Goal: Download file/media

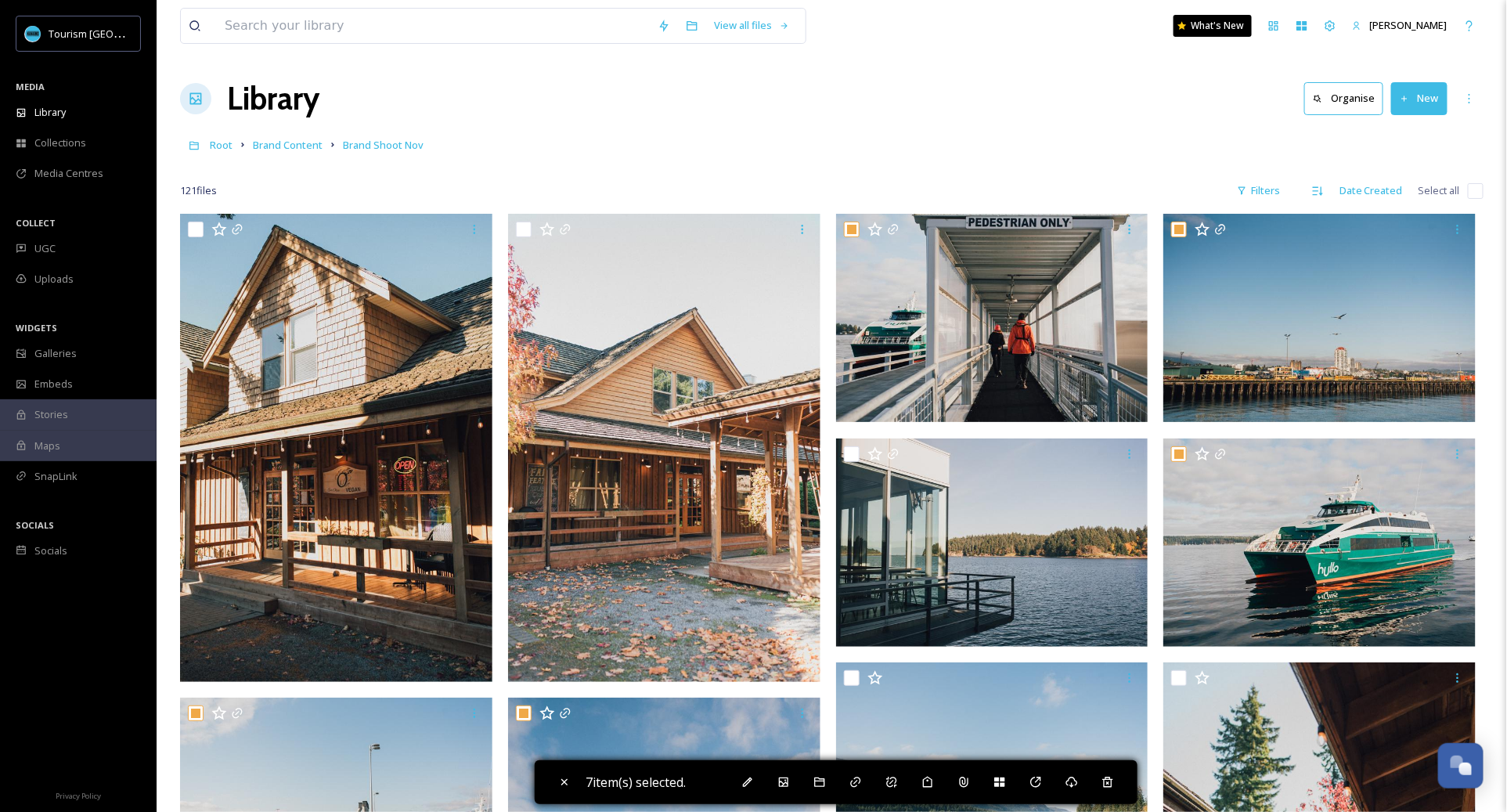
click at [428, 45] on div "View all files What's New [PERSON_NAME]" at bounding box center [832, 25] width 1304 height 51
click at [428, 33] on input at bounding box center [433, 26] width 433 height 34
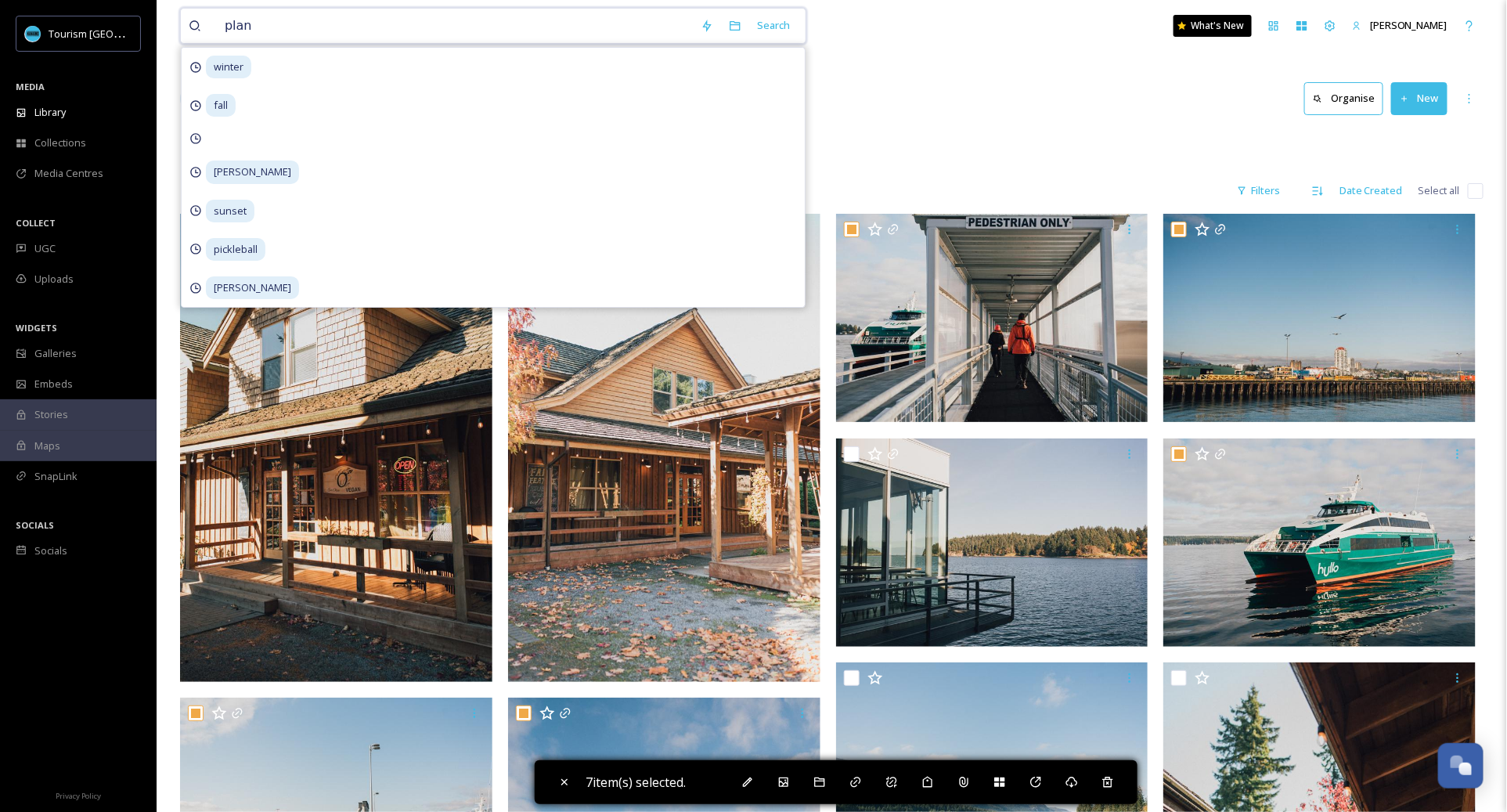
type input "plane"
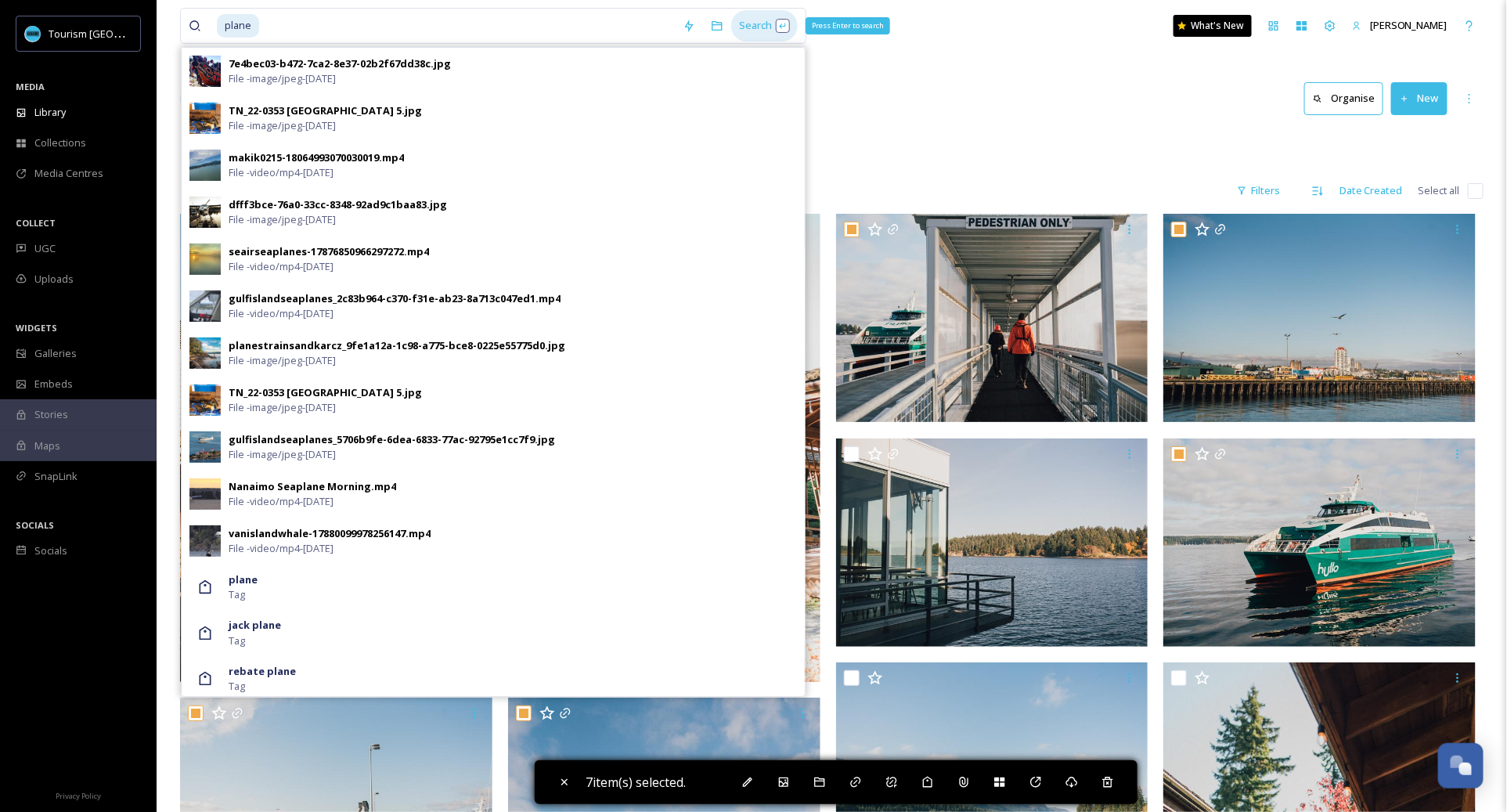
click at [753, 29] on div "Search Press Enter to search" at bounding box center [765, 24] width 67 height 30
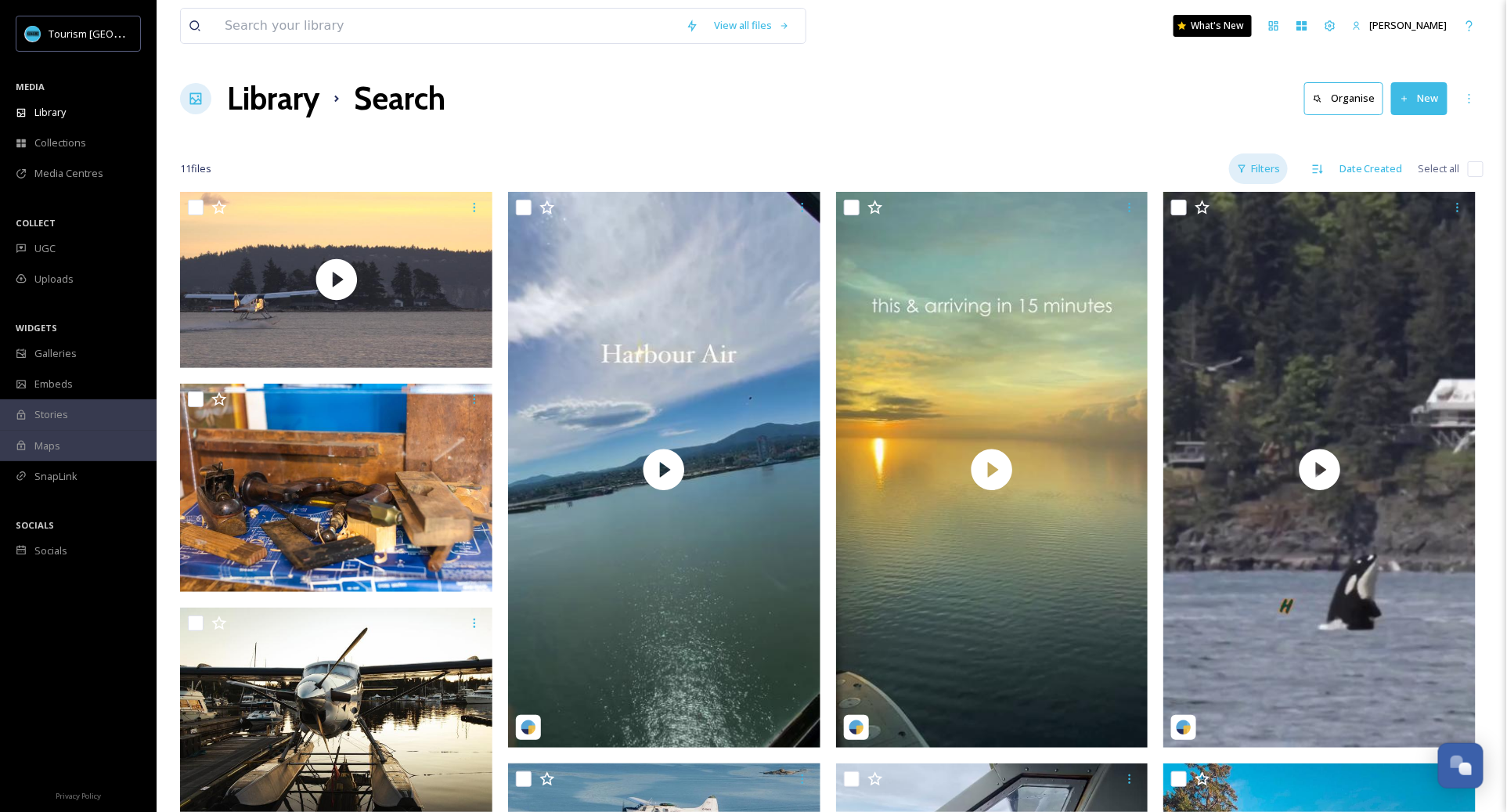
click at [1272, 168] on div "Filters" at bounding box center [1258, 168] width 59 height 30
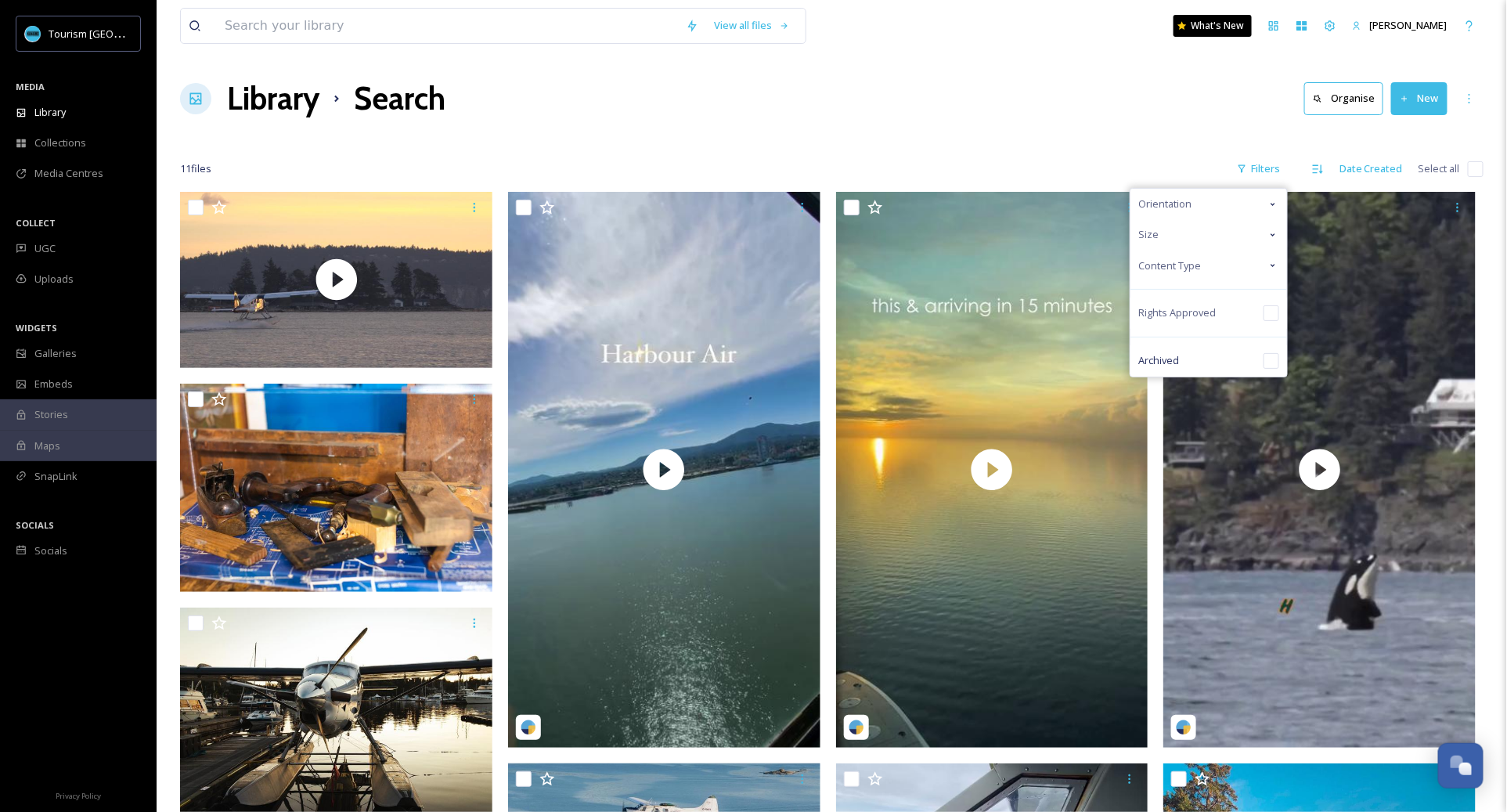
click at [1236, 266] on div "Content Type" at bounding box center [1209, 265] width 157 height 30
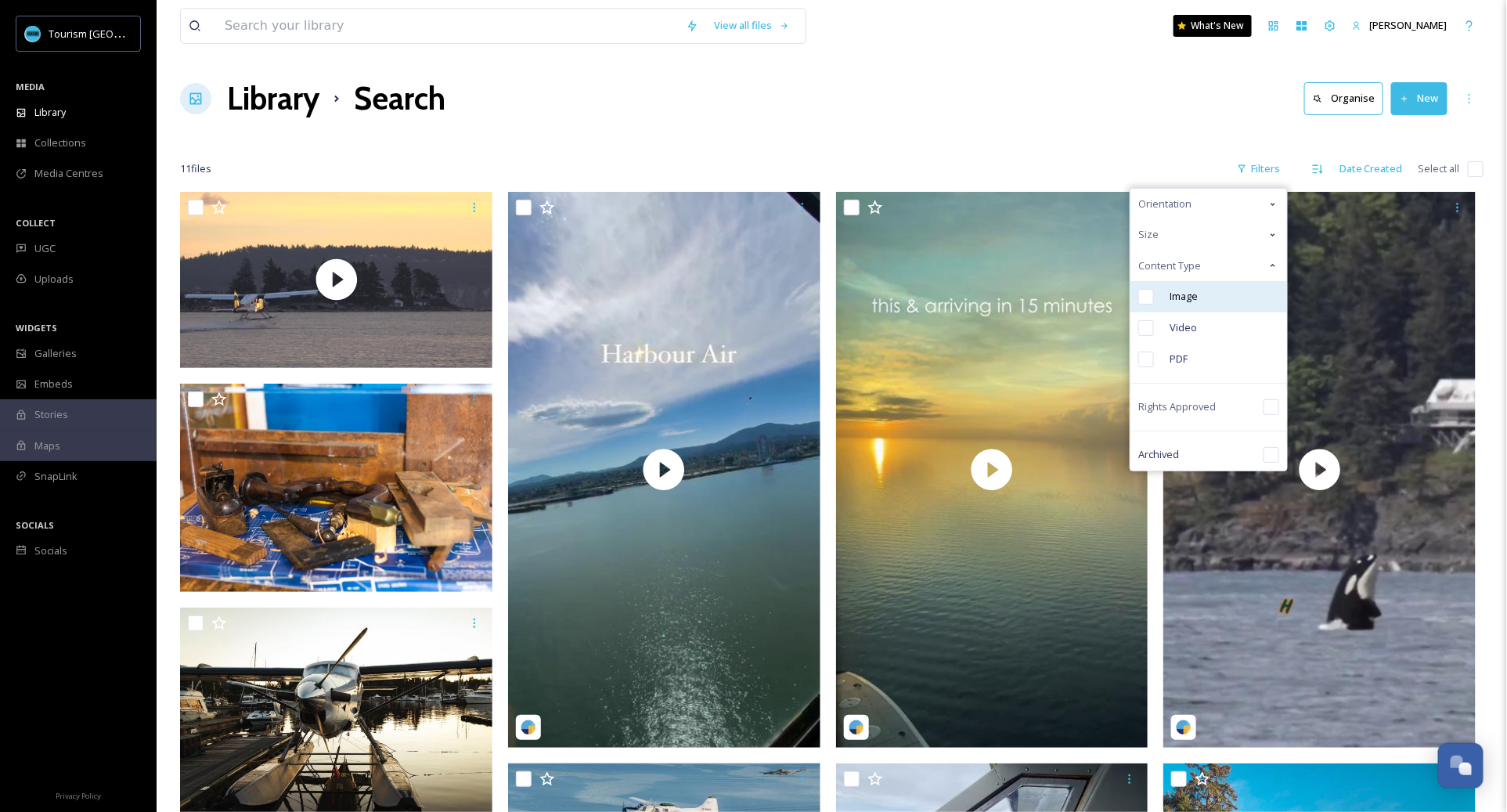
click at [1216, 302] on div "Image" at bounding box center [1209, 297] width 157 height 31
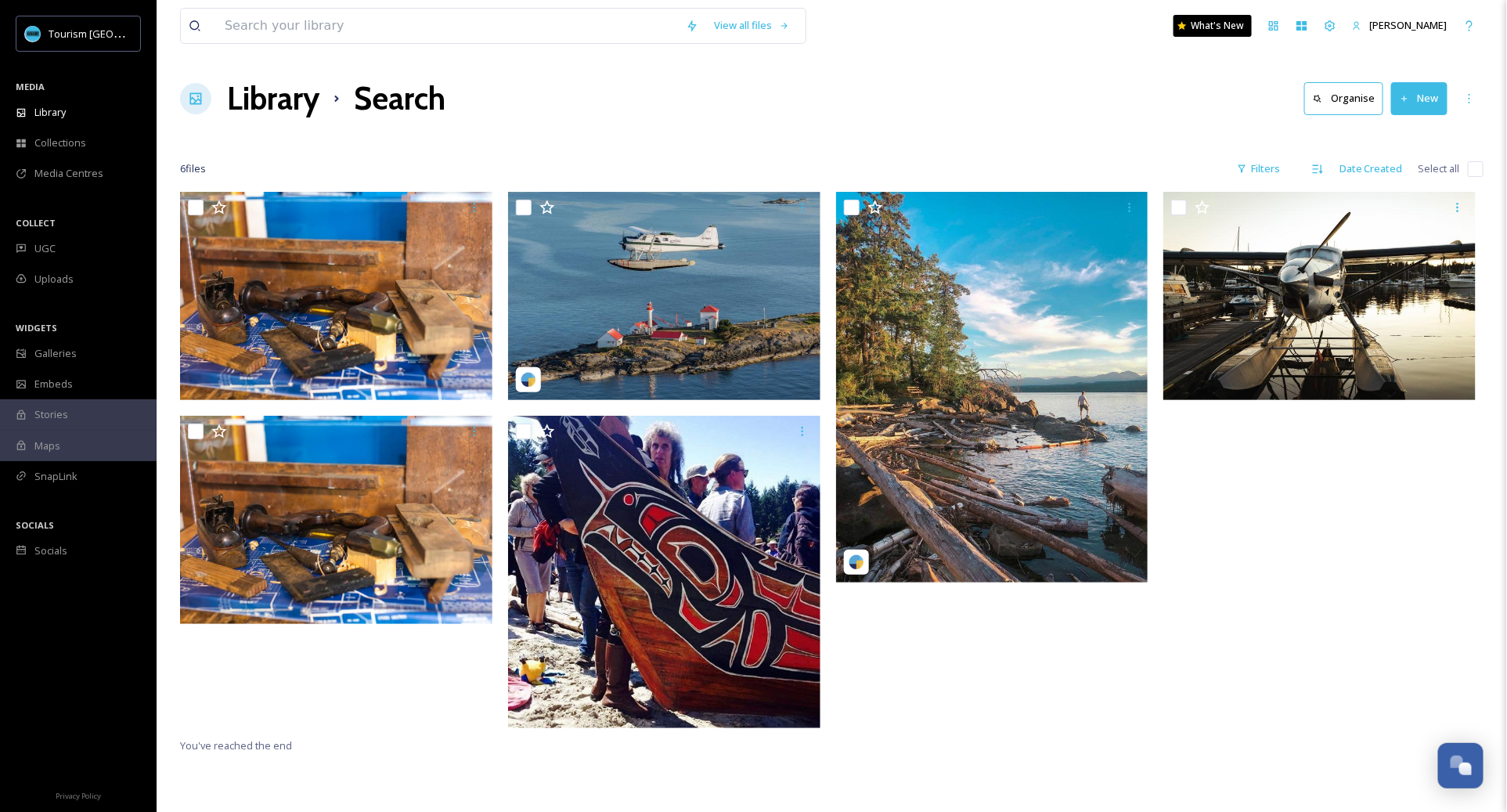
click at [246, 130] on div at bounding box center [832, 137] width 1304 height 15
click at [285, 96] on h1 "Library" at bounding box center [272, 99] width 92 height 47
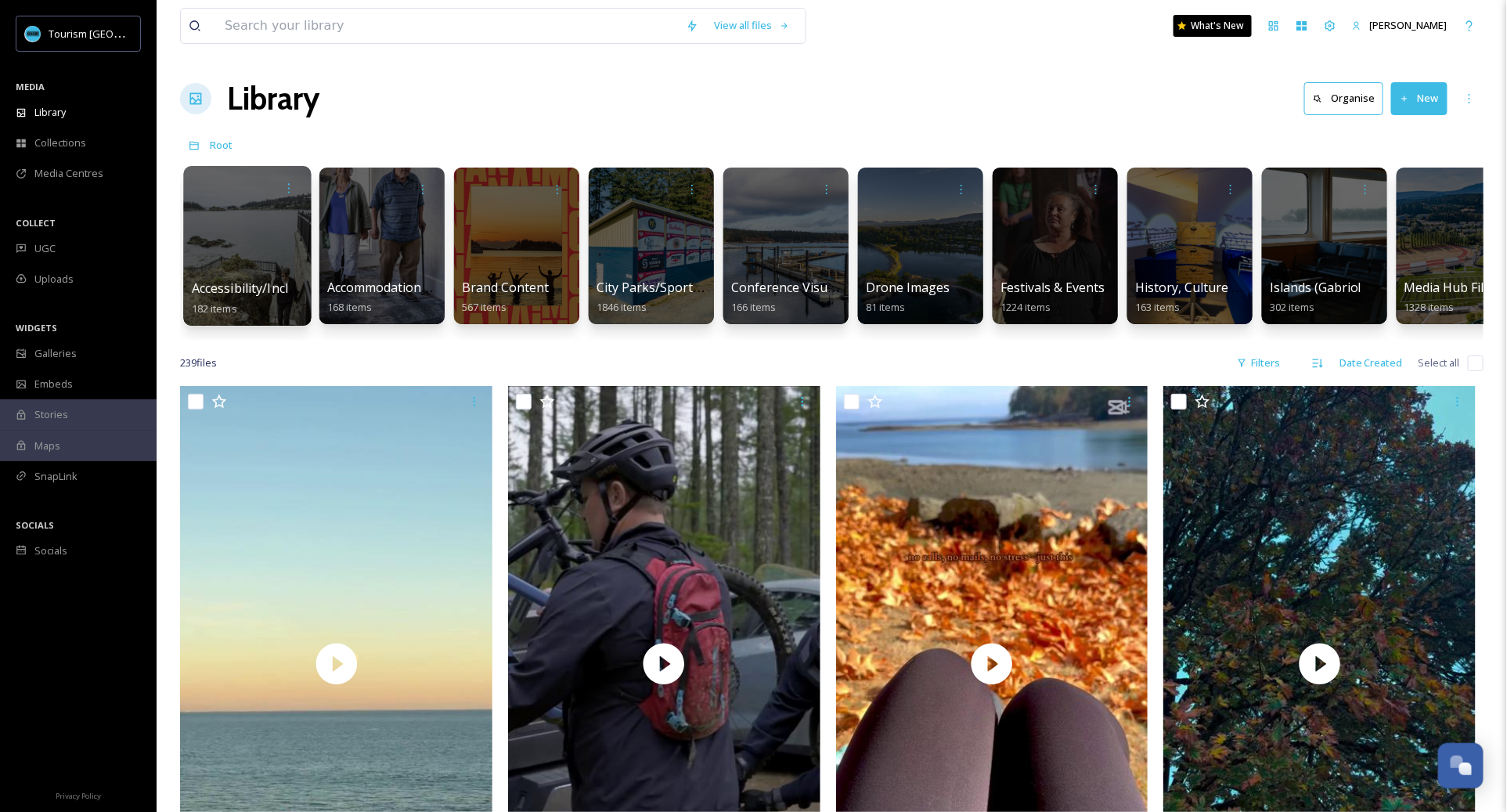
click at [229, 275] on div at bounding box center [247, 246] width 127 height 160
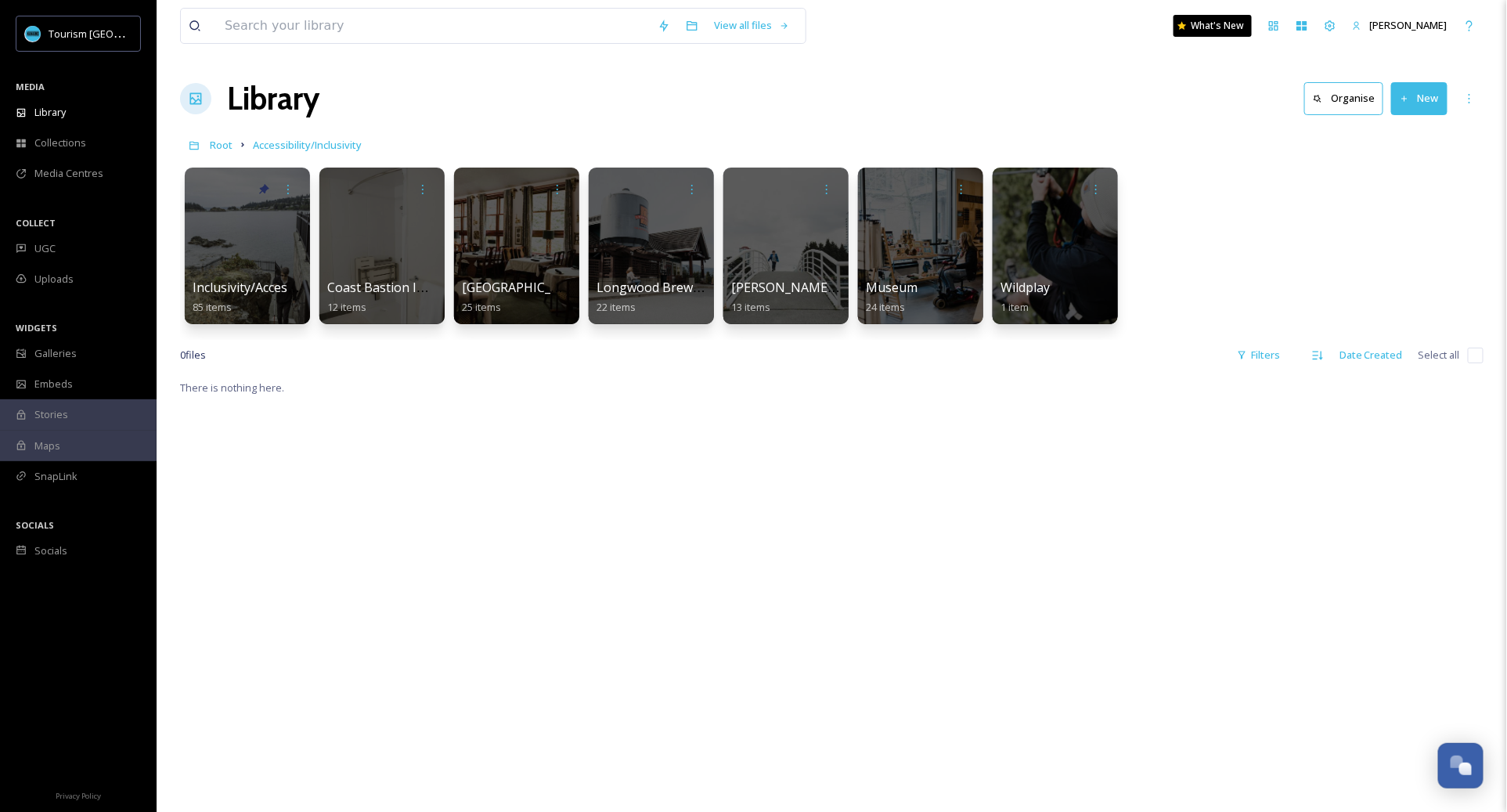
click at [219, 152] on link "Root" at bounding box center [221, 144] width 23 height 19
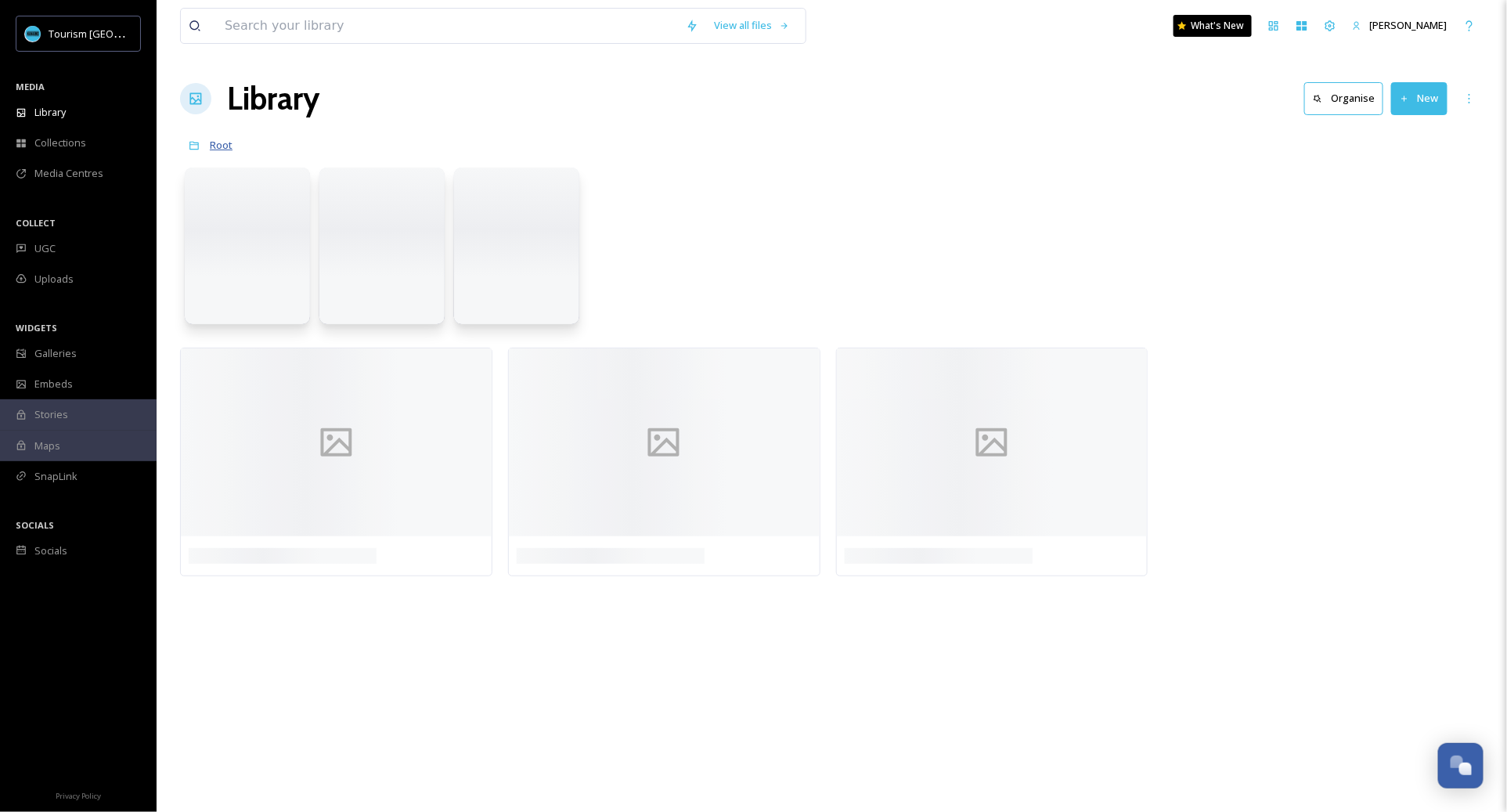
click at [224, 143] on span "Root" at bounding box center [221, 144] width 23 height 14
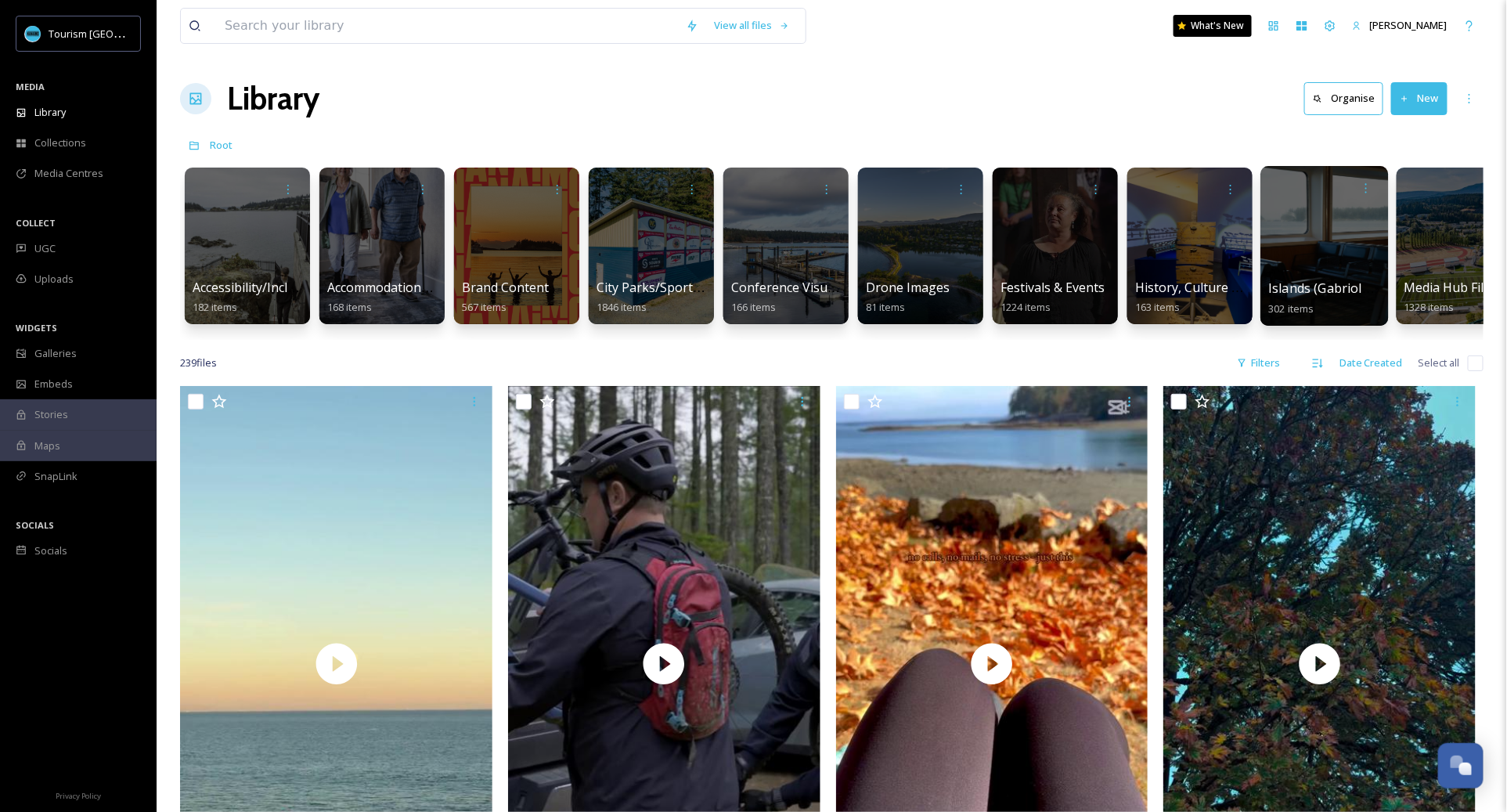
click at [1283, 260] on div at bounding box center [1324, 246] width 127 height 160
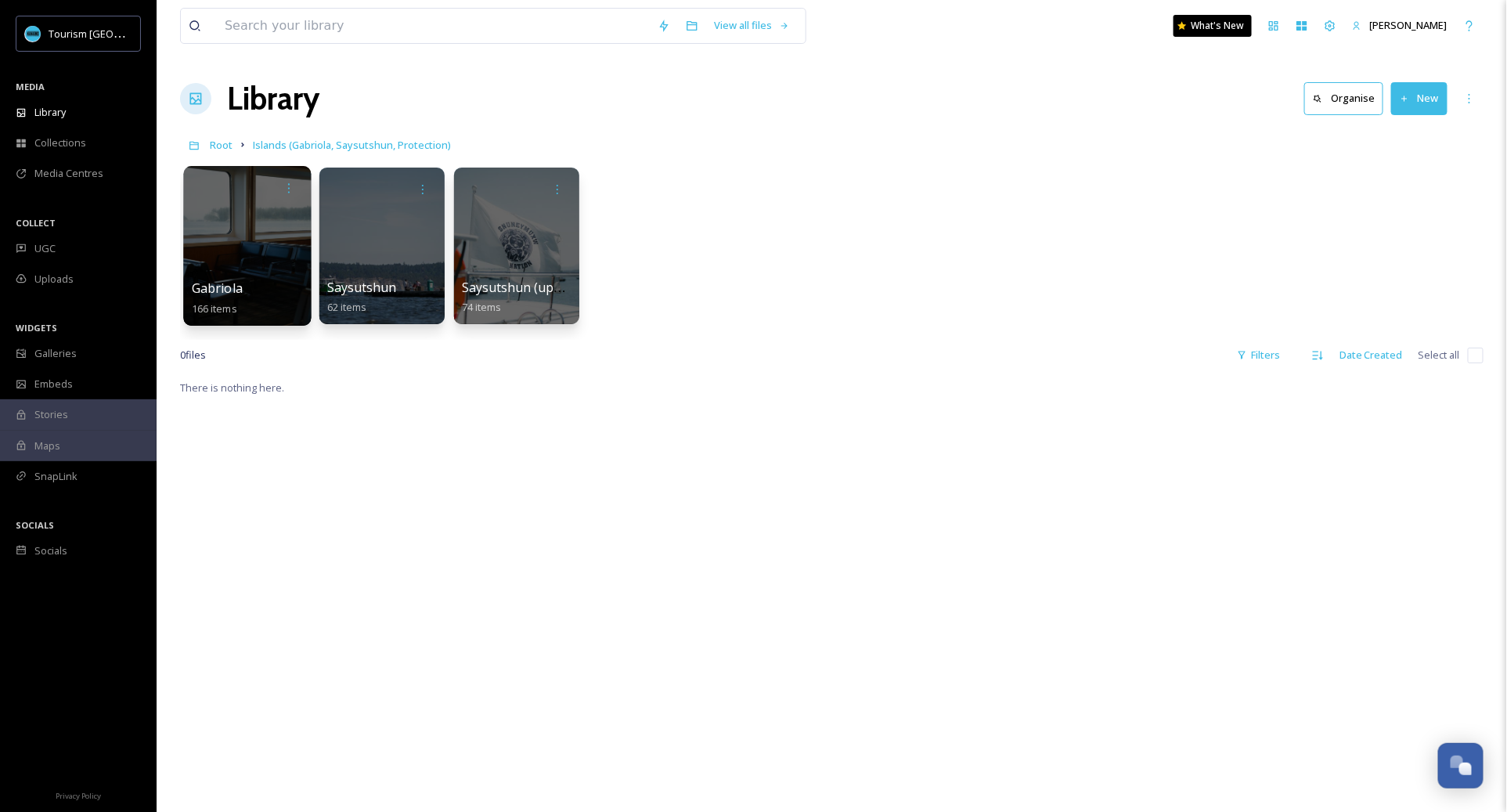
click at [238, 284] on span "Gabriola" at bounding box center [217, 288] width 51 height 17
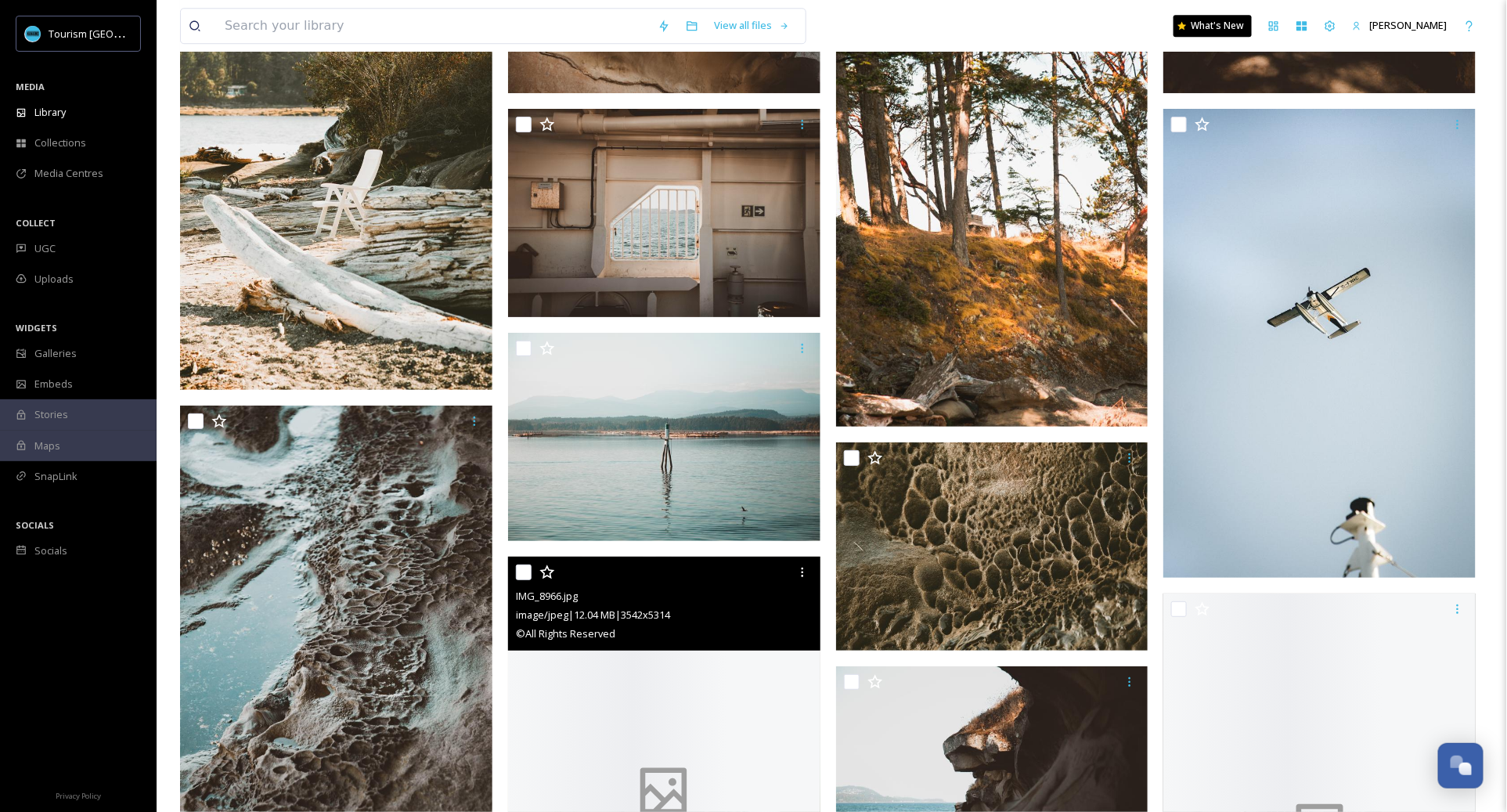
scroll to position [10110, 0]
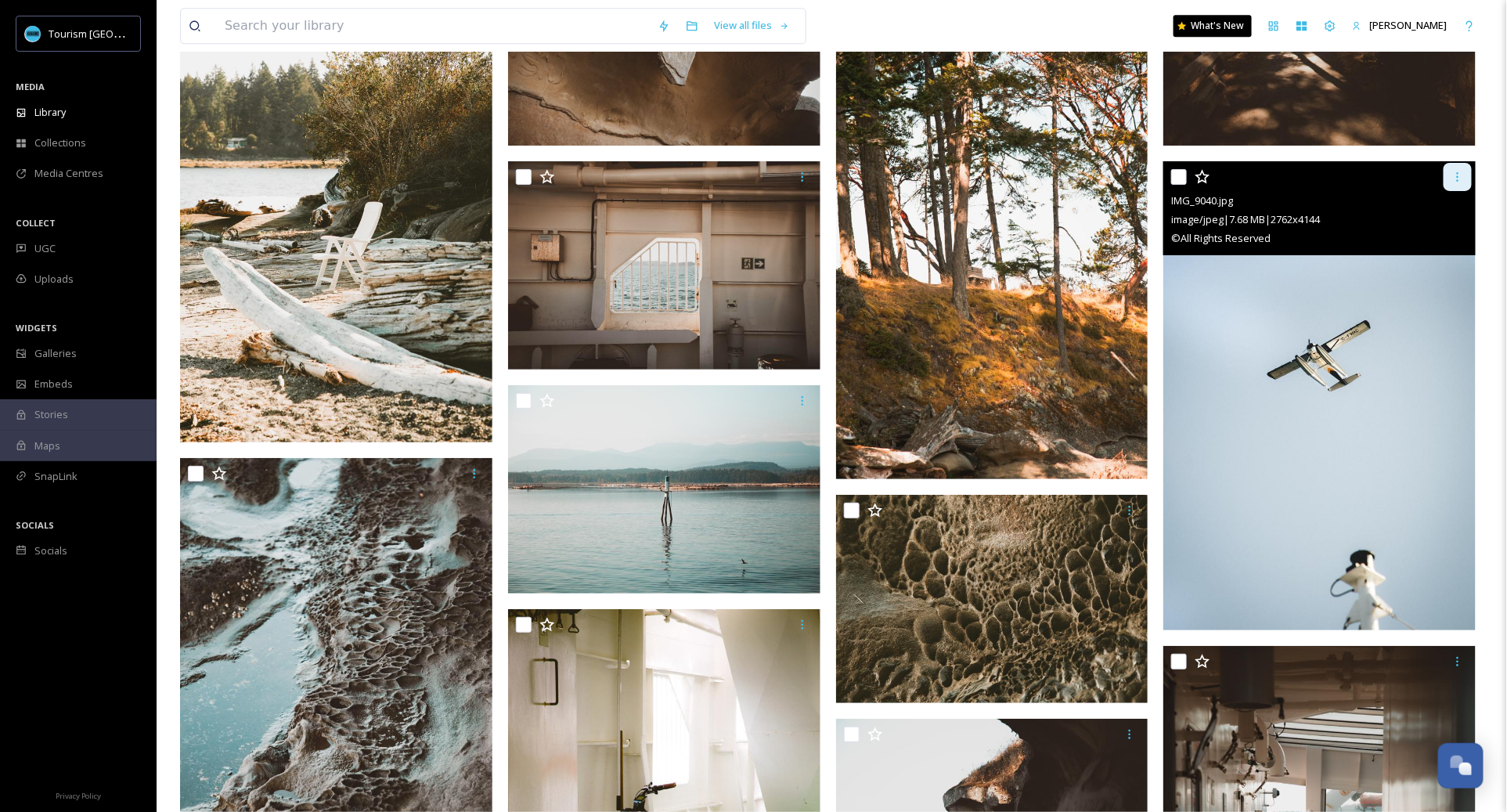
click at [1457, 170] on icon at bounding box center [1457, 176] width 12 height 12
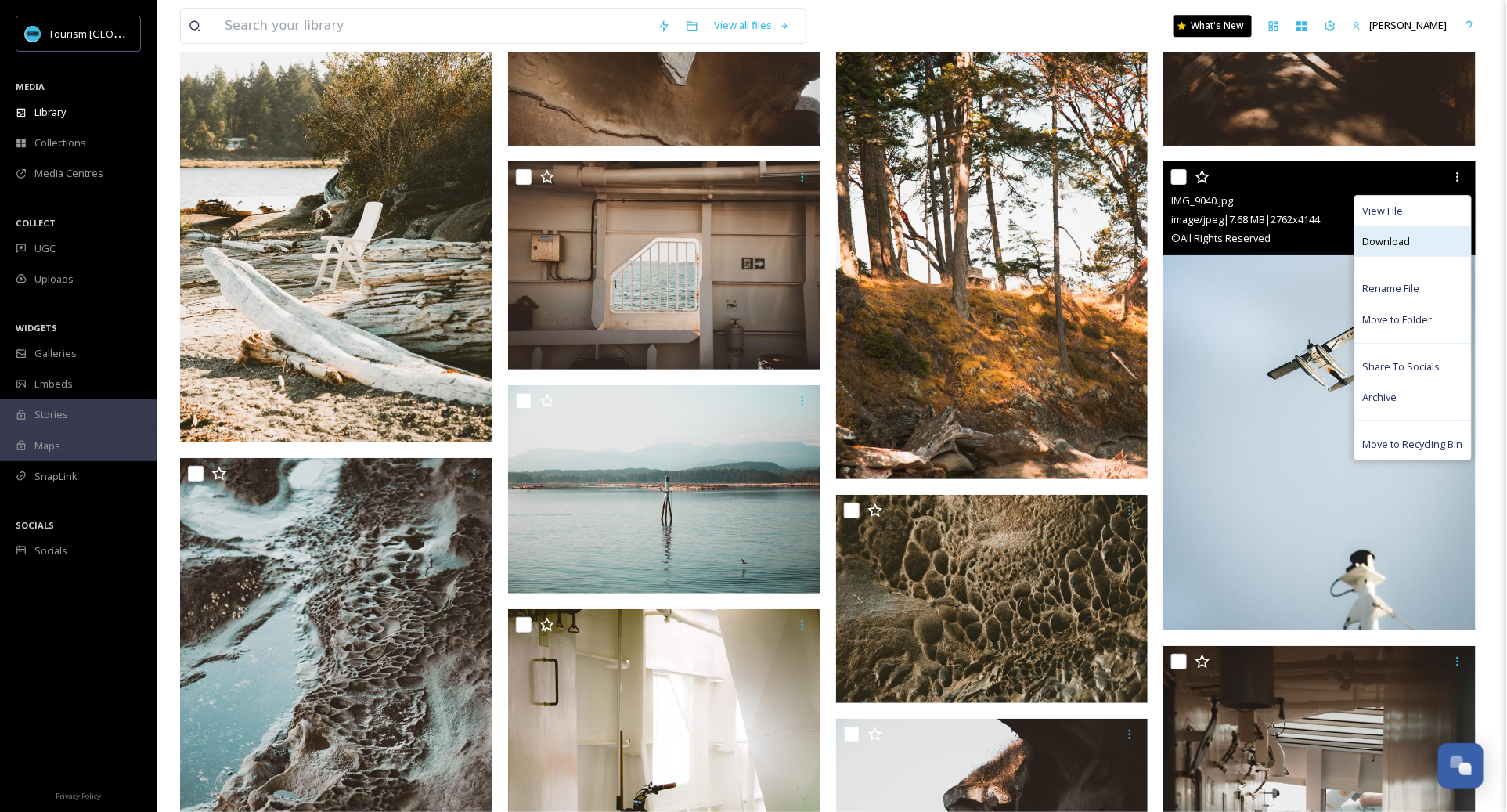
click at [1421, 245] on div "Download" at bounding box center [1413, 241] width 116 height 30
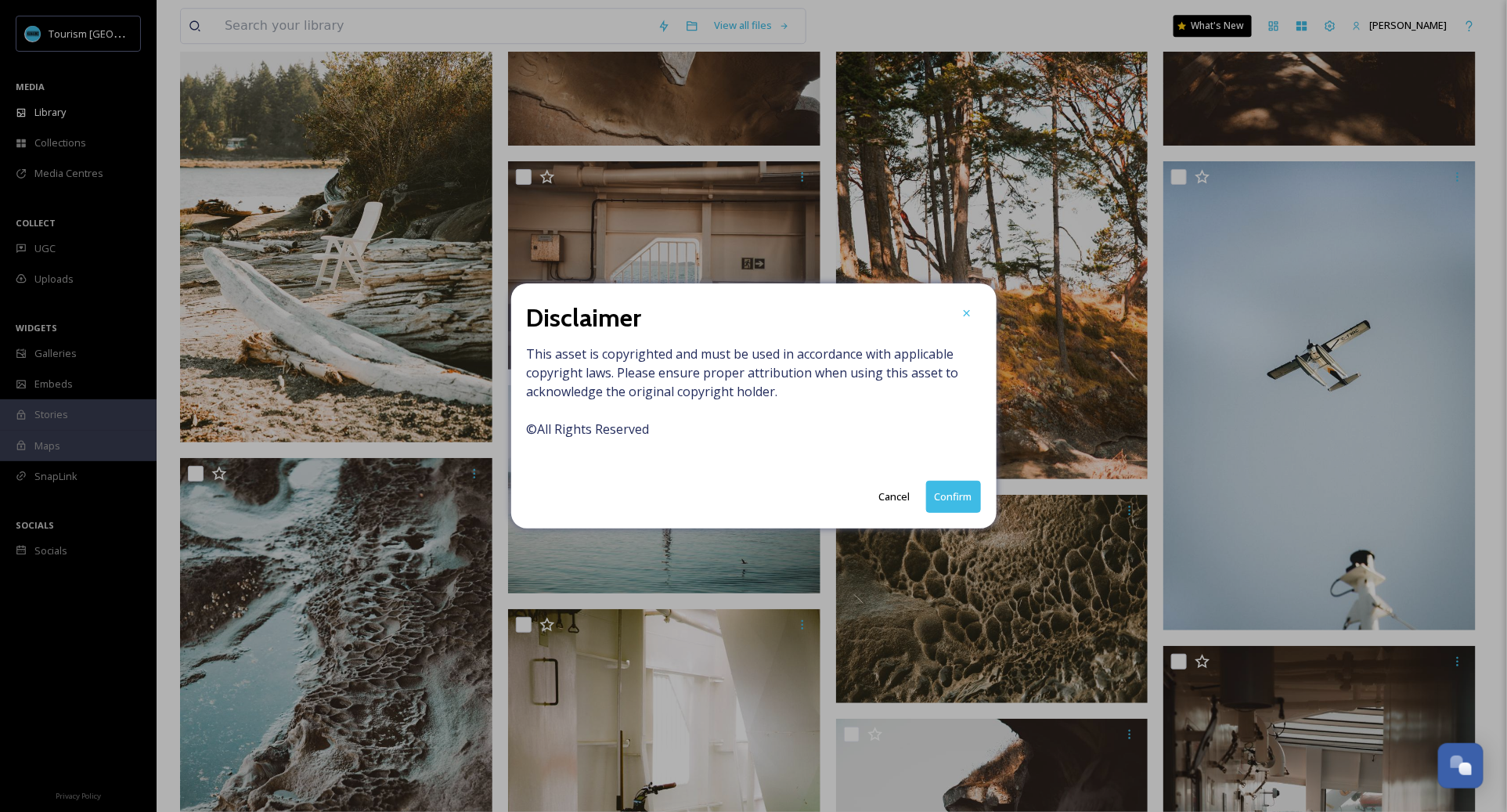
click at [946, 493] on button "Confirm" at bounding box center [953, 496] width 55 height 32
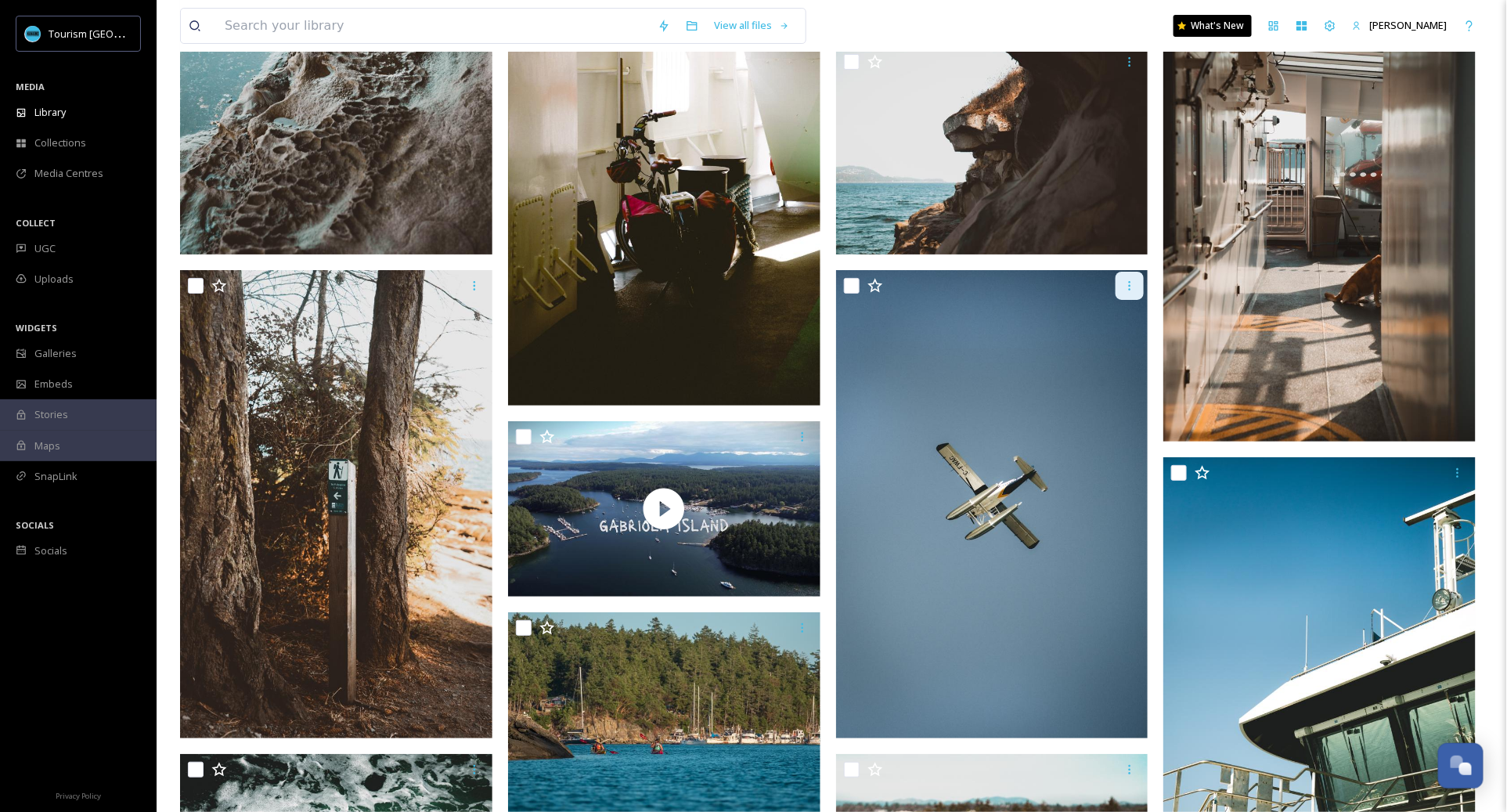
scroll to position [10782, 0]
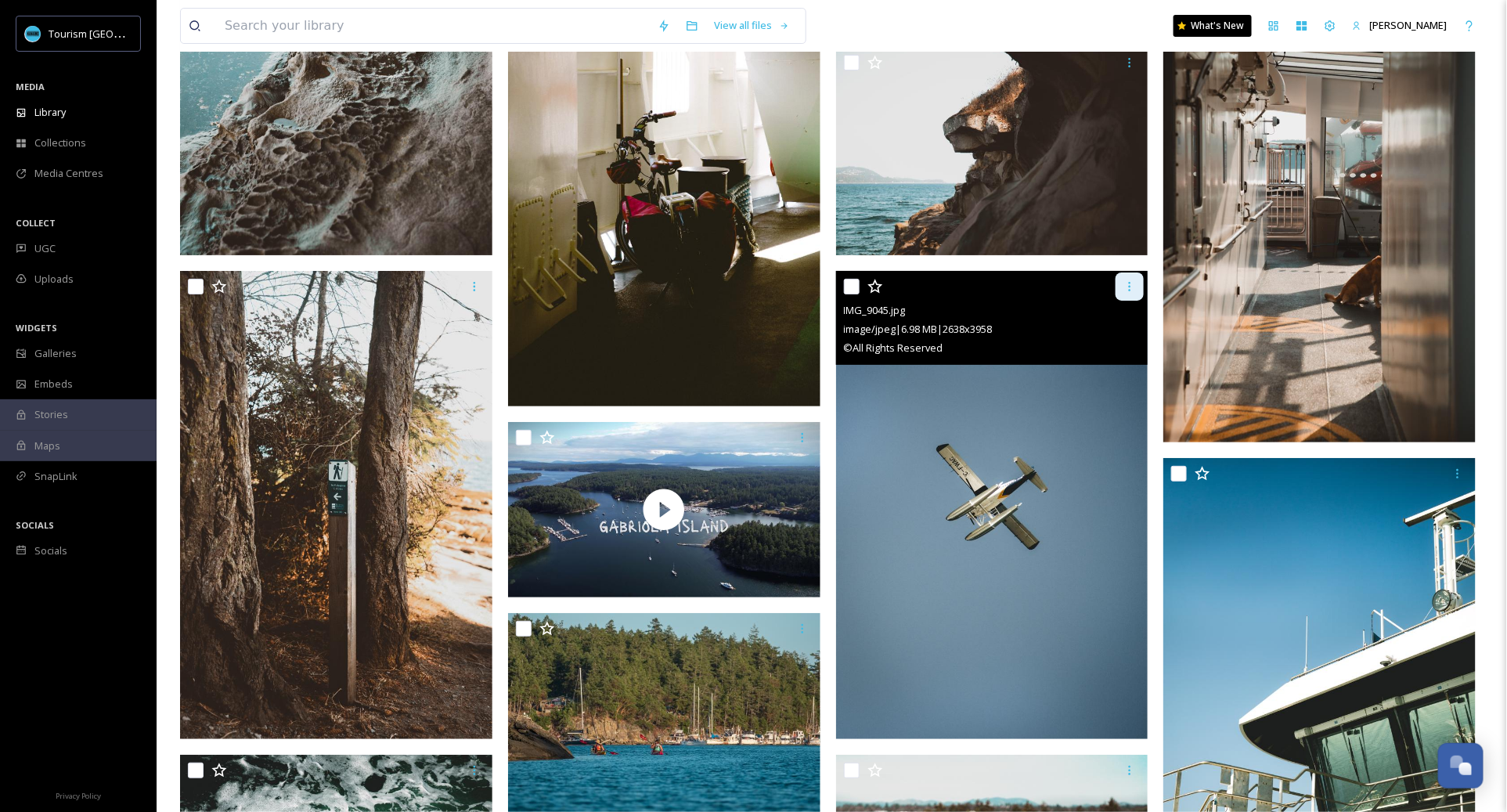
click at [1124, 281] on icon at bounding box center [1129, 286] width 12 height 12
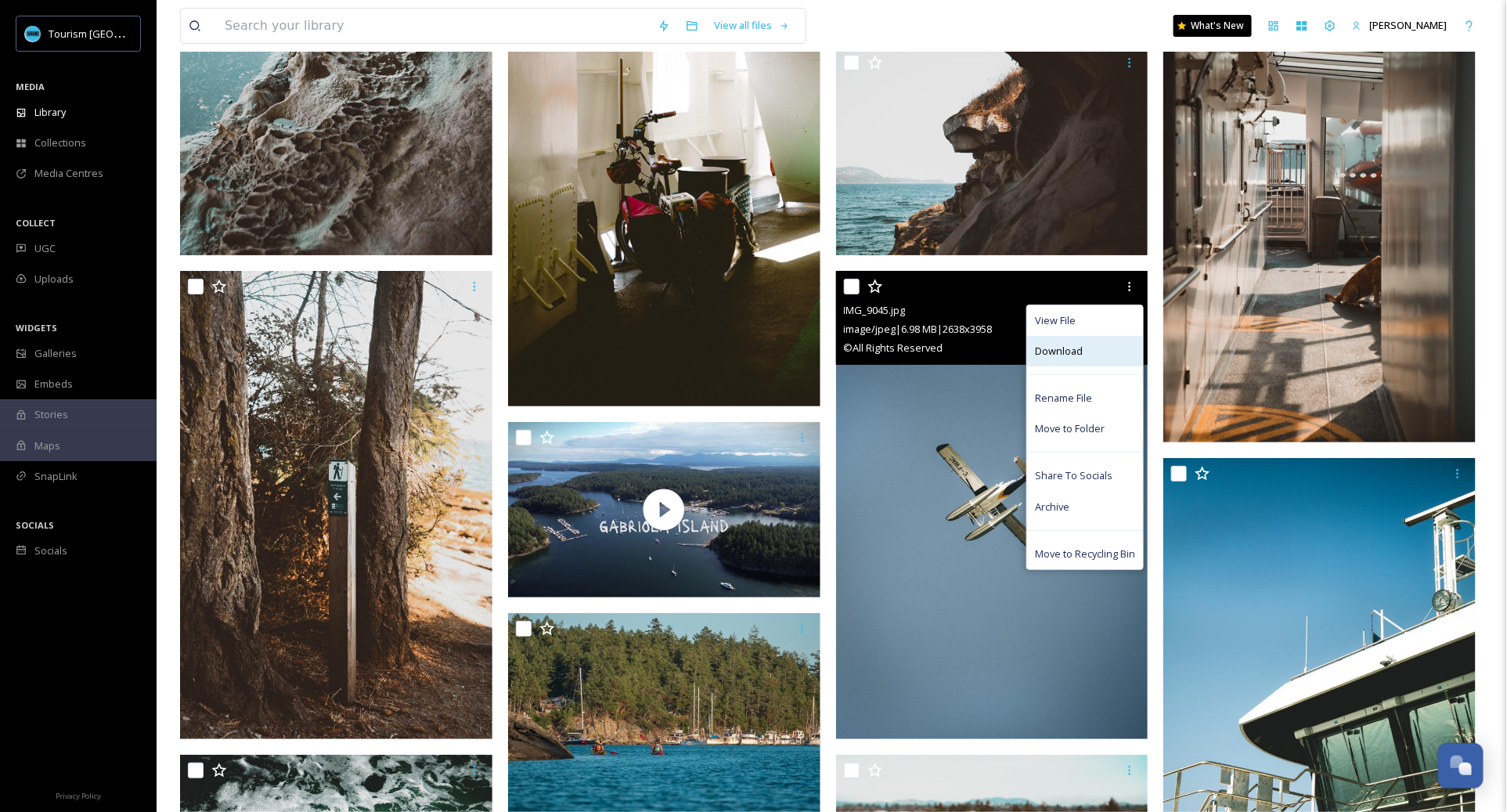
click at [1085, 361] on div "Download" at bounding box center [1085, 351] width 116 height 30
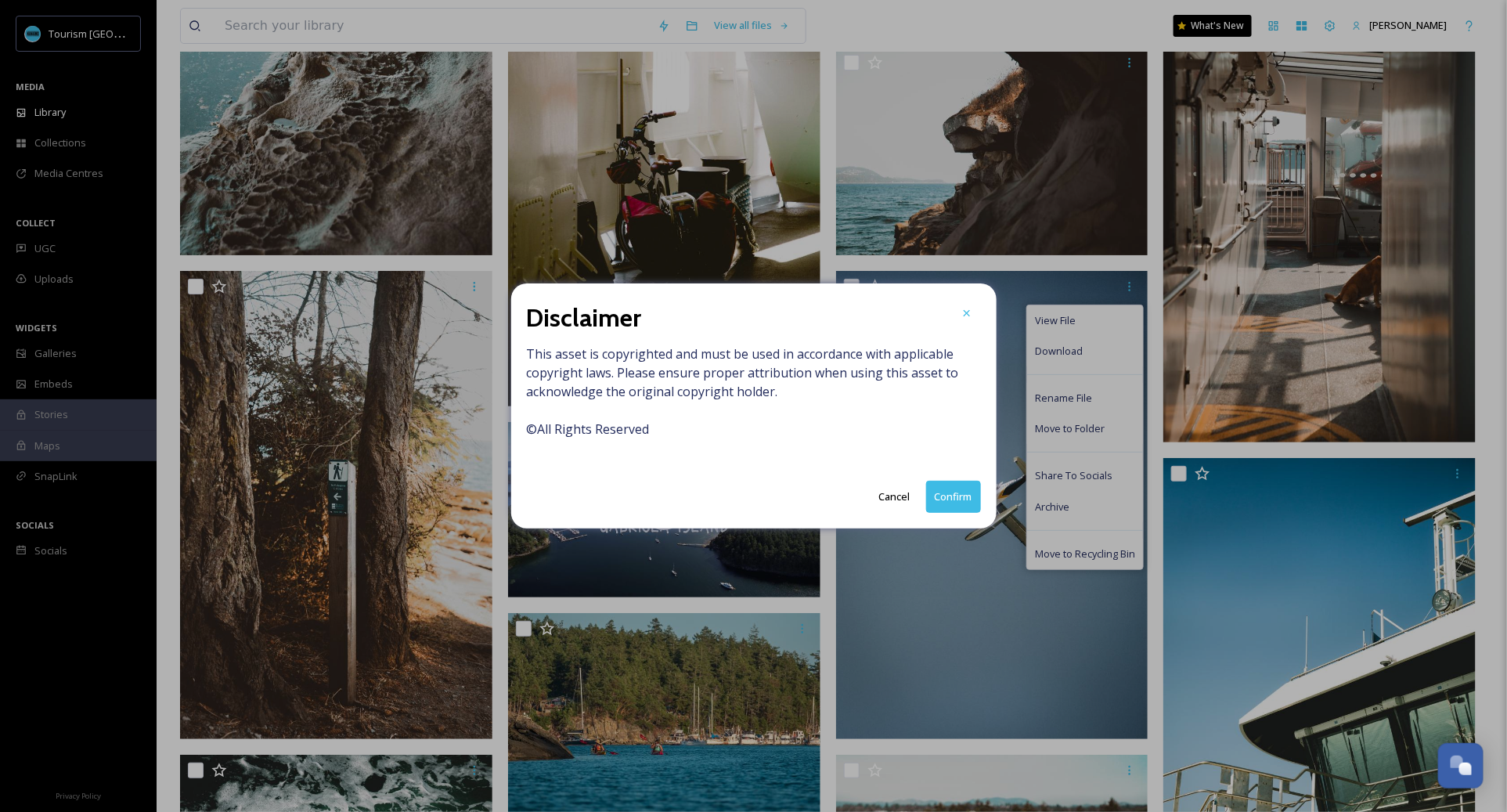
click at [957, 496] on button "Confirm" at bounding box center [953, 496] width 55 height 32
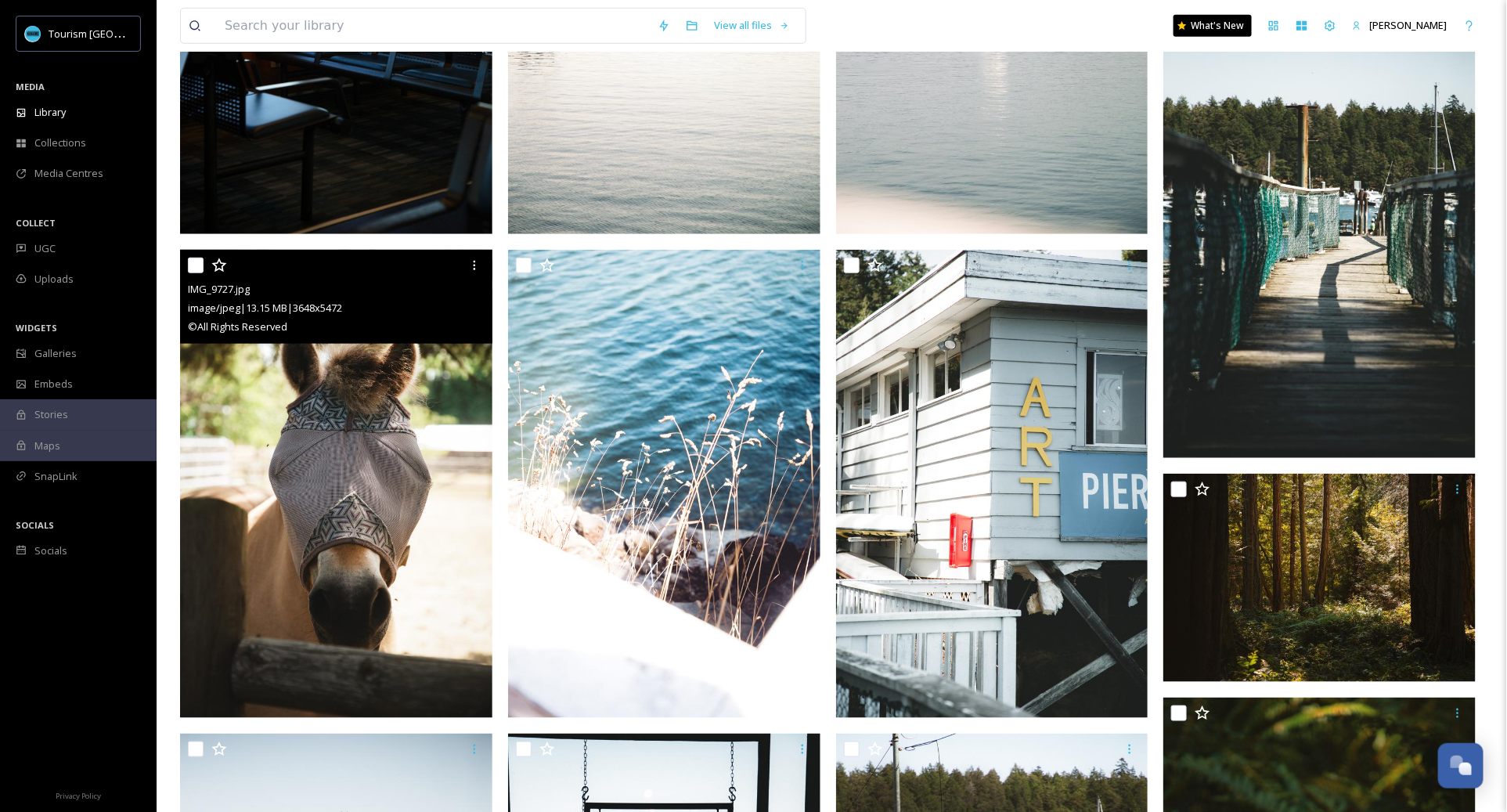
scroll to position [0, 0]
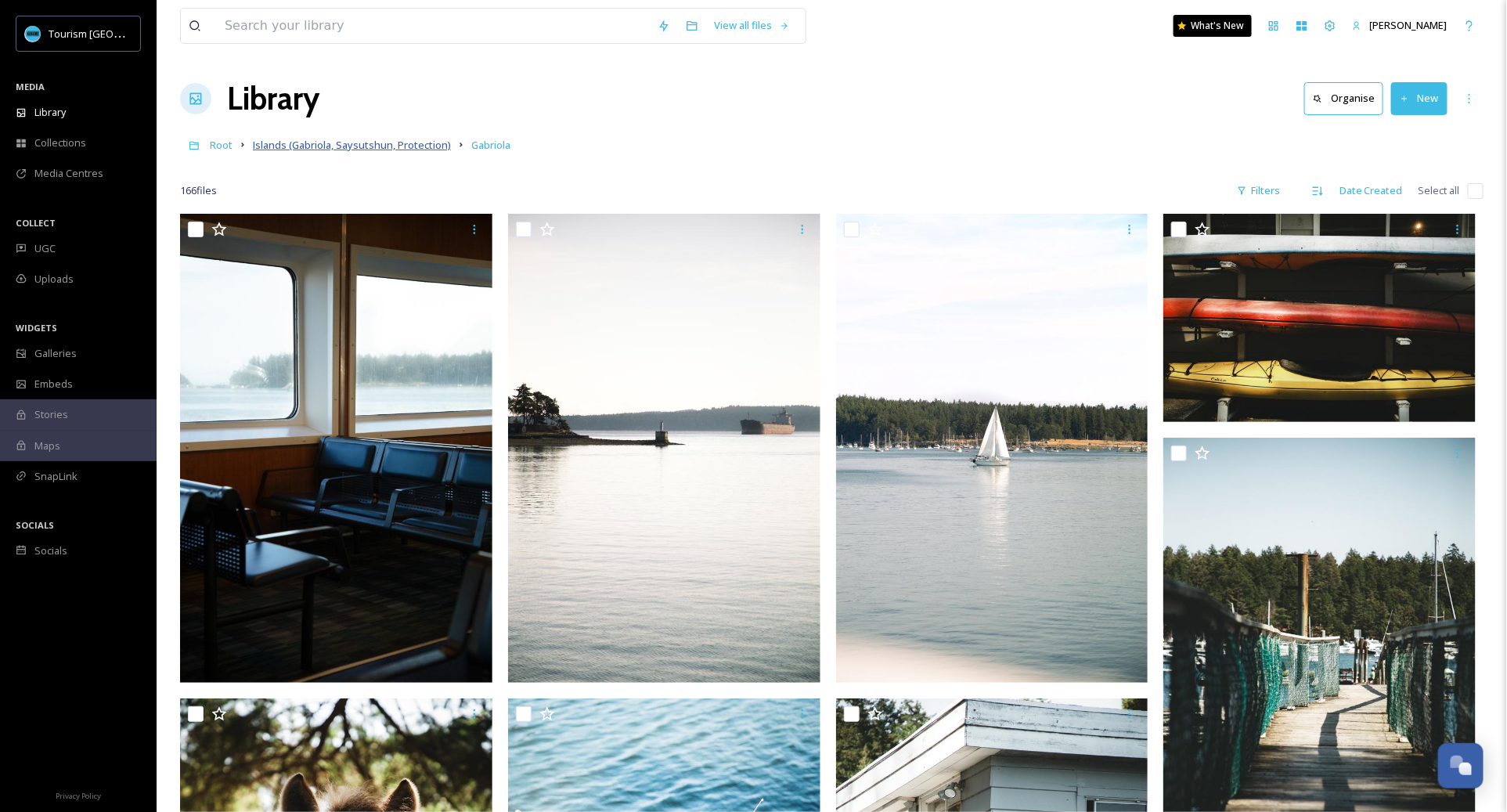
click at [343, 149] on span "Islands (Gabriola, Saysutshun, Protection)" at bounding box center [351, 144] width 198 height 14
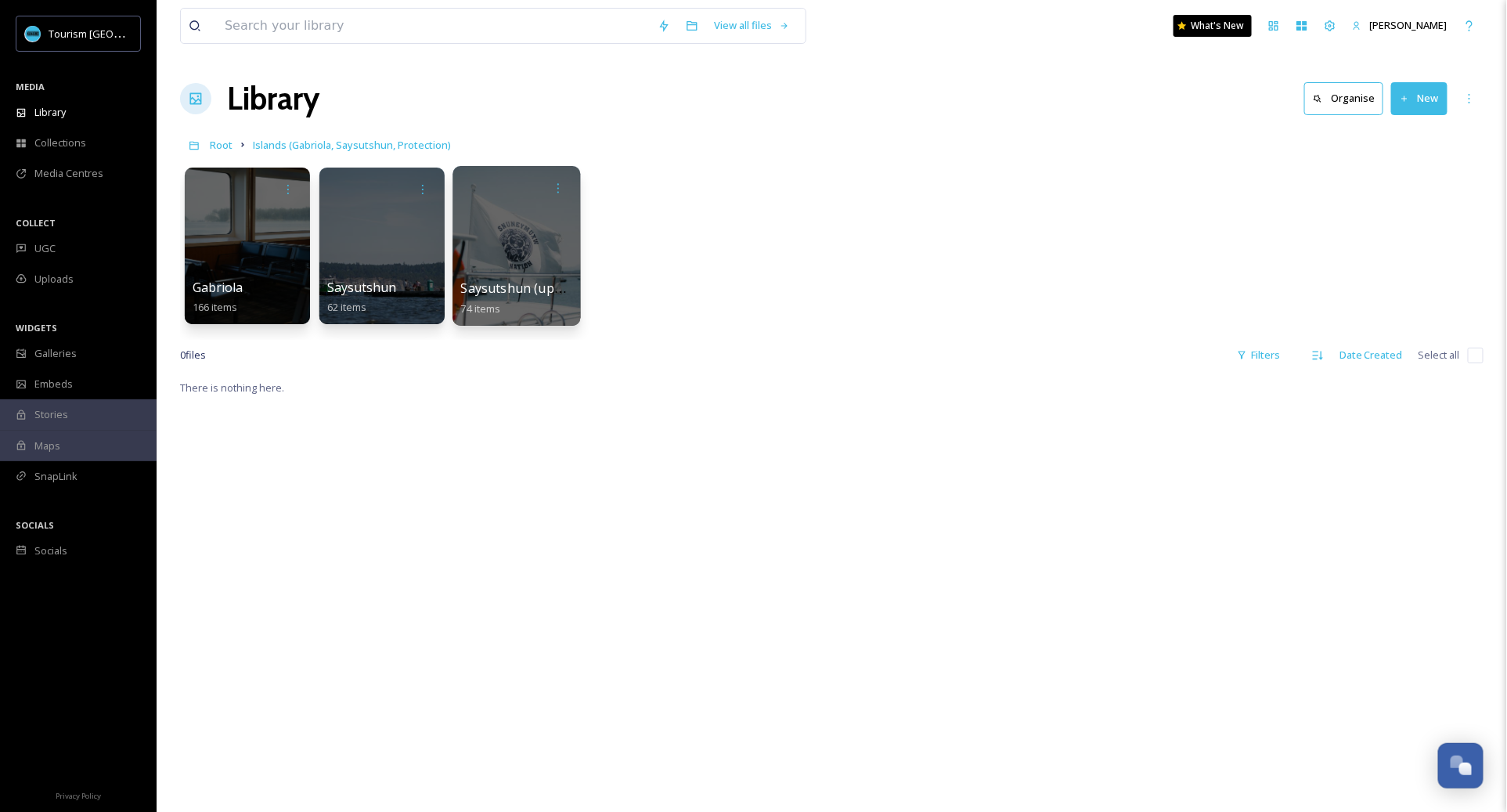
click at [546, 291] on span "Saysutshun (updated)" at bounding box center [527, 288] width 130 height 17
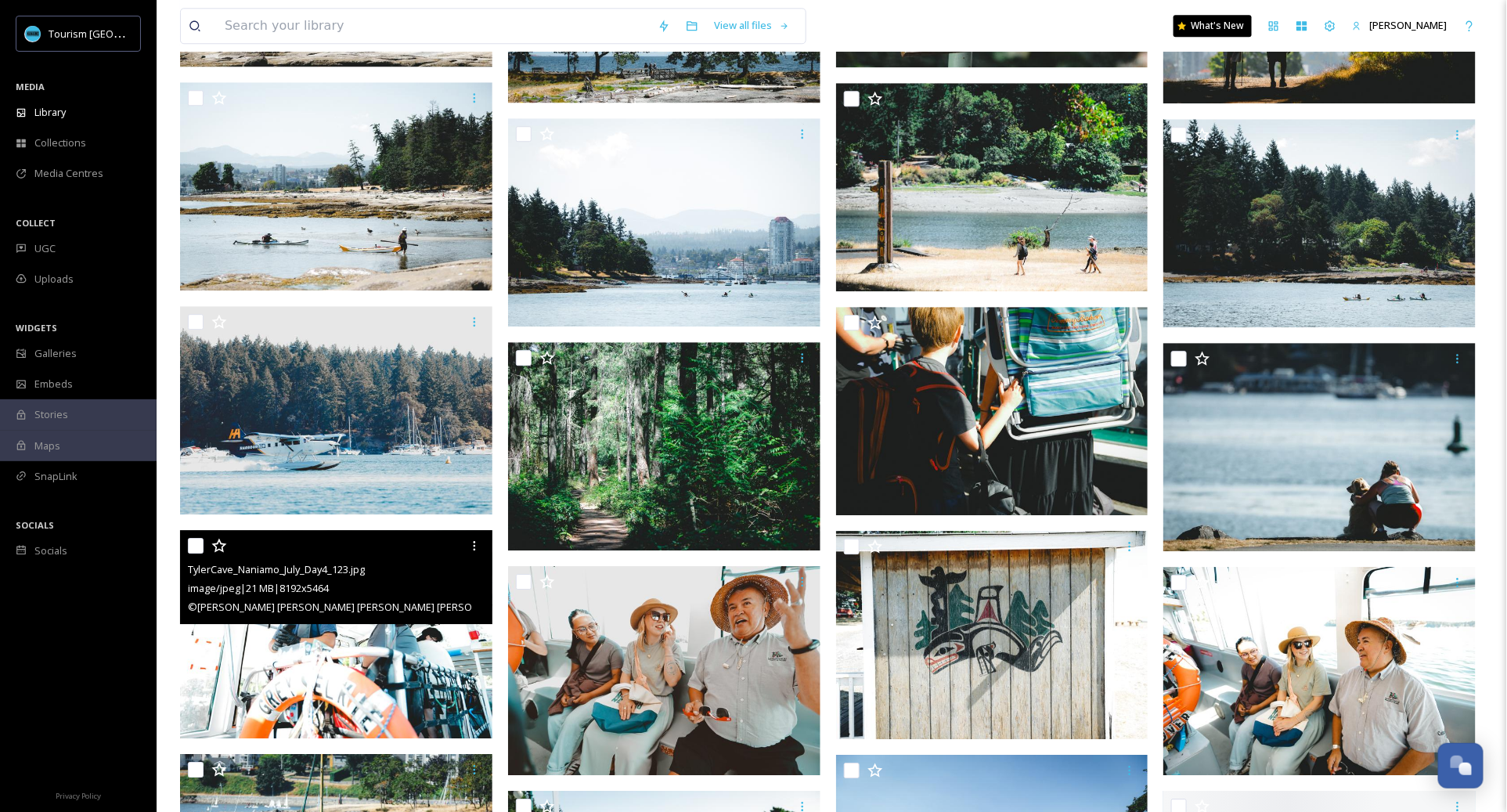
scroll to position [1923, 0]
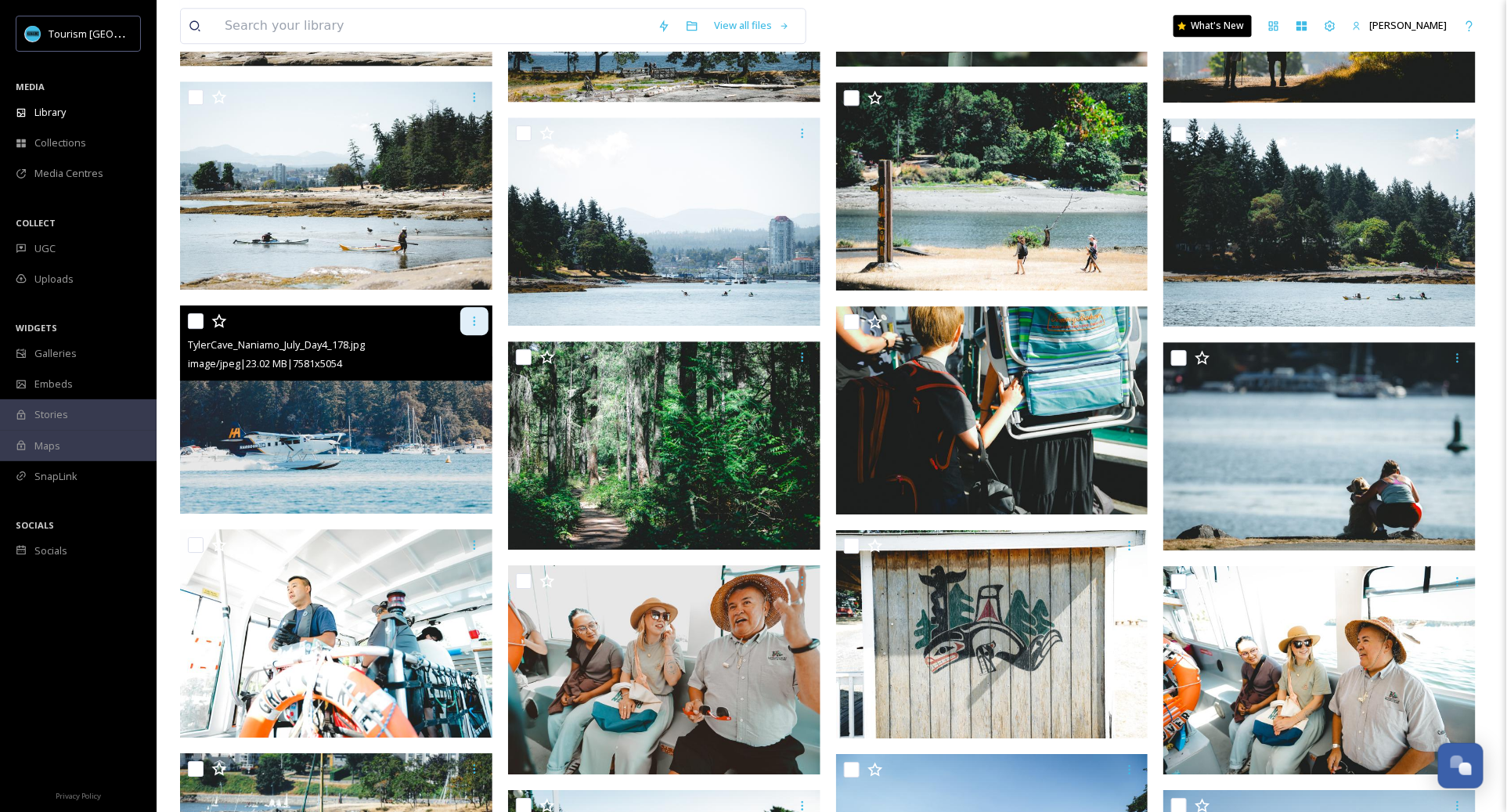
click at [479, 320] on icon at bounding box center [474, 320] width 12 height 12
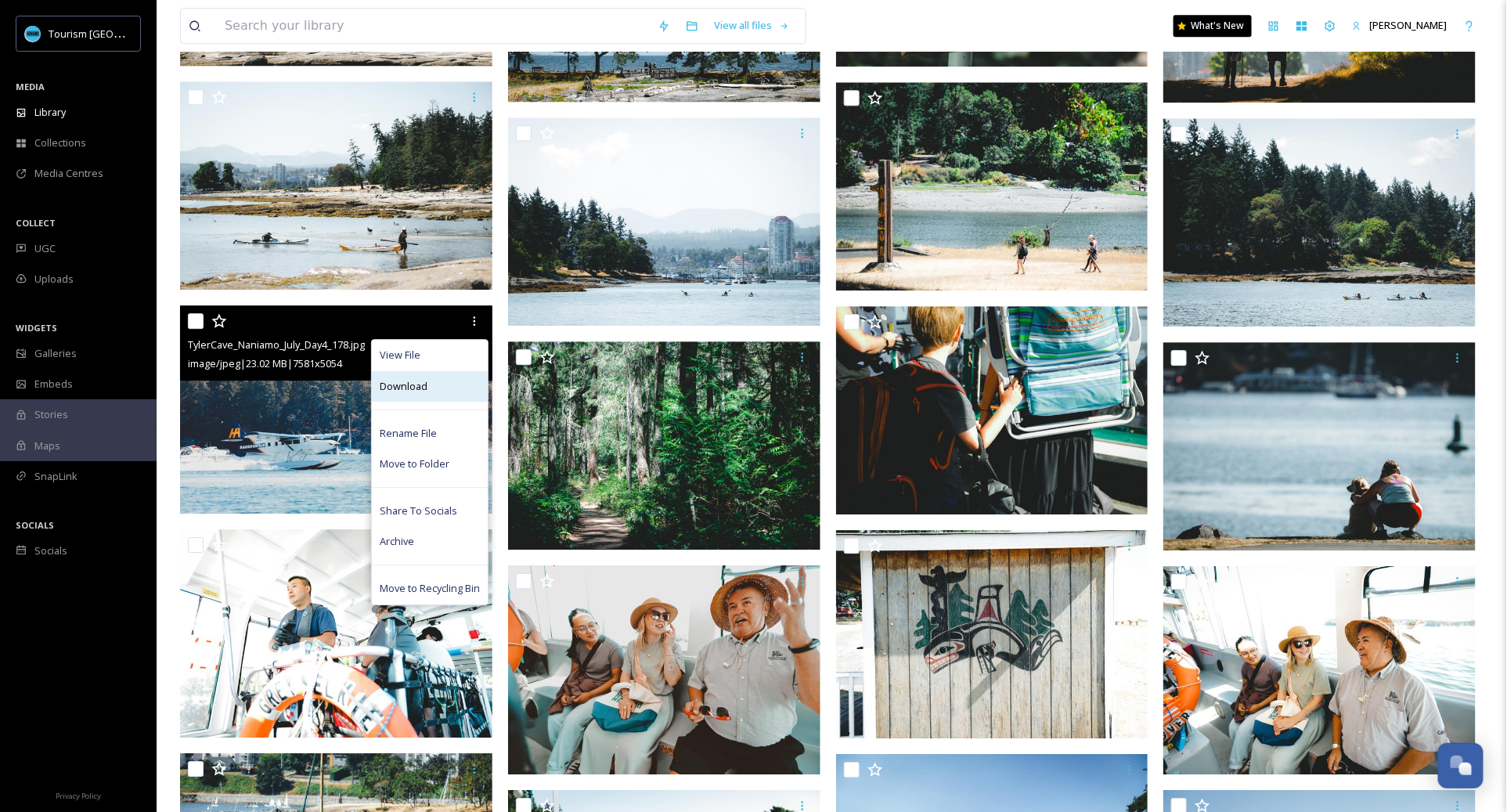
click at [470, 388] on div "Download" at bounding box center [430, 386] width 116 height 30
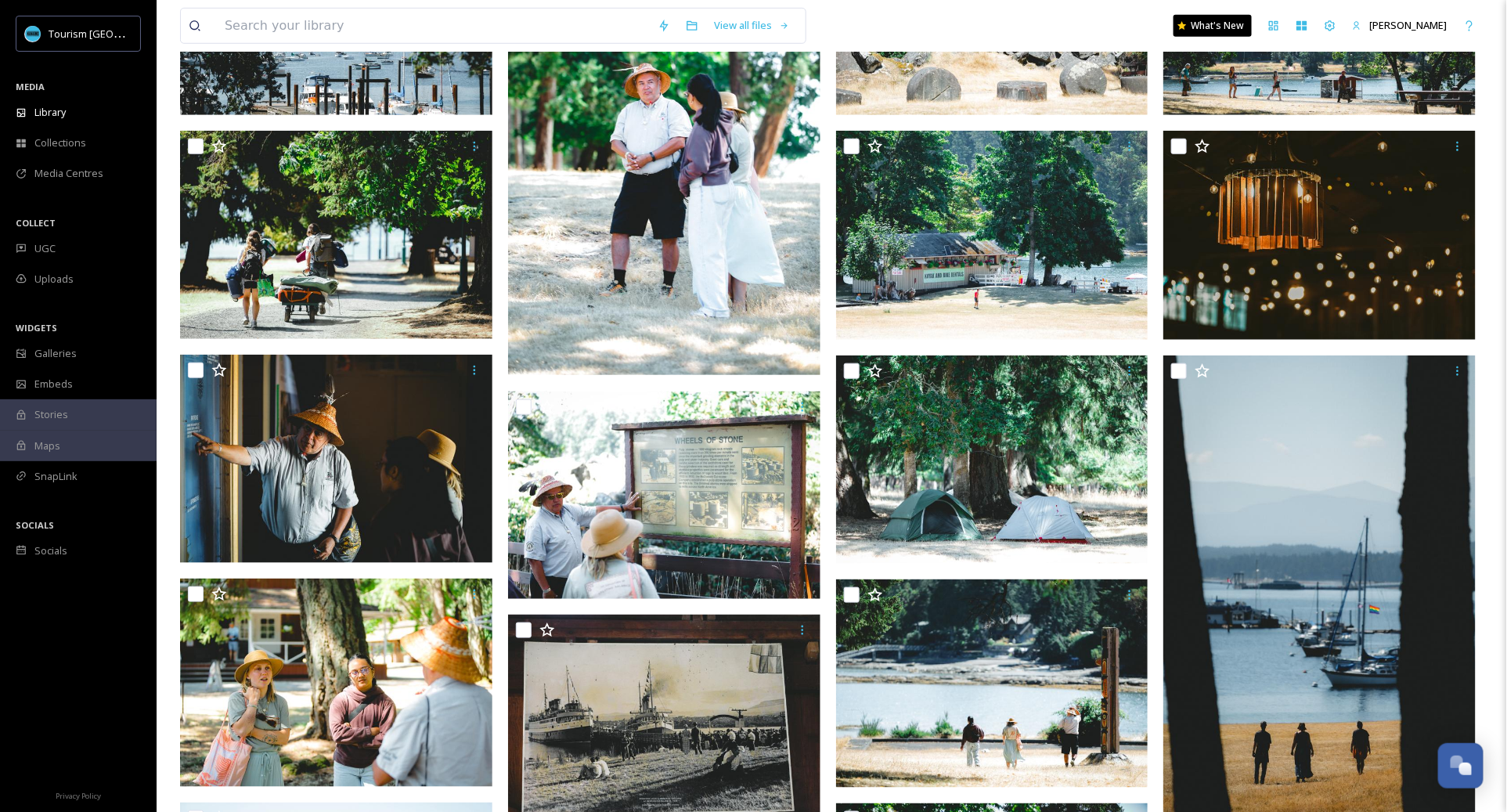
scroll to position [0, 0]
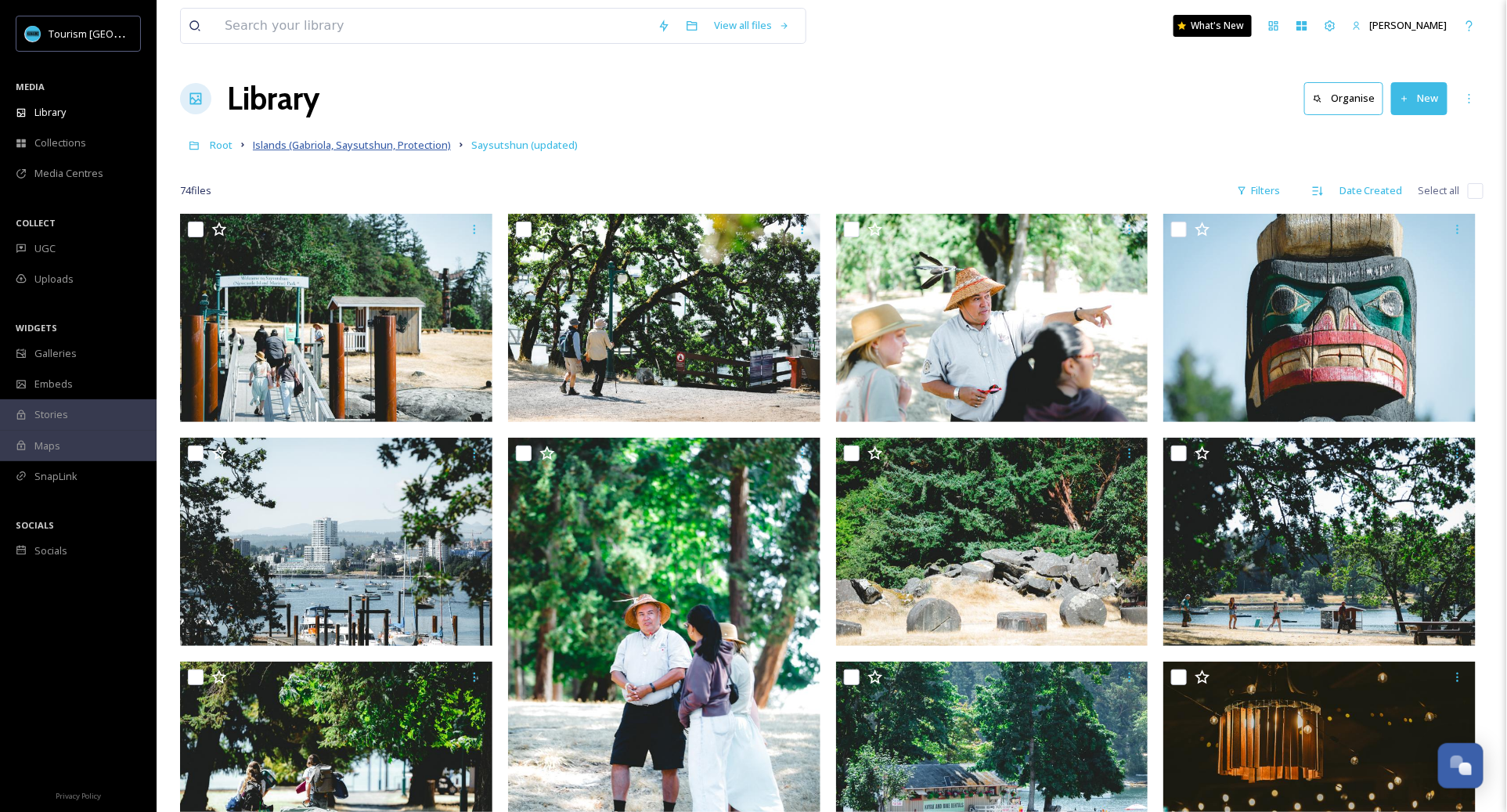
click at [310, 150] on span "Islands (Gabriola, Saysutshun, Protection)" at bounding box center [351, 144] width 198 height 14
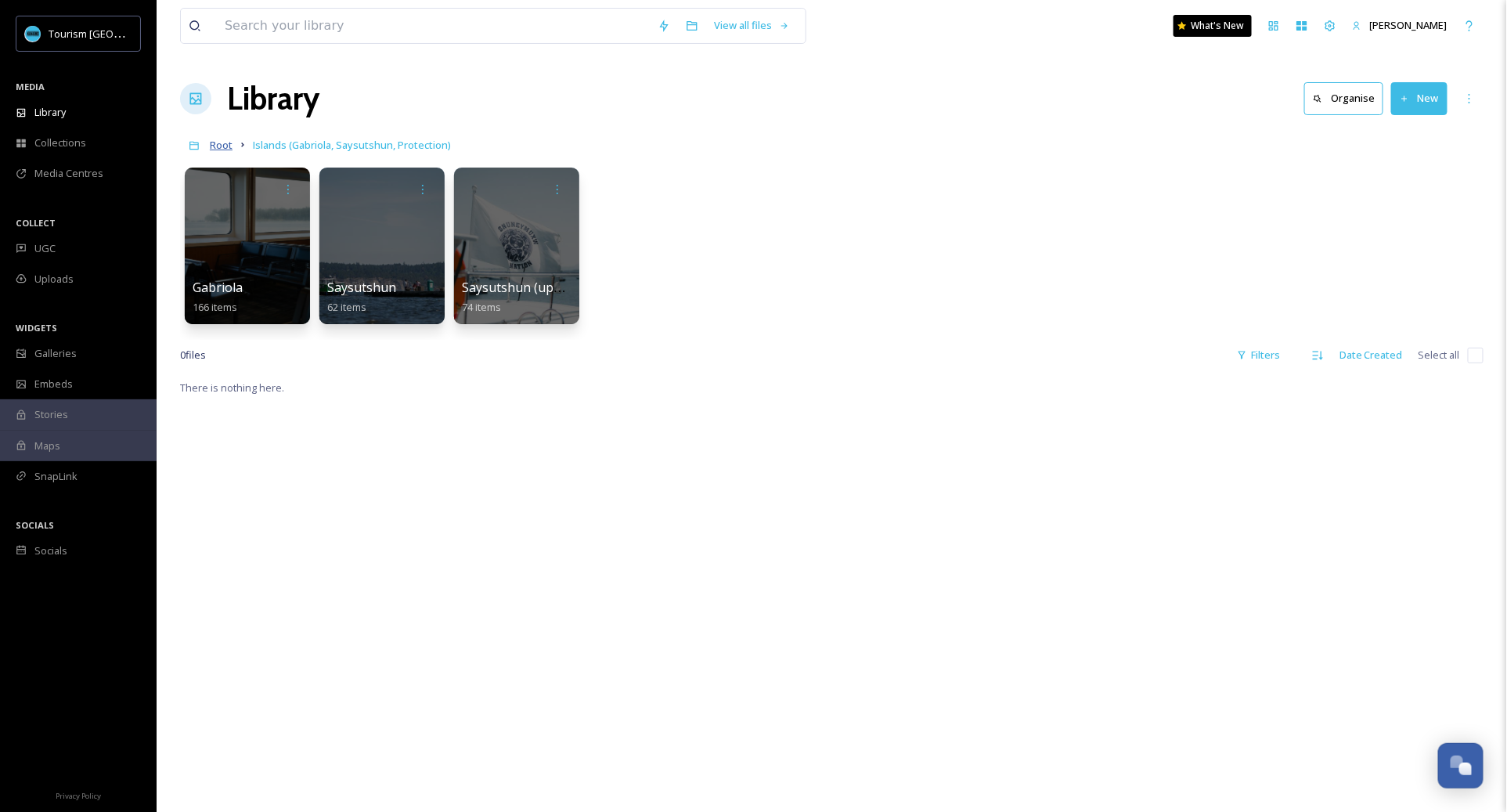
click at [226, 148] on span "Root" at bounding box center [221, 144] width 23 height 14
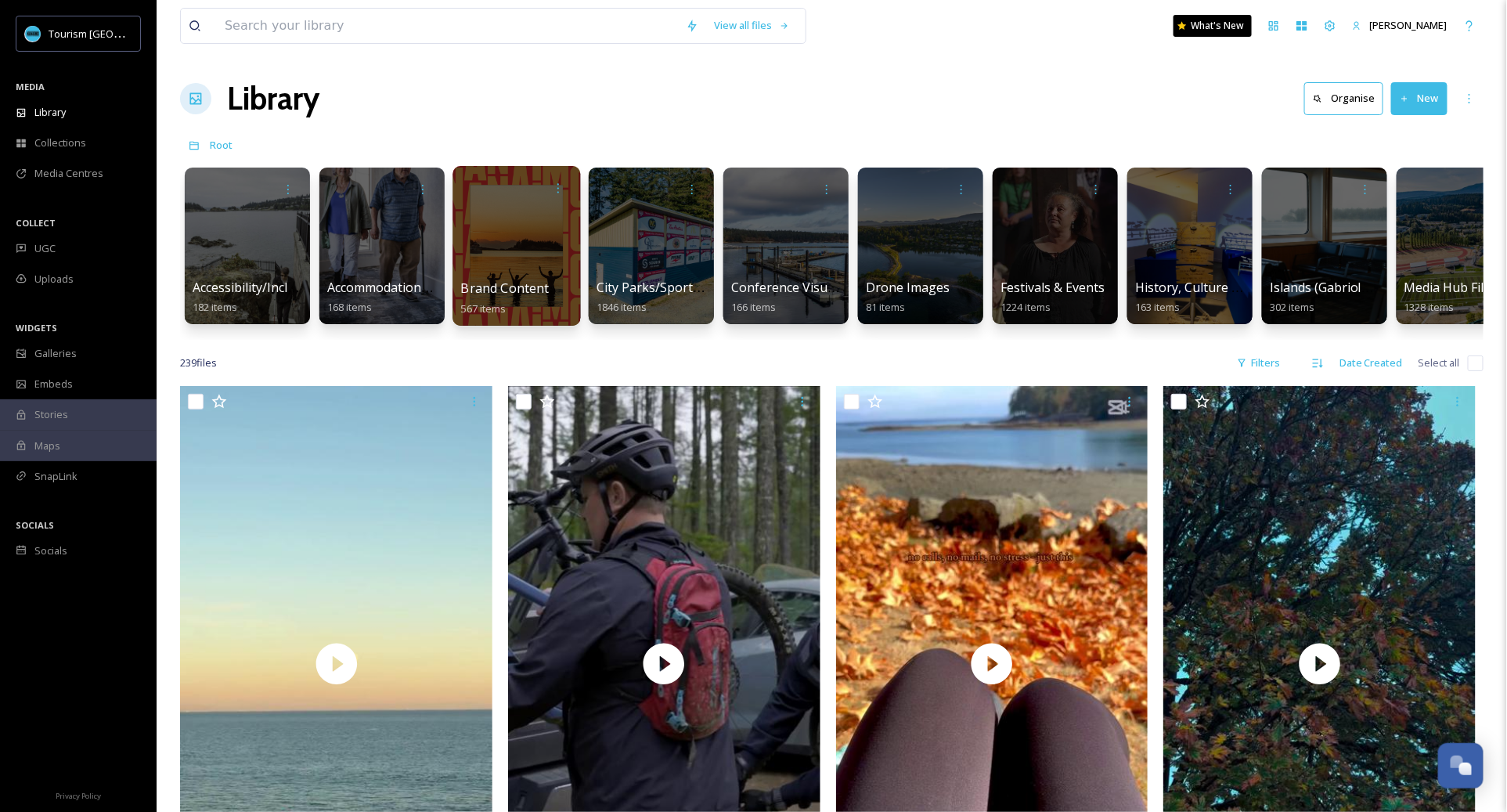
click at [541, 265] on div at bounding box center [516, 246] width 127 height 160
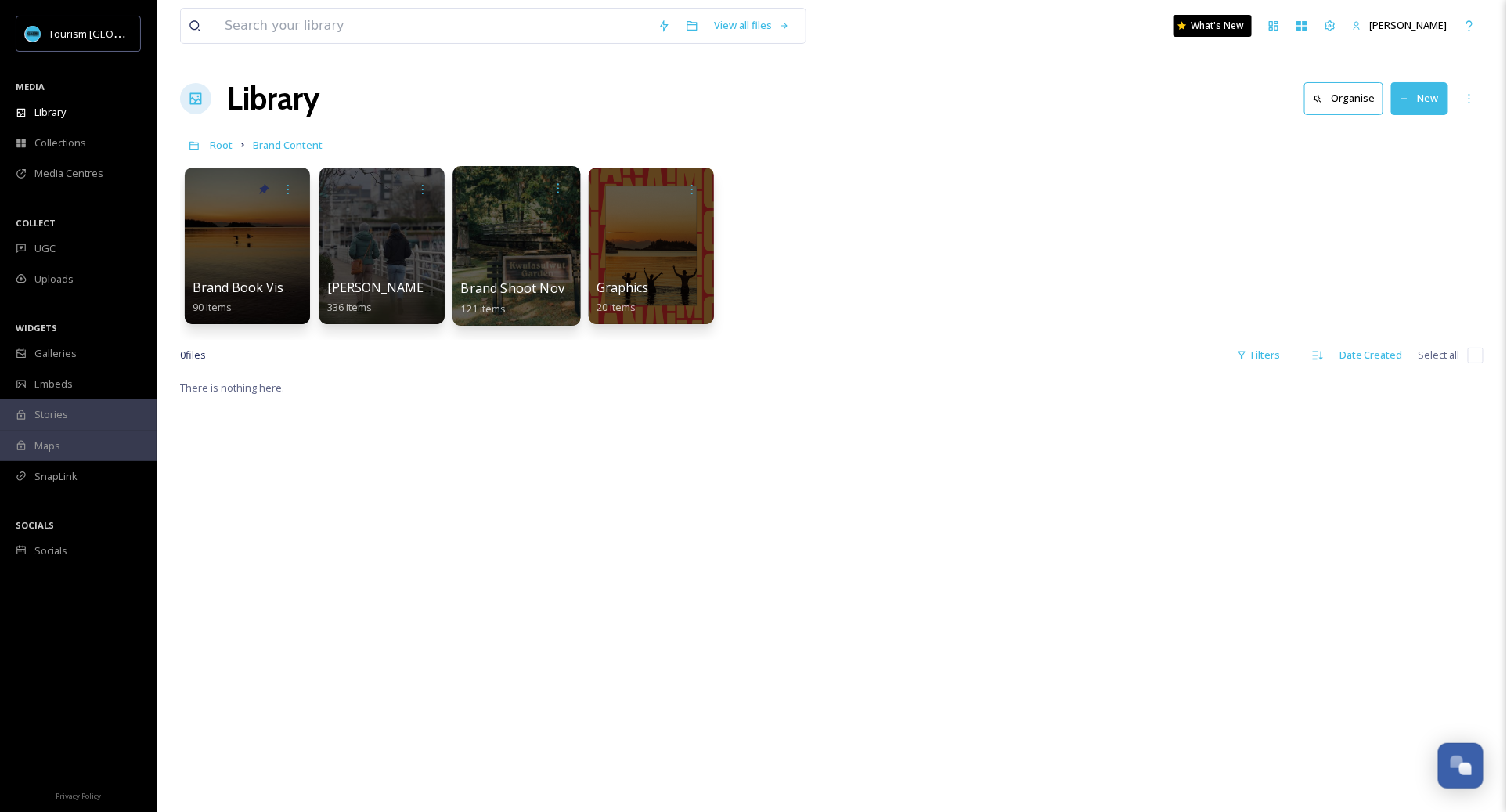
click at [524, 284] on span "Brand Shoot Nov" at bounding box center [514, 288] width 104 height 17
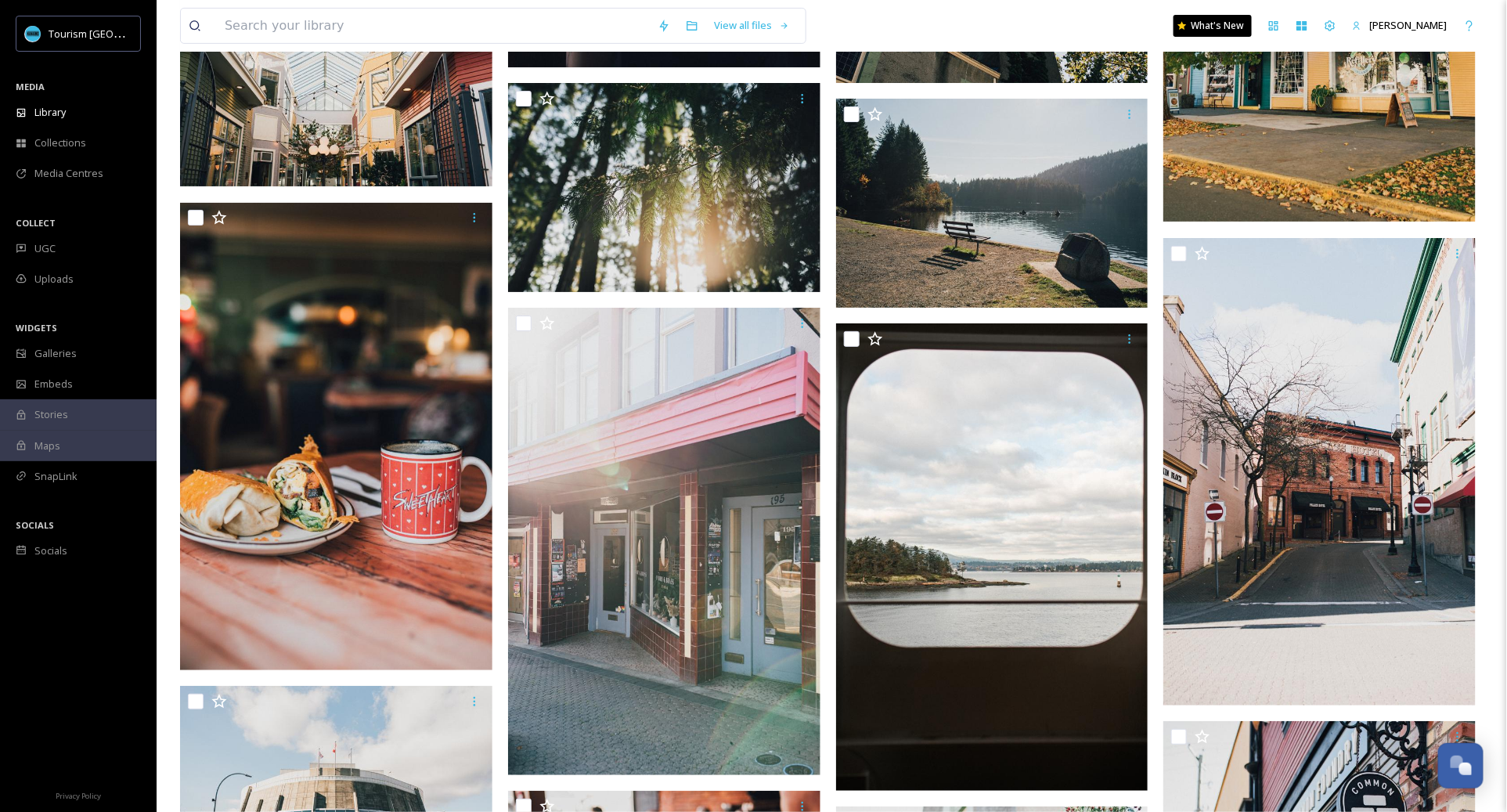
scroll to position [8330, 0]
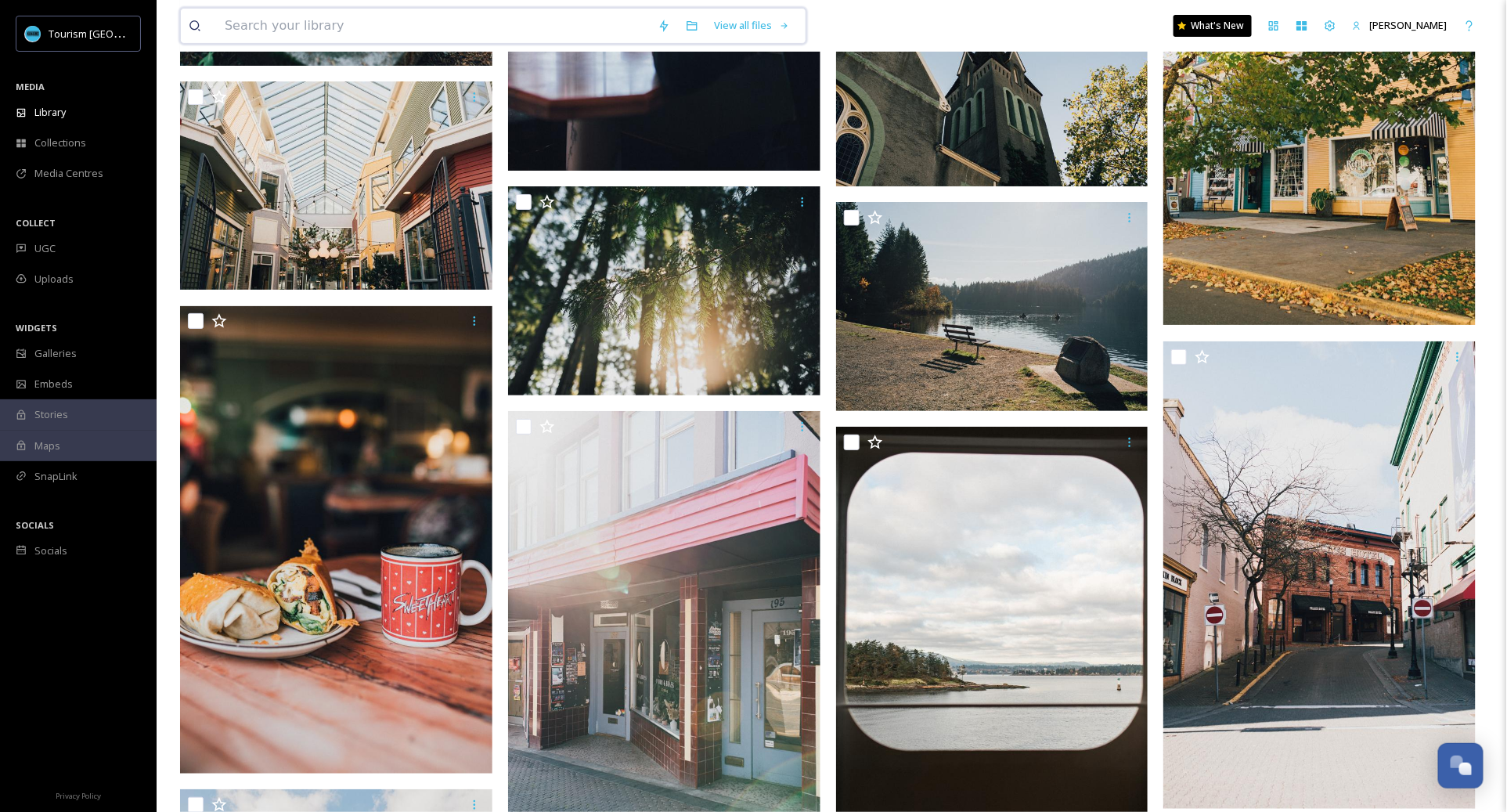
click at [580, 19] on input at bounding box center [433, 26] width 433 height 34
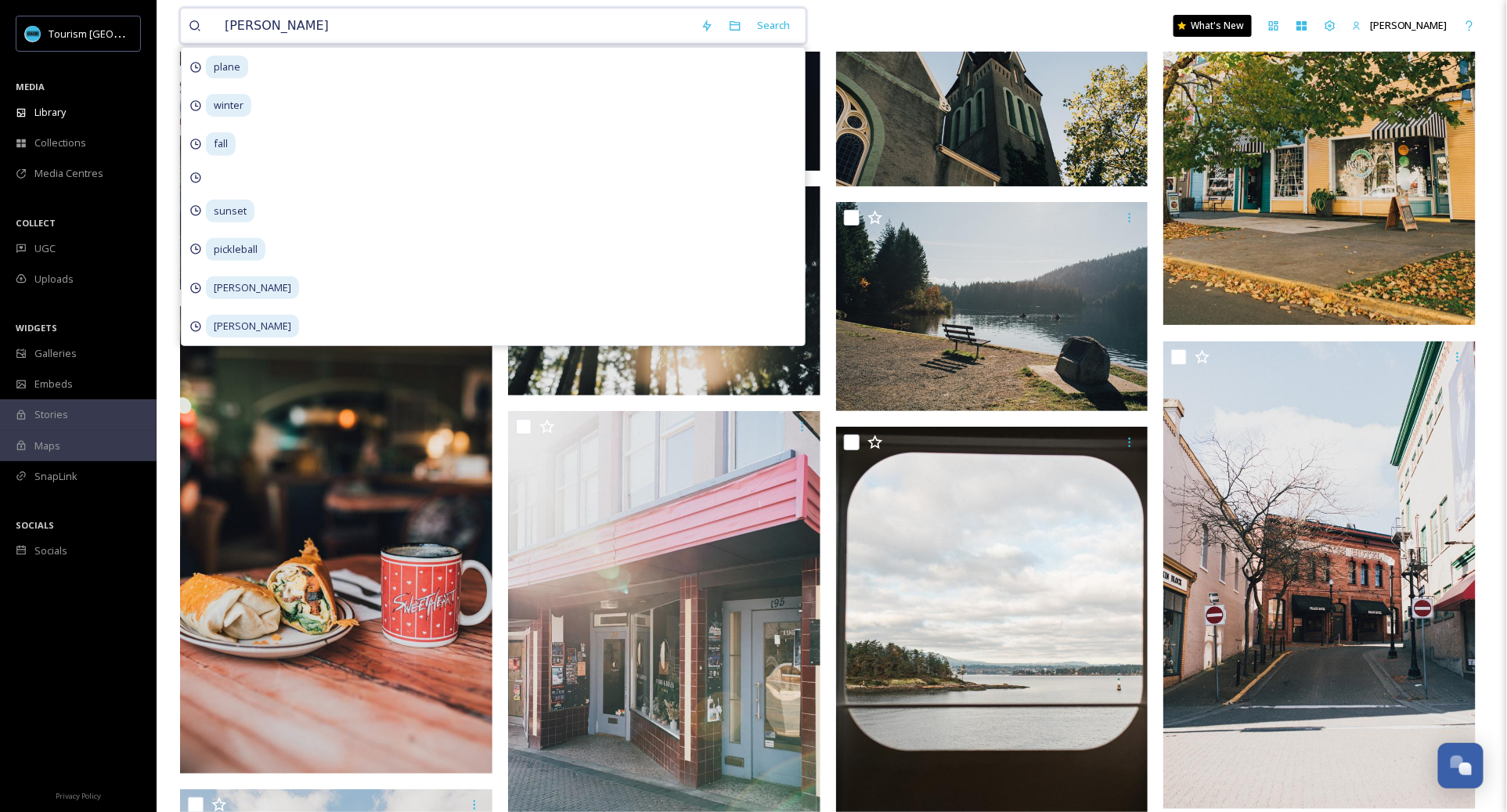
type input "[PERSON_NAME]"
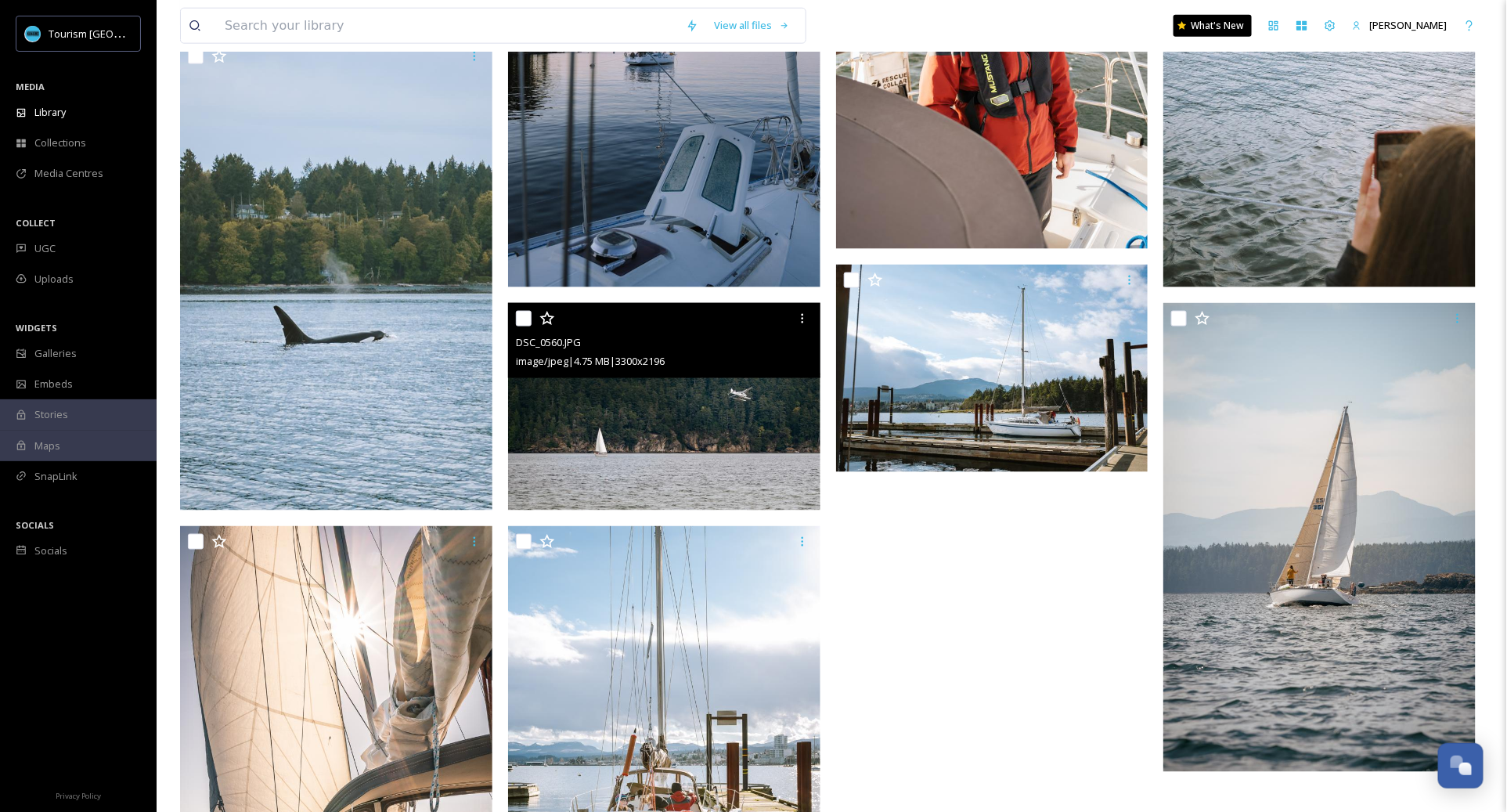
scroll to position [870, 0]
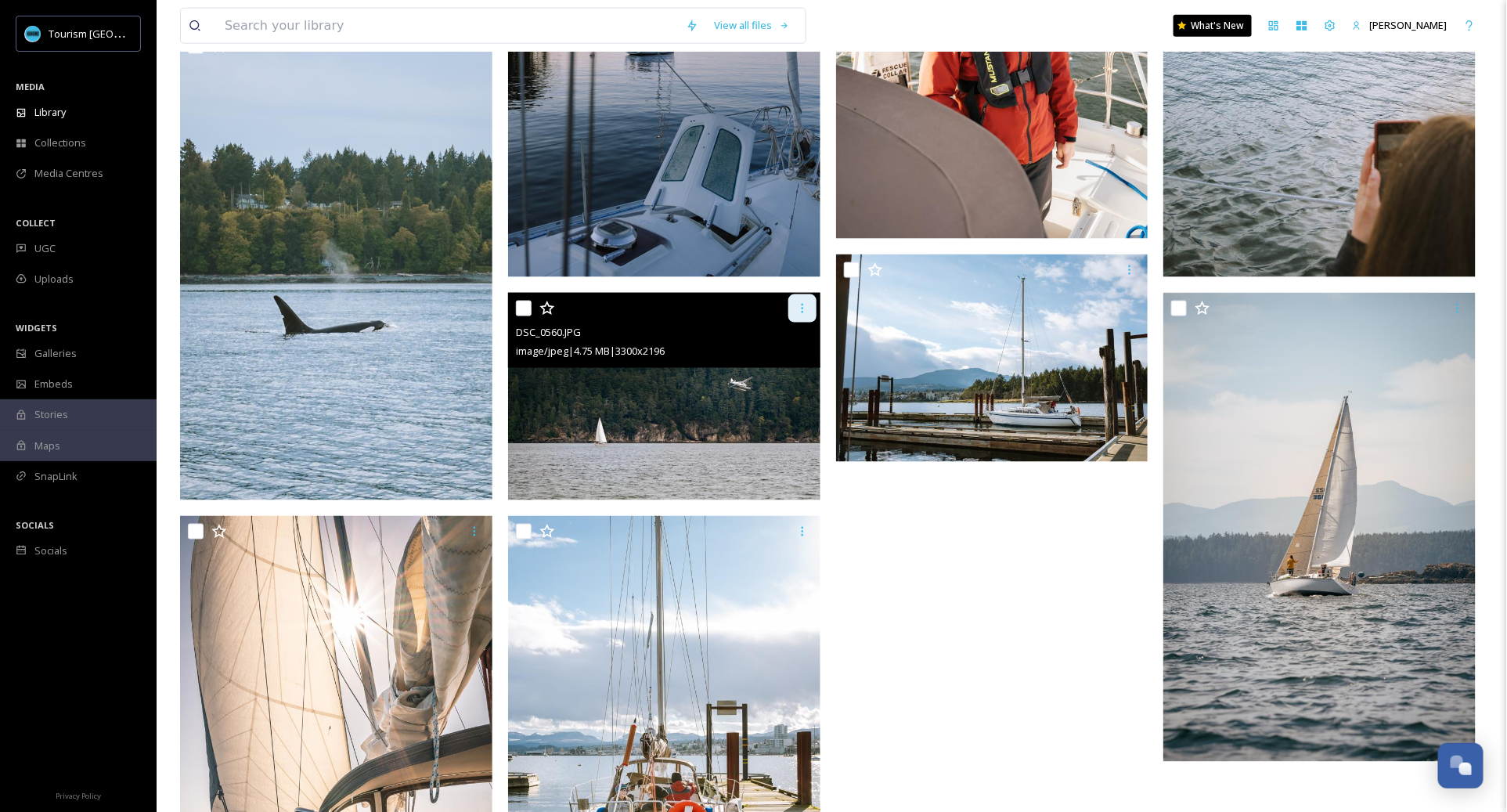
click at [796, 315] on div at bounding box center [802, 308] width 29 height 29
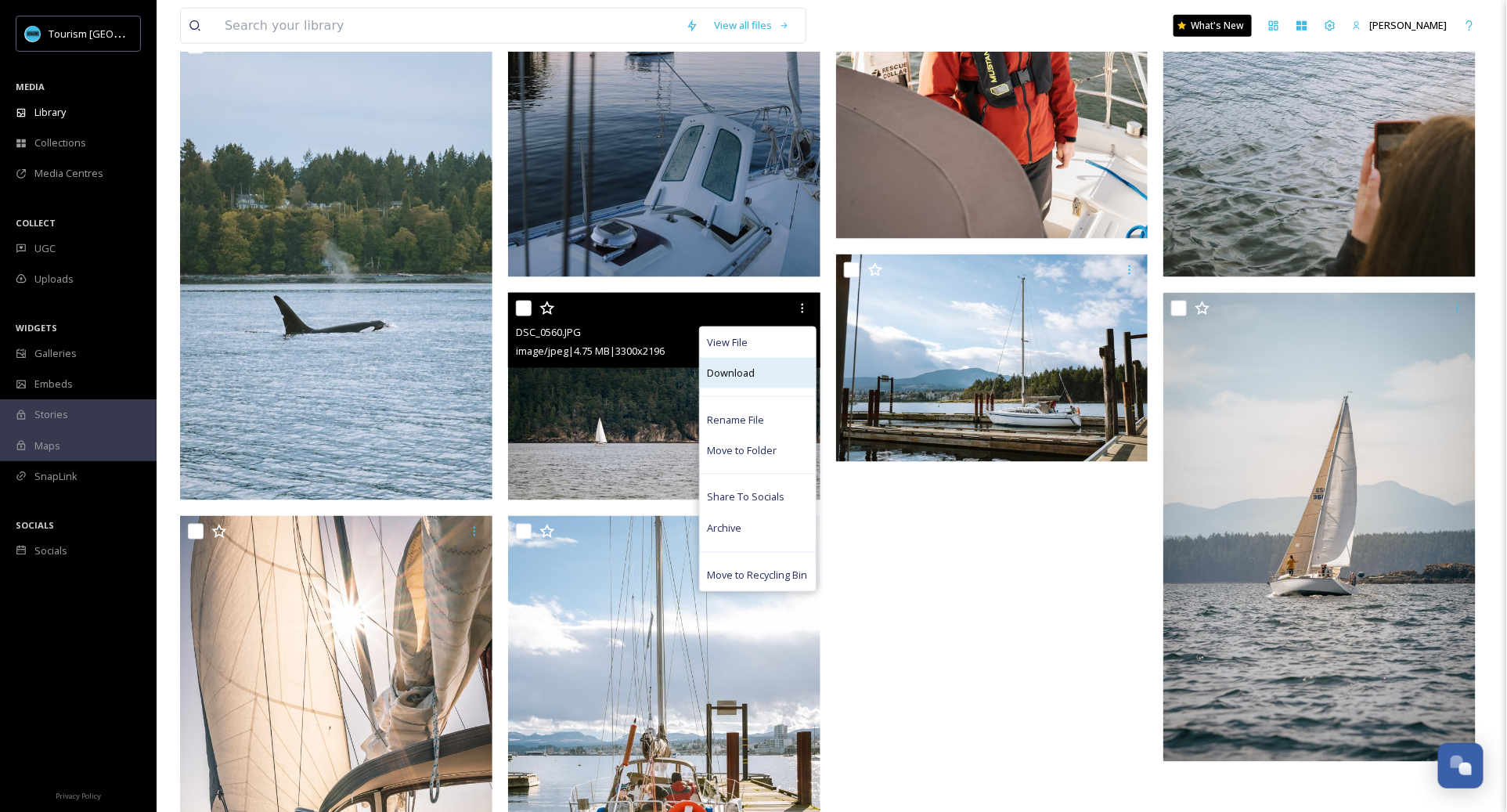
click at [780, 380] on div "Download" at bounding box center [758, 373] width 116 height 30
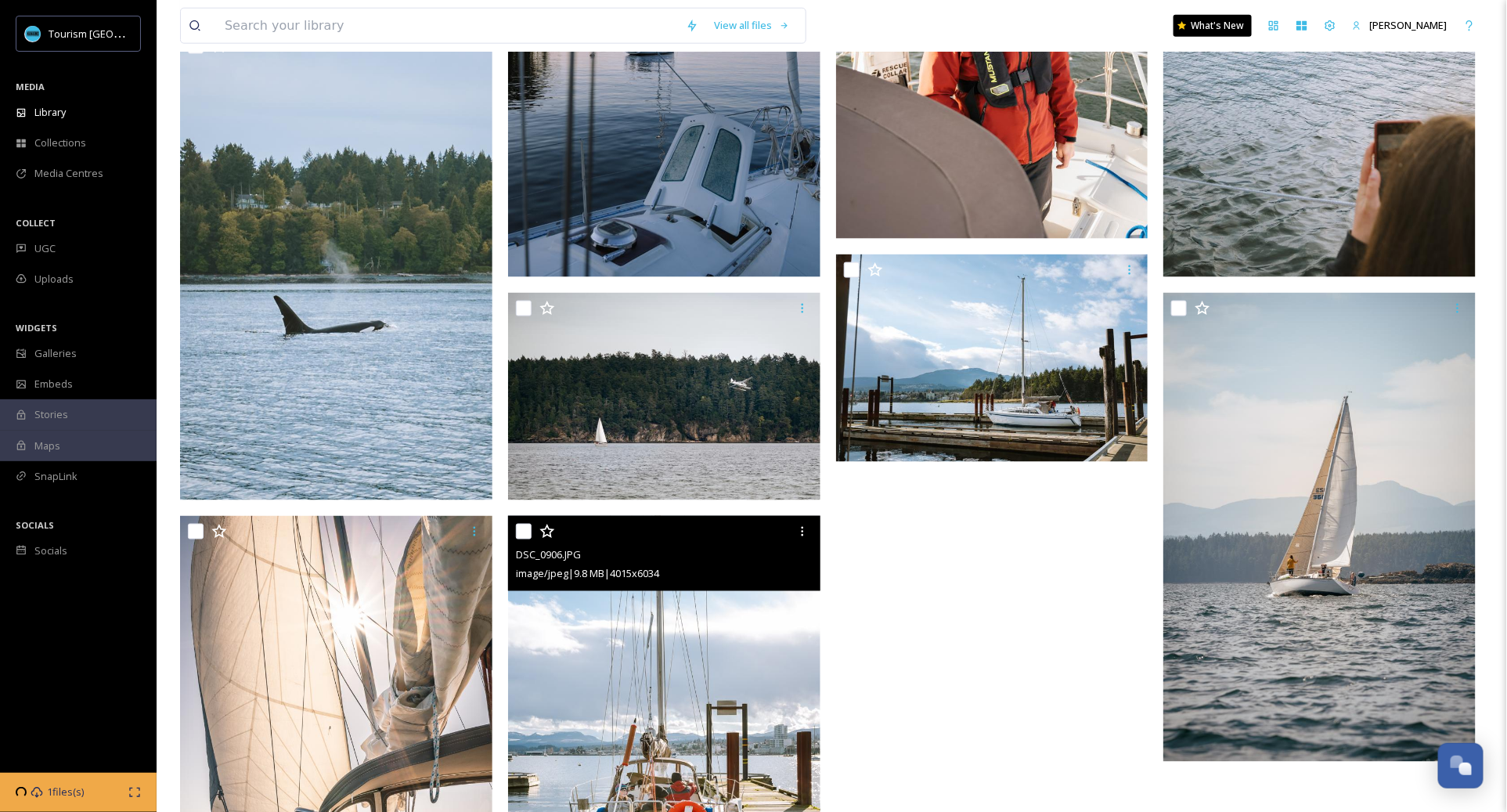
scroll to position [1070, 0]
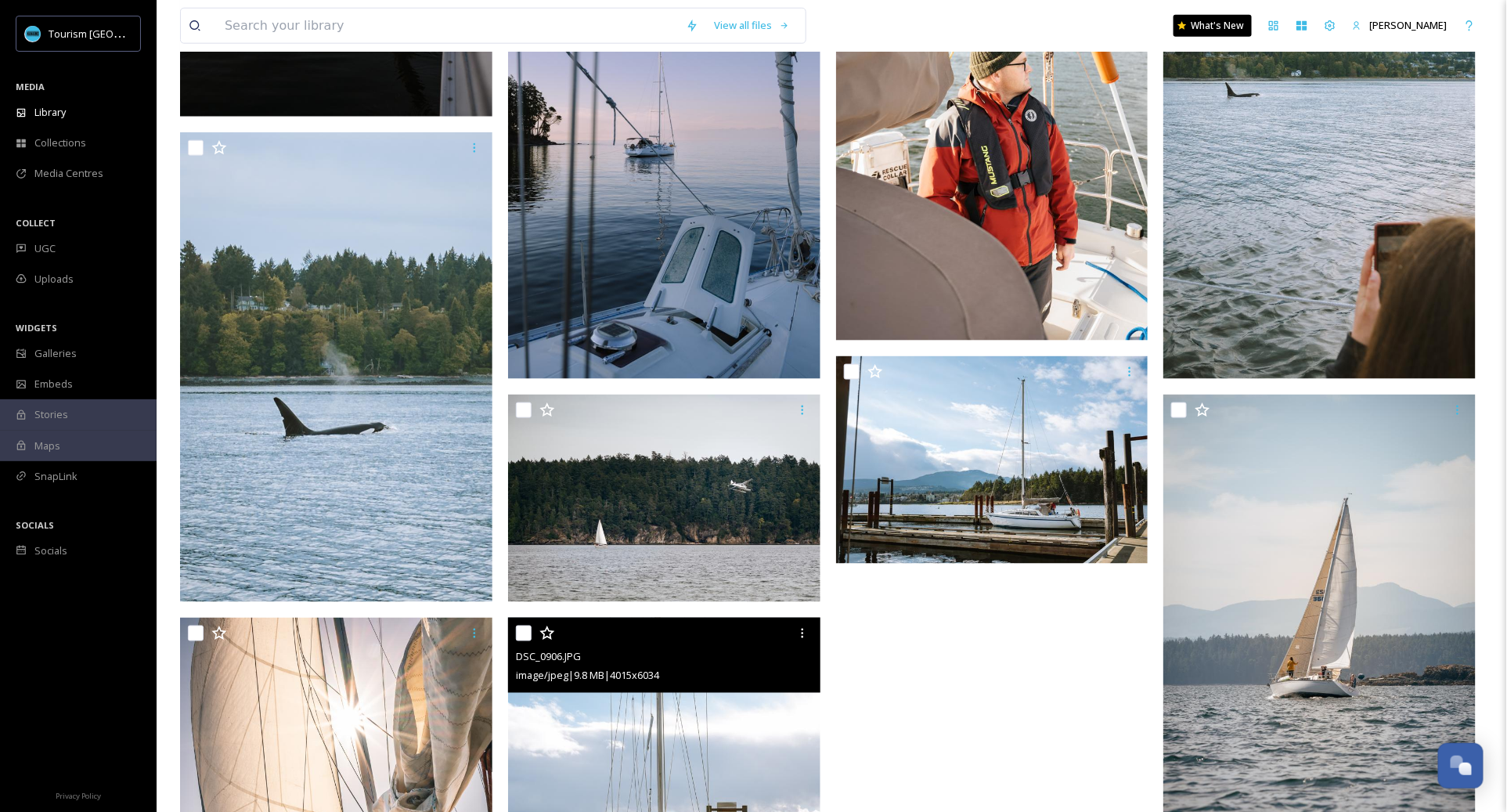
scroll to position [0, 0]
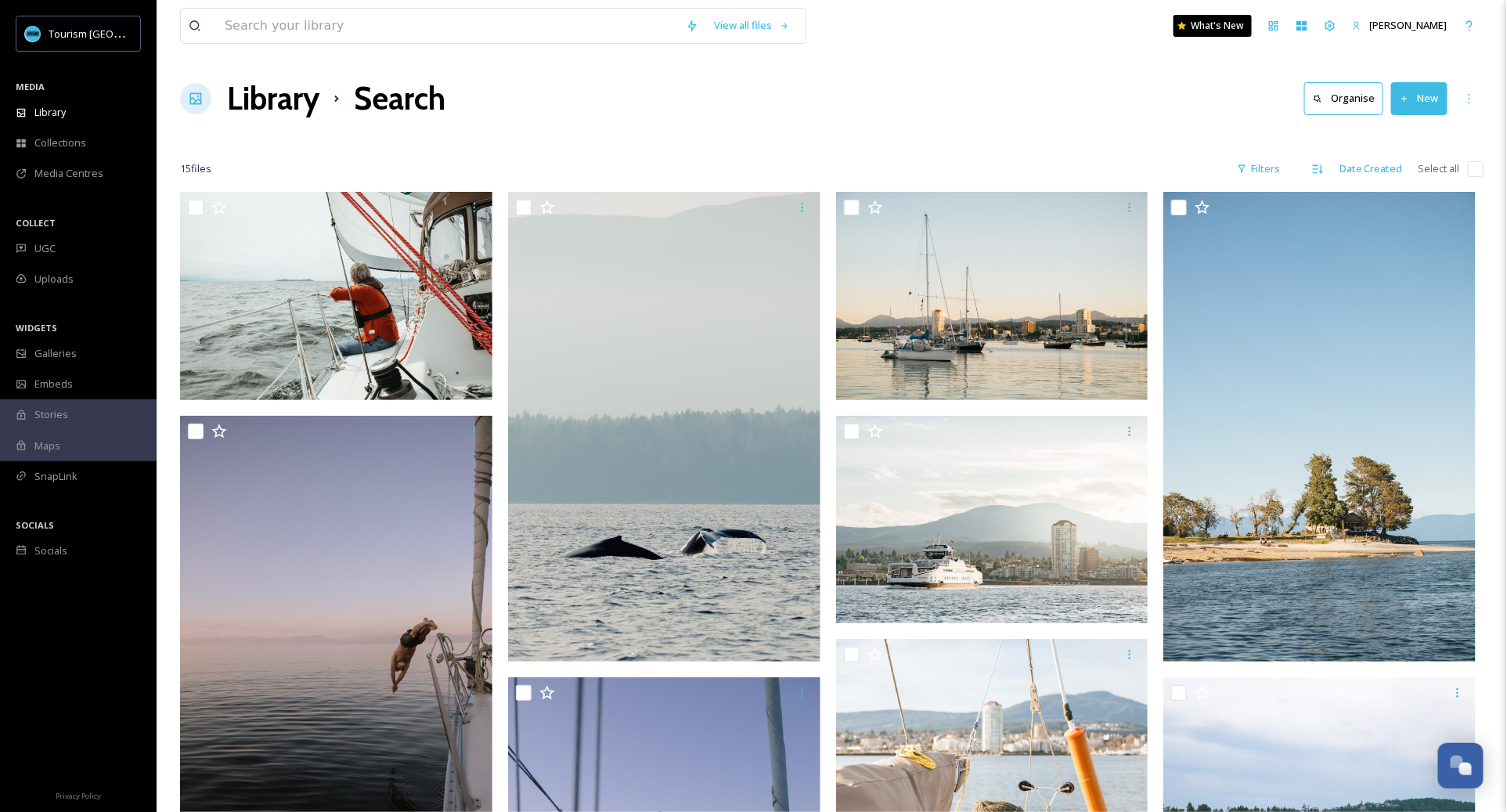
click at [539, 145] on div at bounding box center [832, 137] width 1304 height 15
click at [66, 120] on div "Library" at bounding box center [78, 112] width 157 height 30
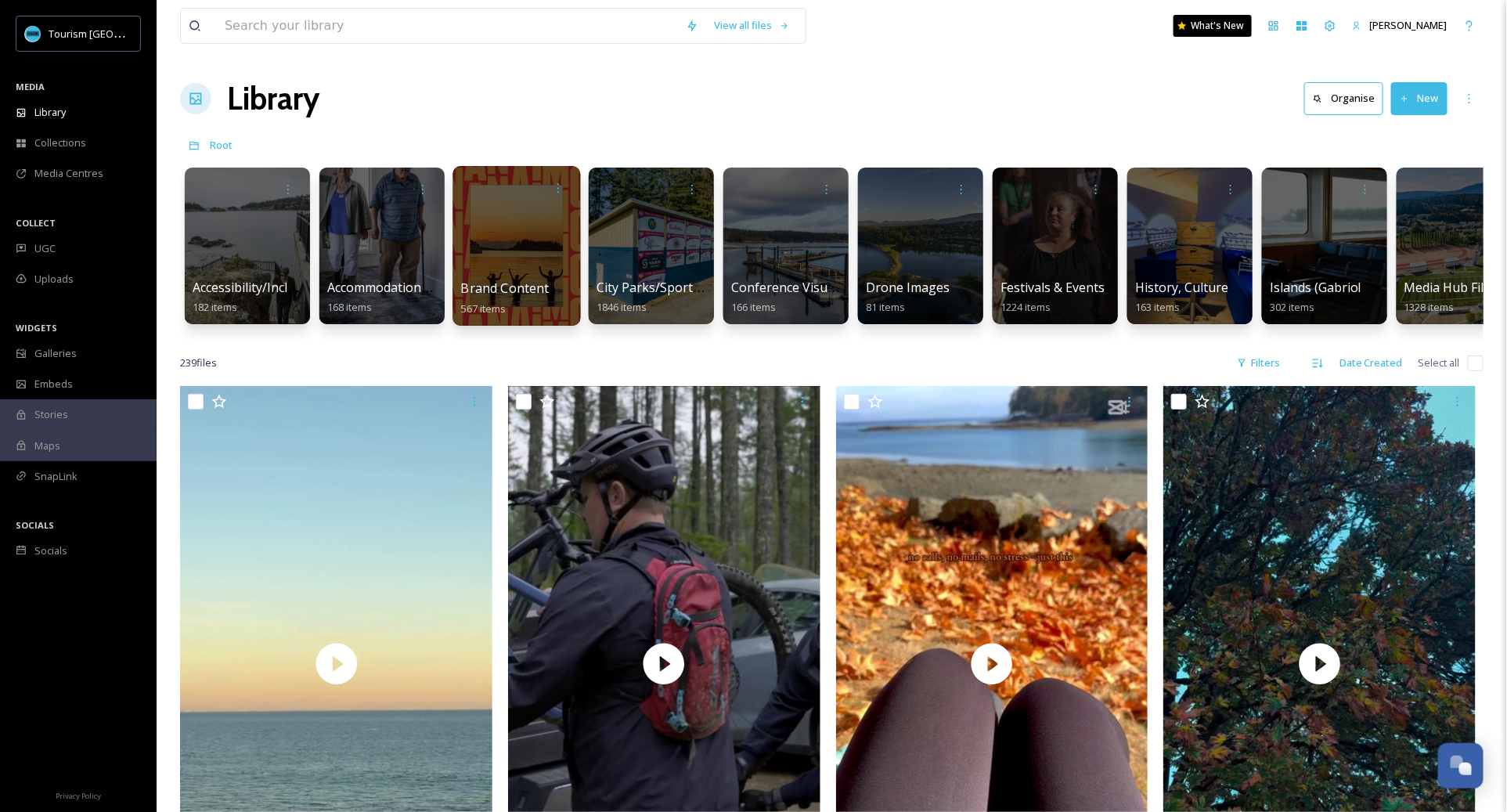
click at [525, 261] on div at bounding box center [516, 246] width 127 height 160
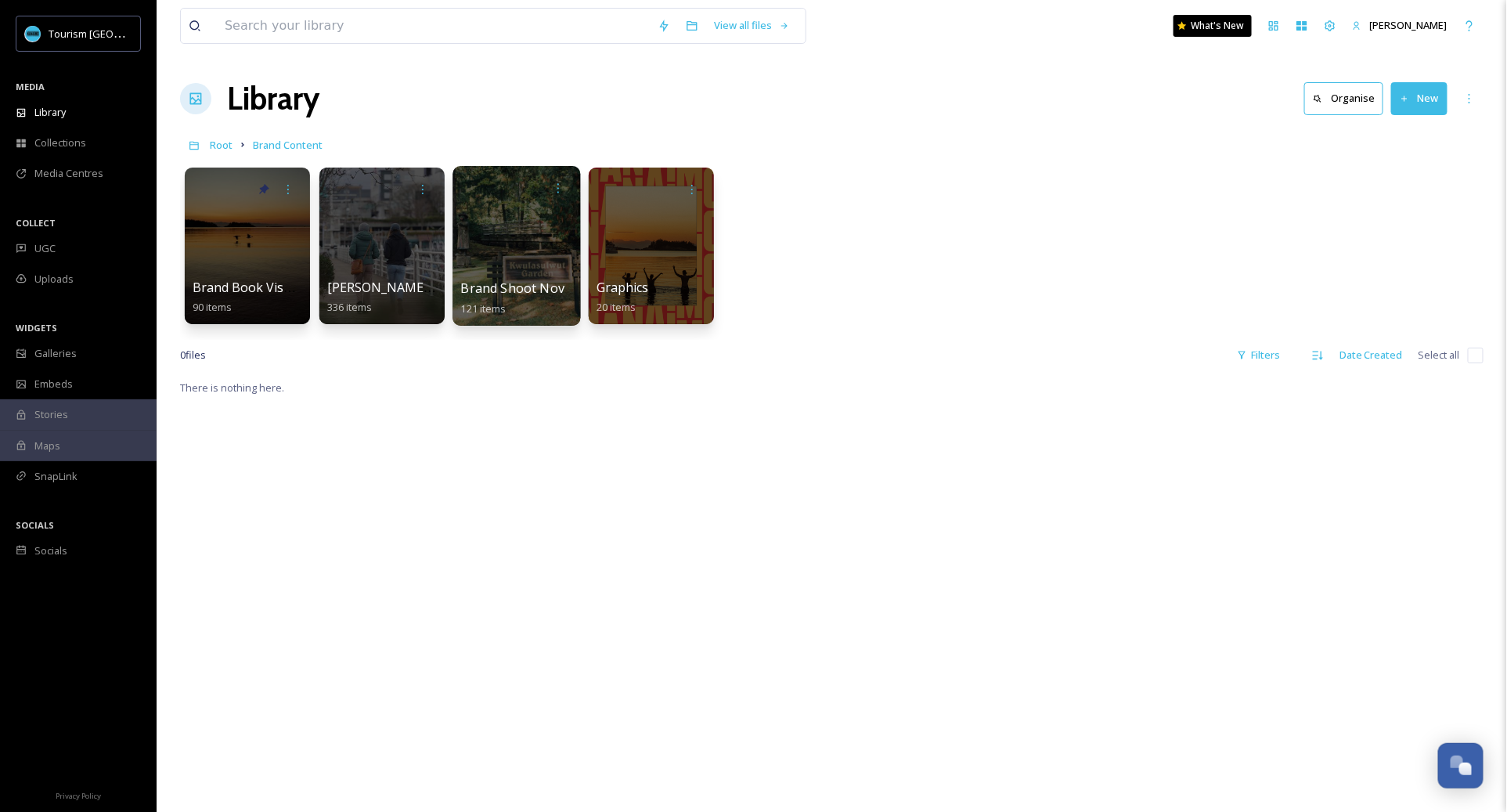
click at [507, 282] on span "Brand Shoot Nov" at bounding box center [514, 288] width 104 height 17
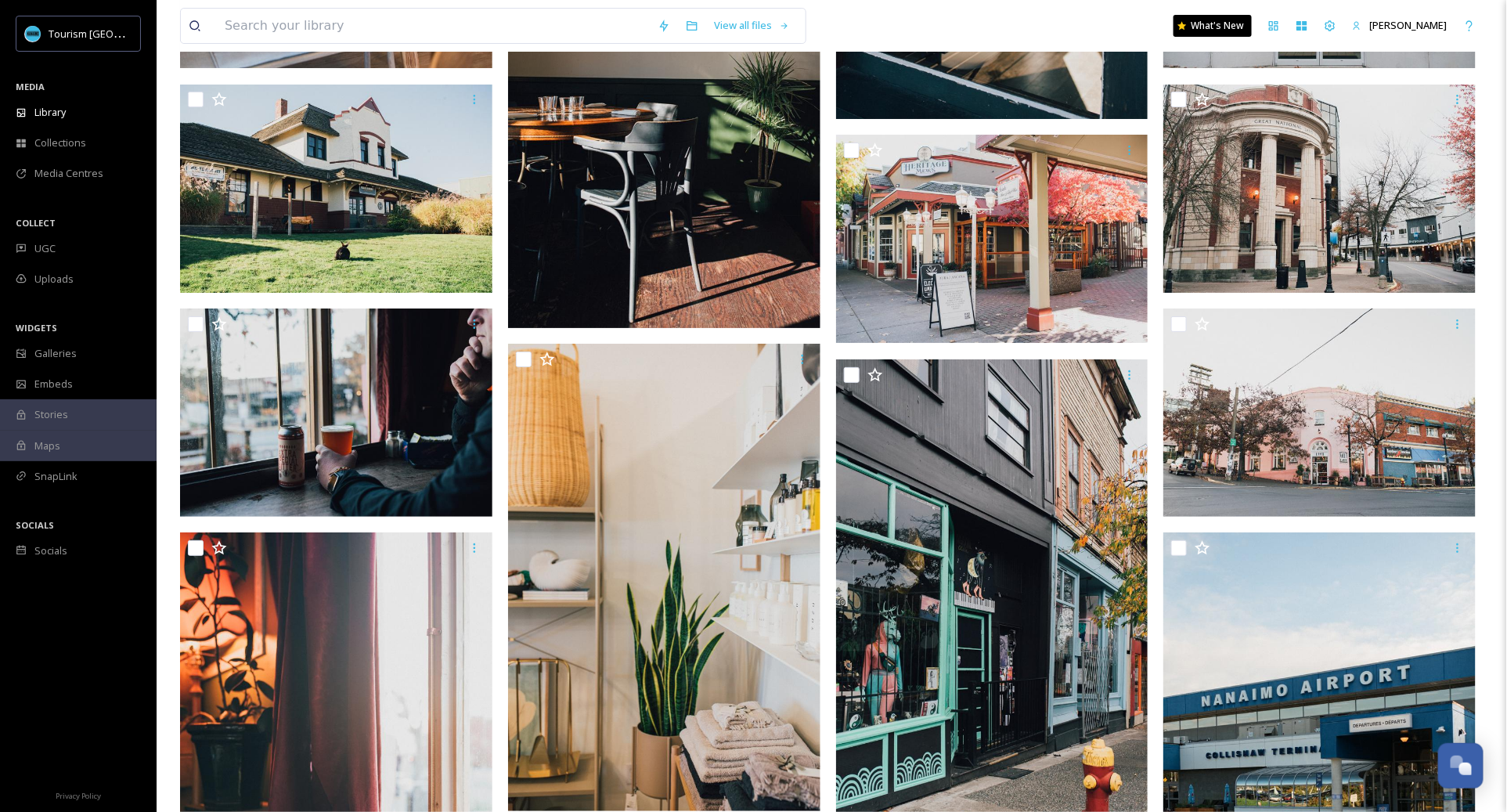
scroll to position [5407, 0]
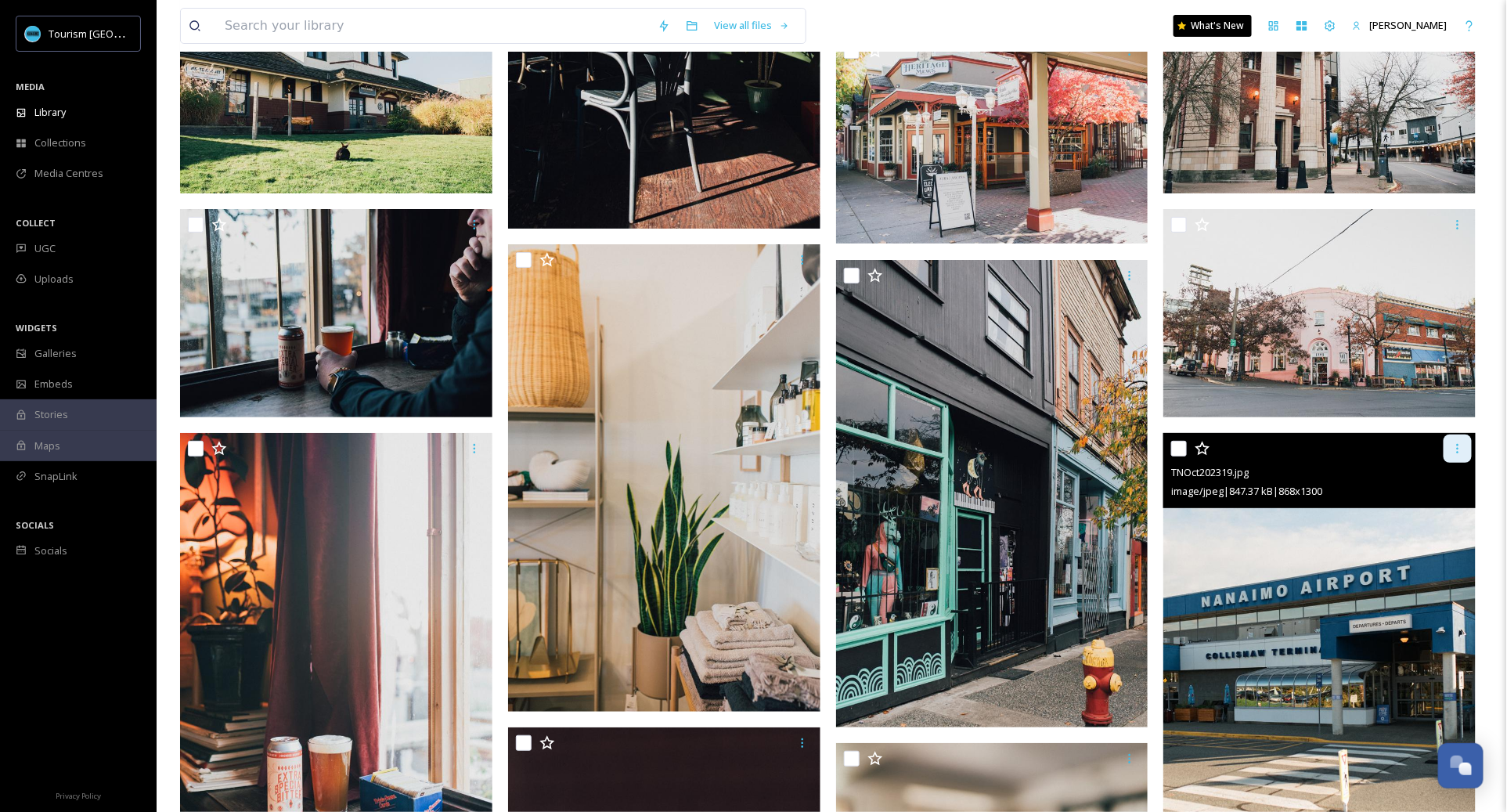
click at [1454, 452] on icon at bounding box center [1457, 448] width 12 height 12
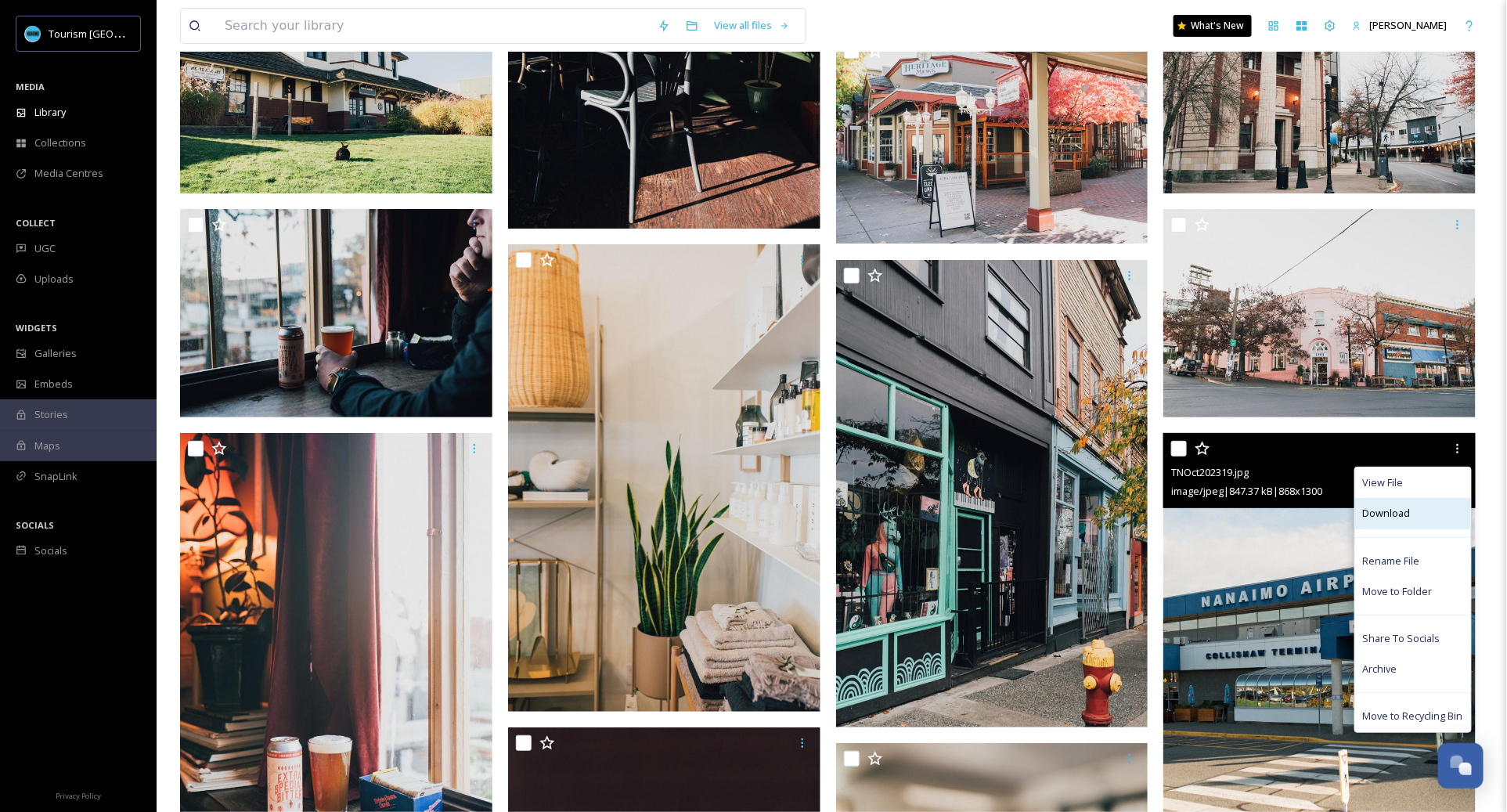
click at [1414, 509] on div "Download" at bounding box center [1413, 513] width 116 height 30
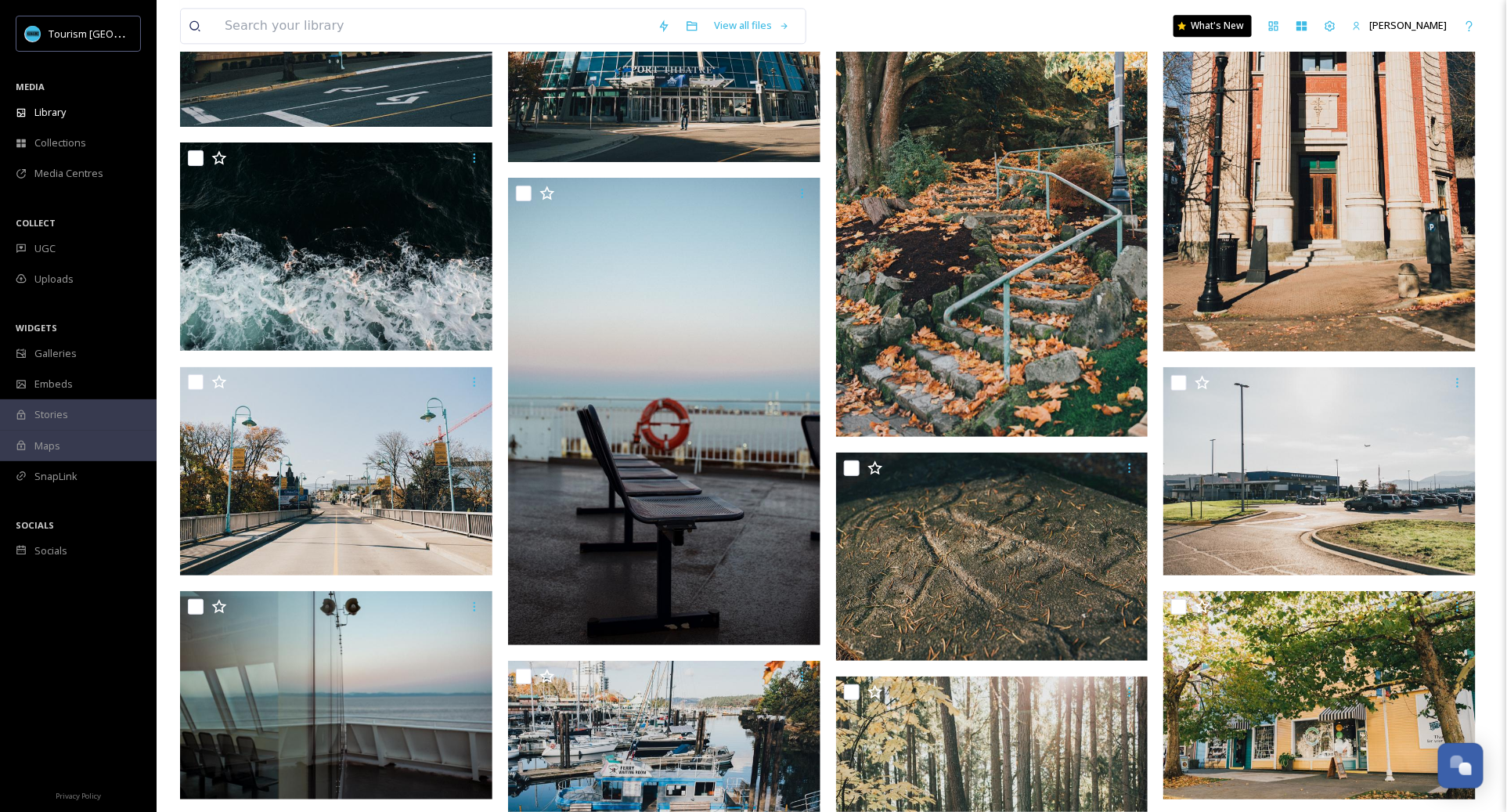
scroll to position [7163, 0]
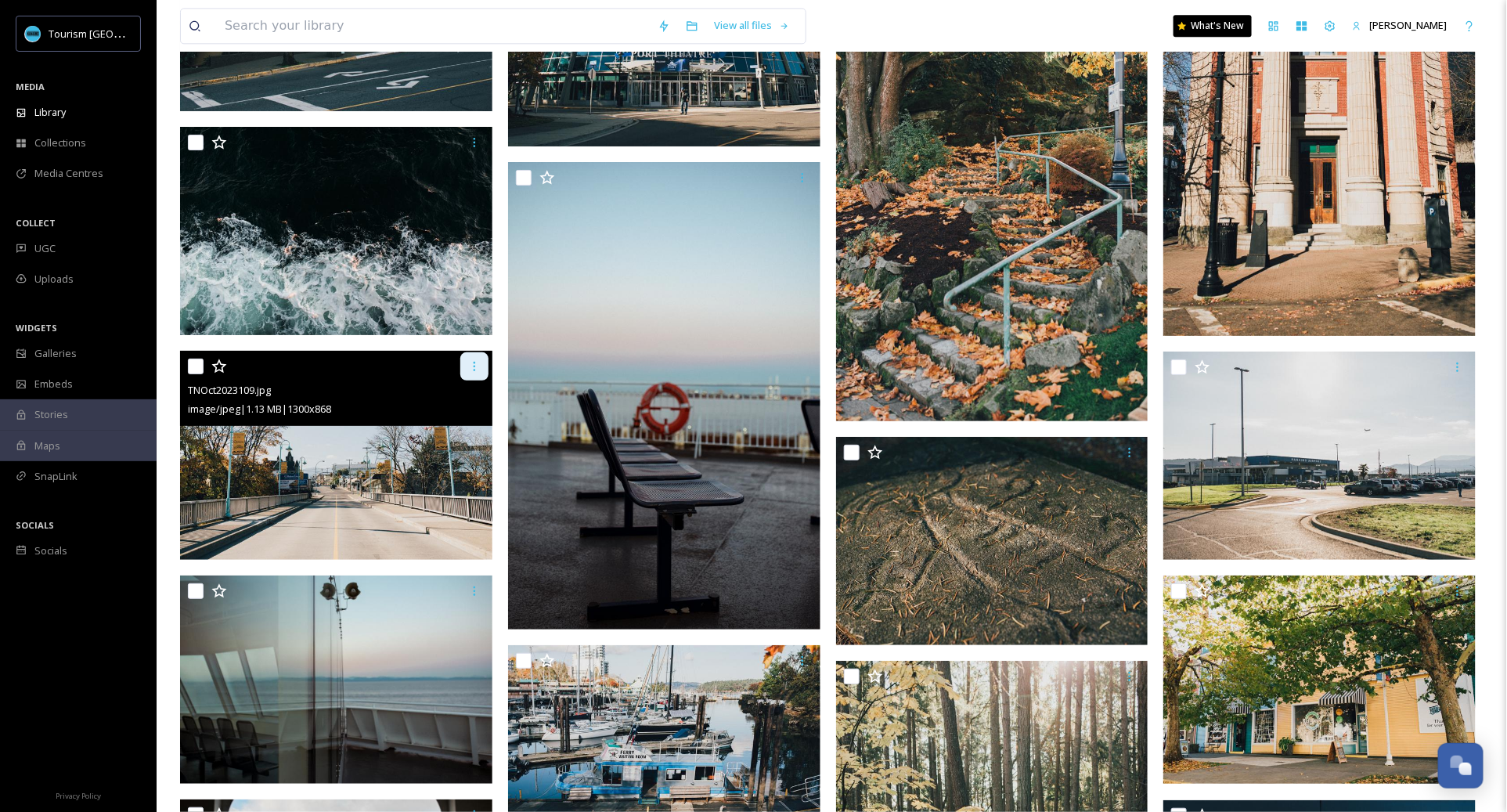
click at [475, 367] on icon at bounding box center [474, 366] width 12 height 12
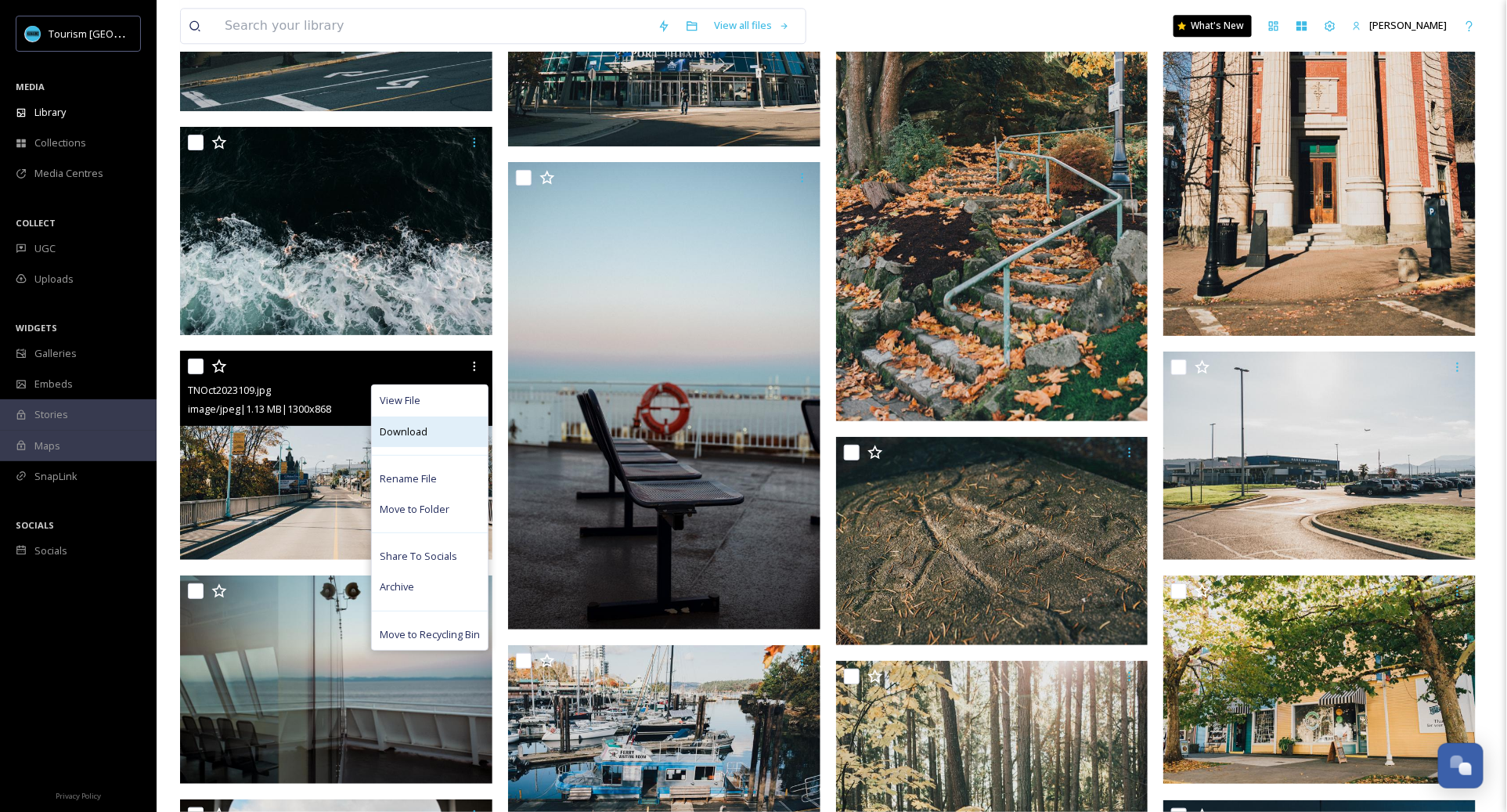
click at [480, 430] on div "Download" at bounding box center [430, 431] width 116 height 30
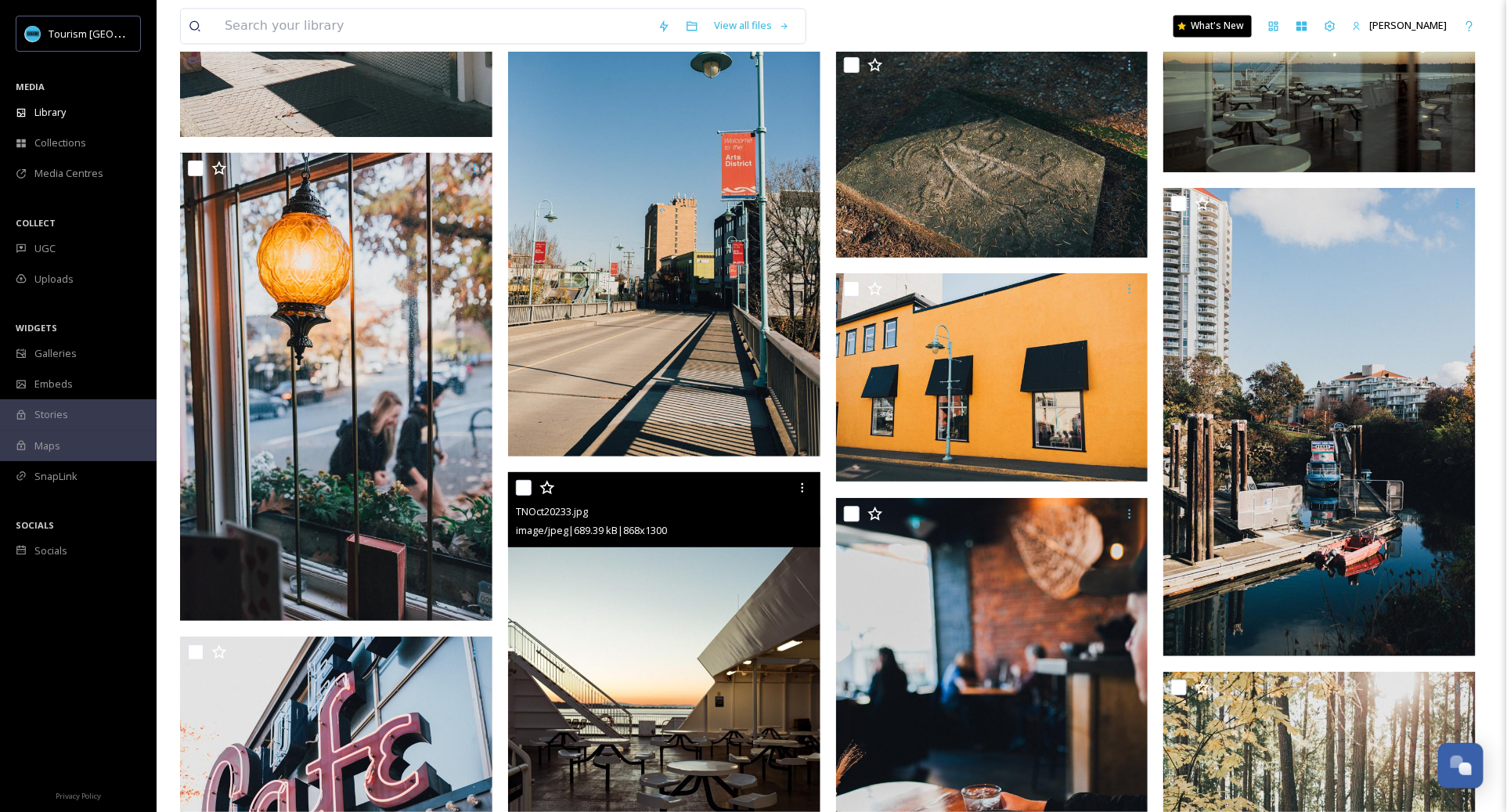
scroll to position [9684, 0]
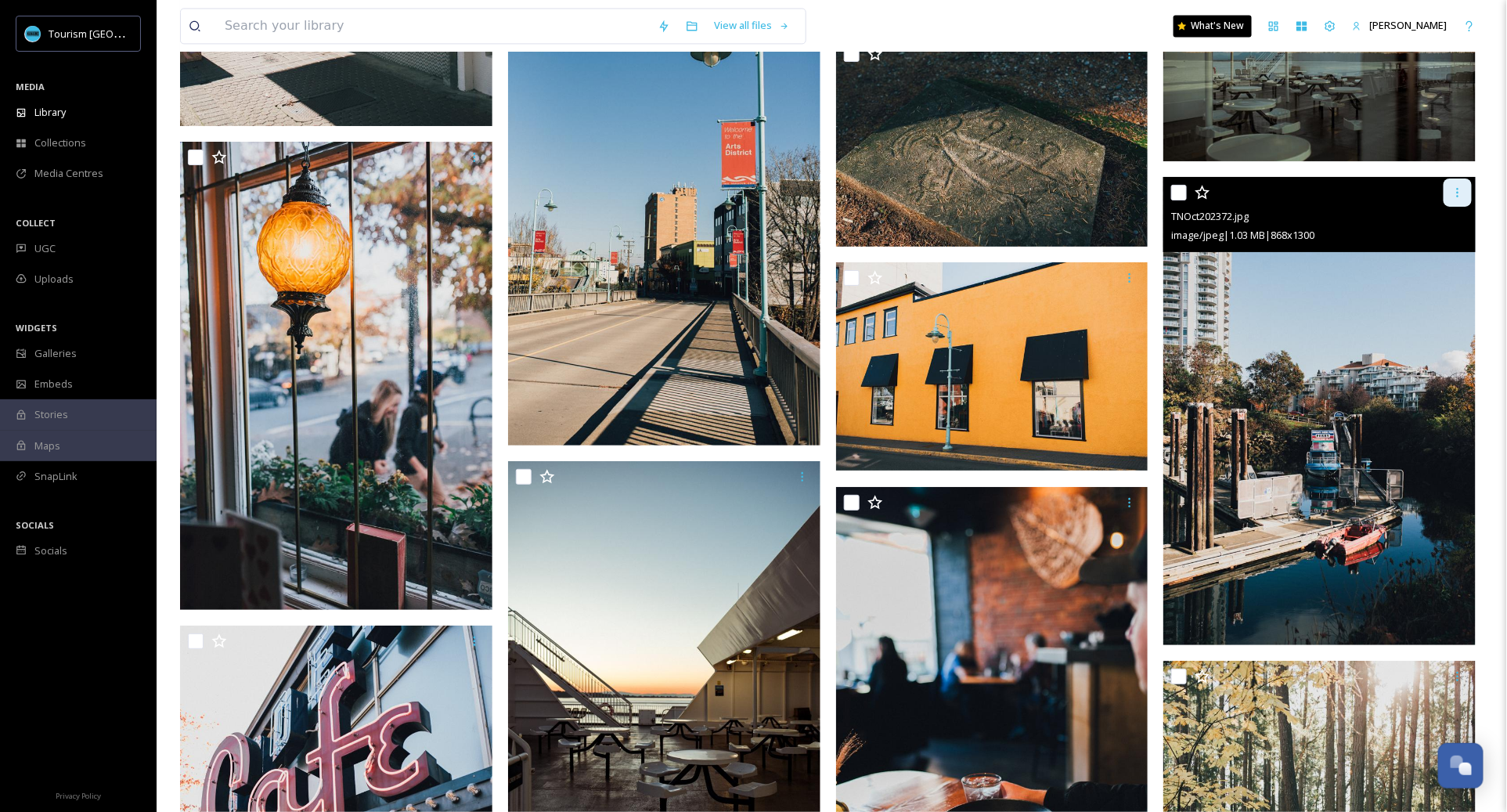
click at [1463, 196] on icon at bounding box center [1457, 192] width 12 height 12
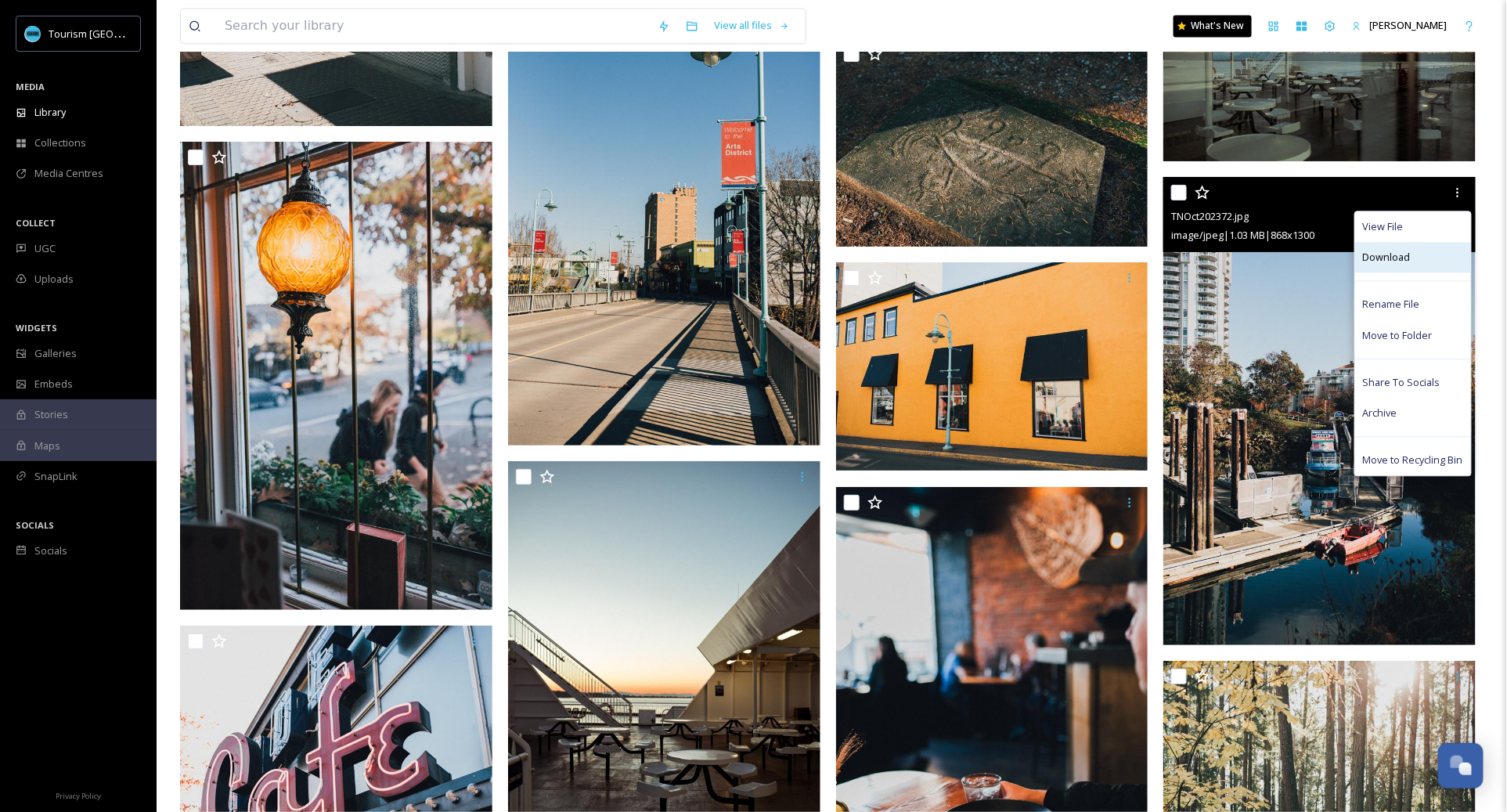
click at [1411, 265] on div "Download" at bounding box center [1413, 257] width 116 height 30
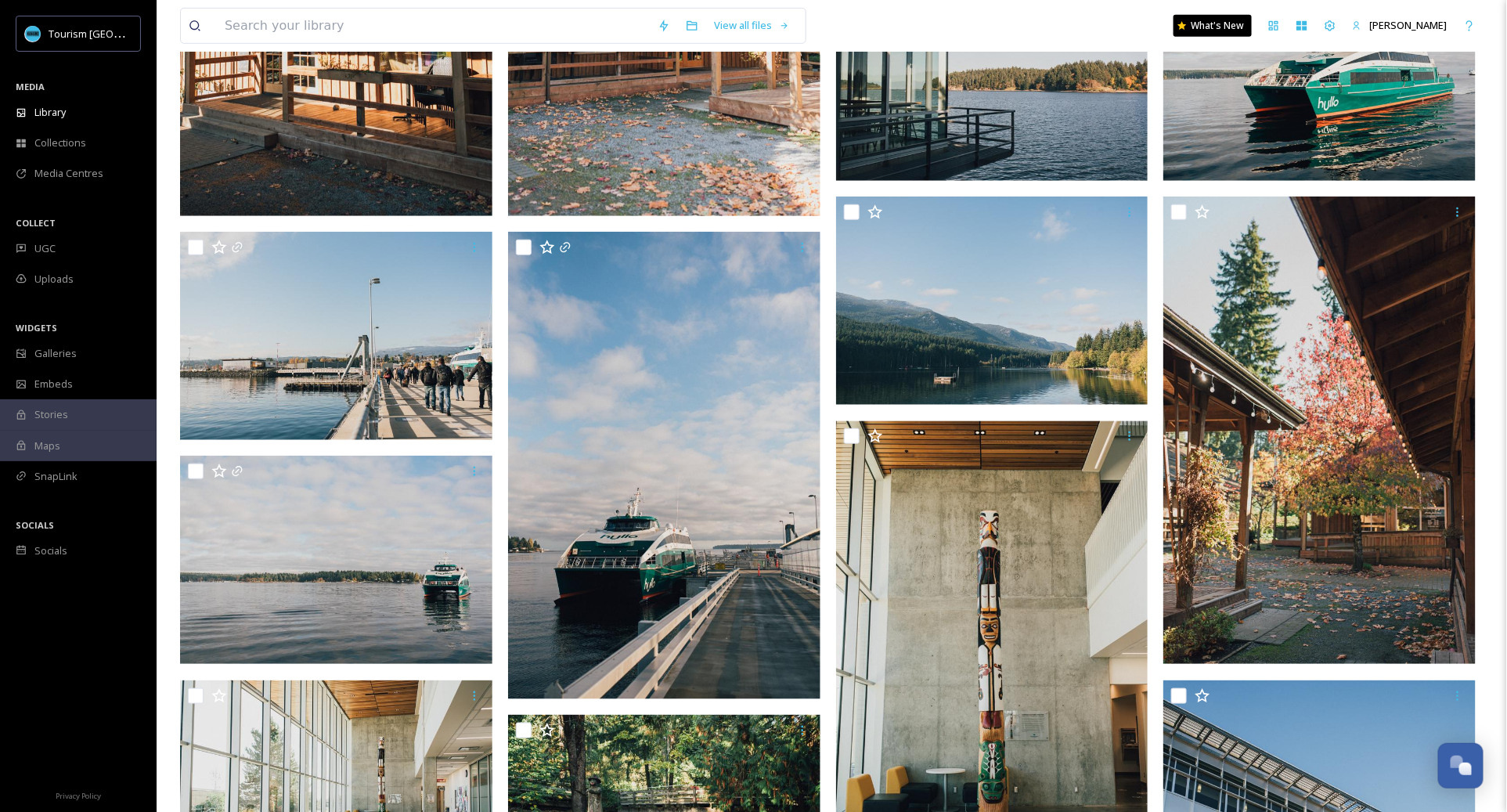
scroll to position [0, 0]
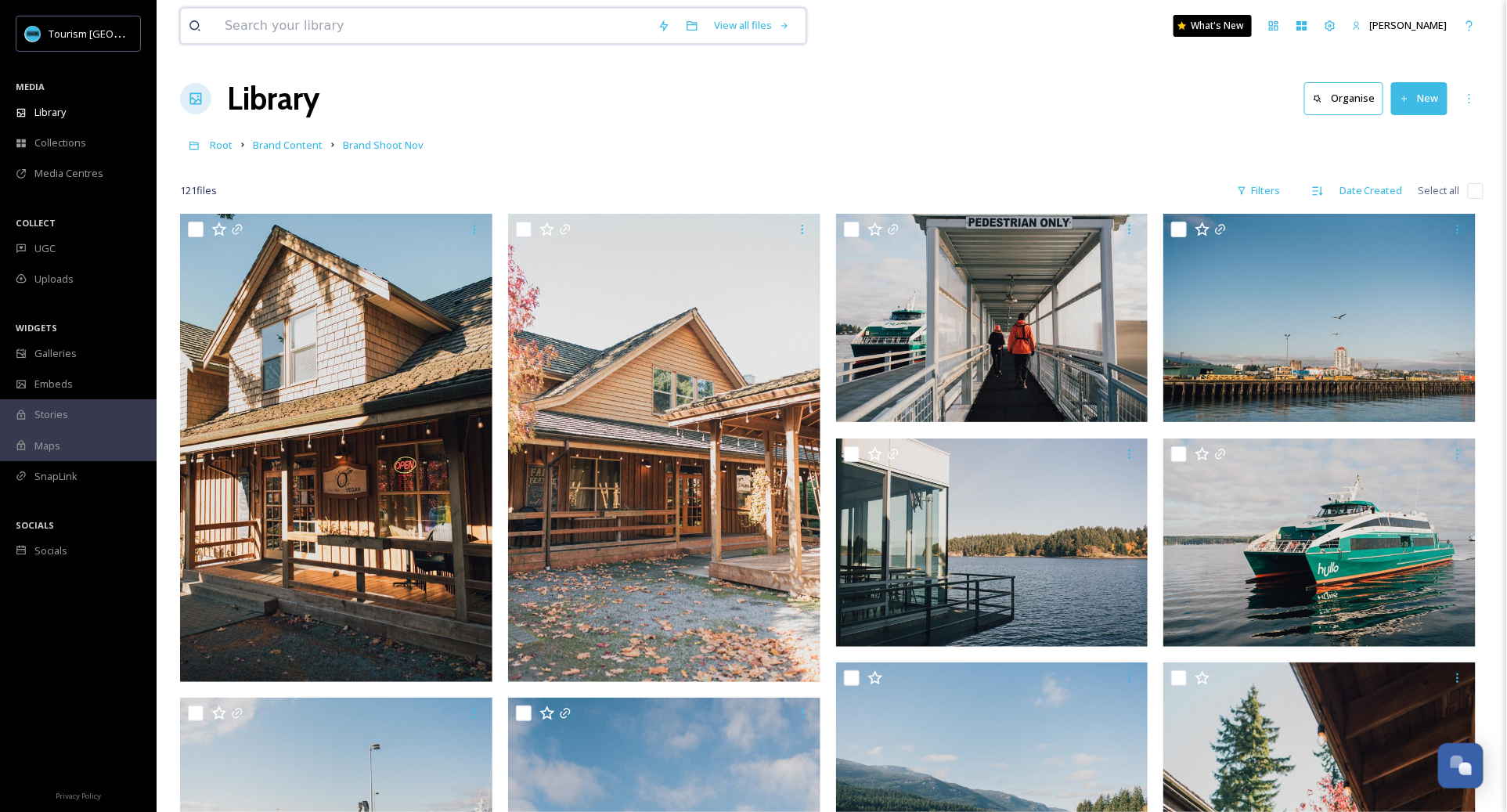
click at [598, 29] on input at bounding box center [433, 26] width 433 height 34
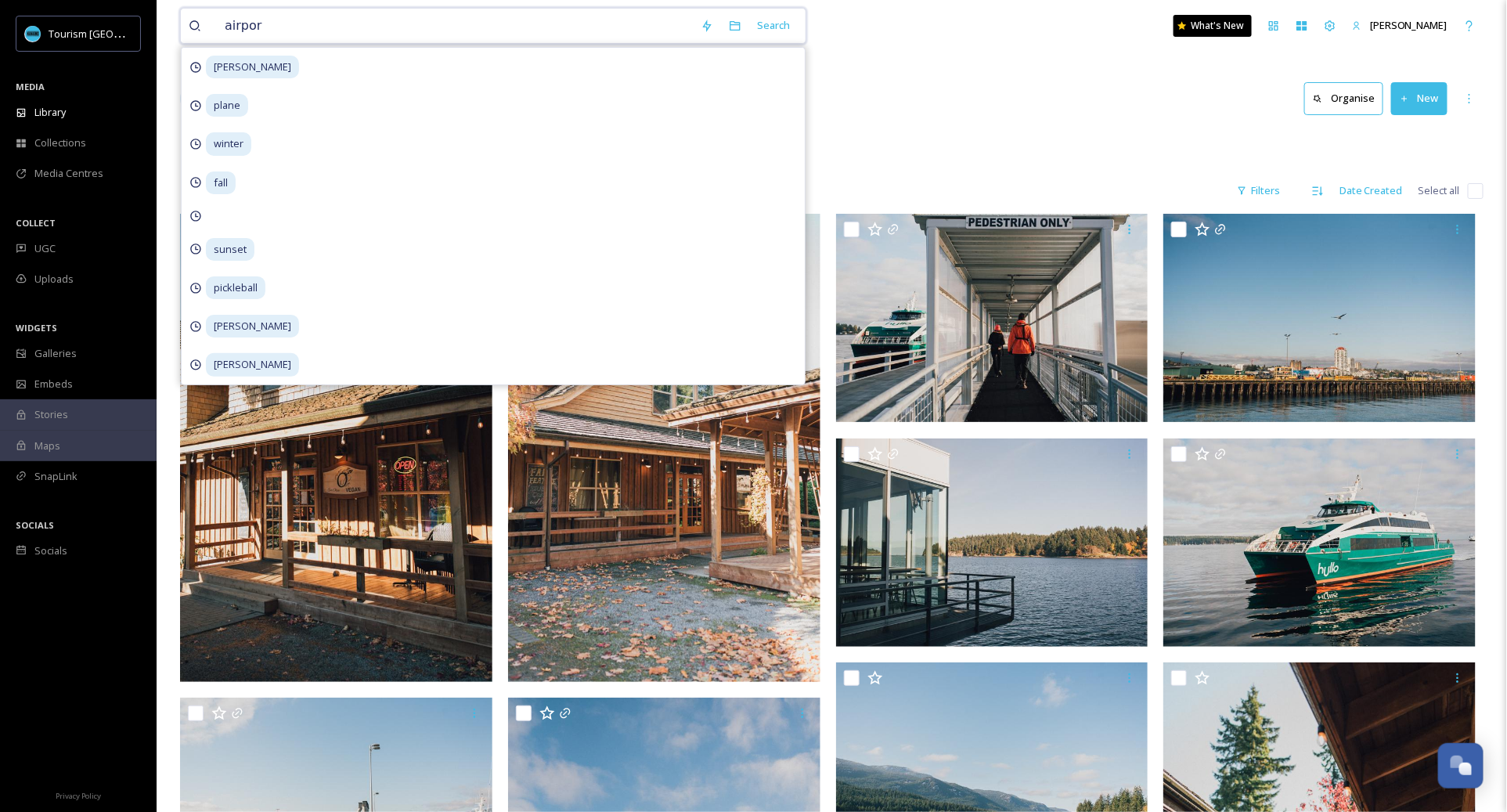
type input "airport"
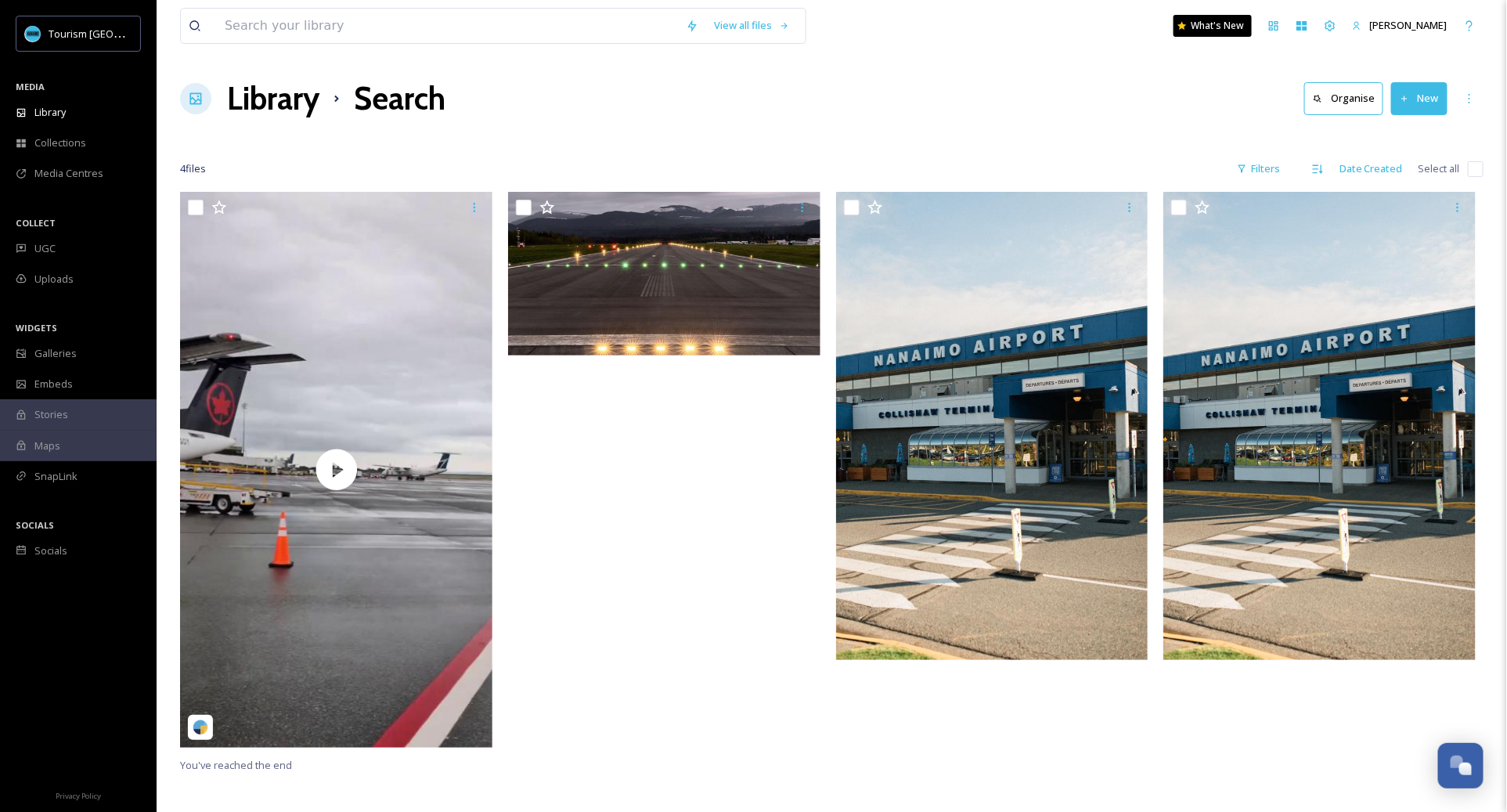
click at [254, 98] on h1 "Library" at bounding box center [272, 99] width 92 height 47
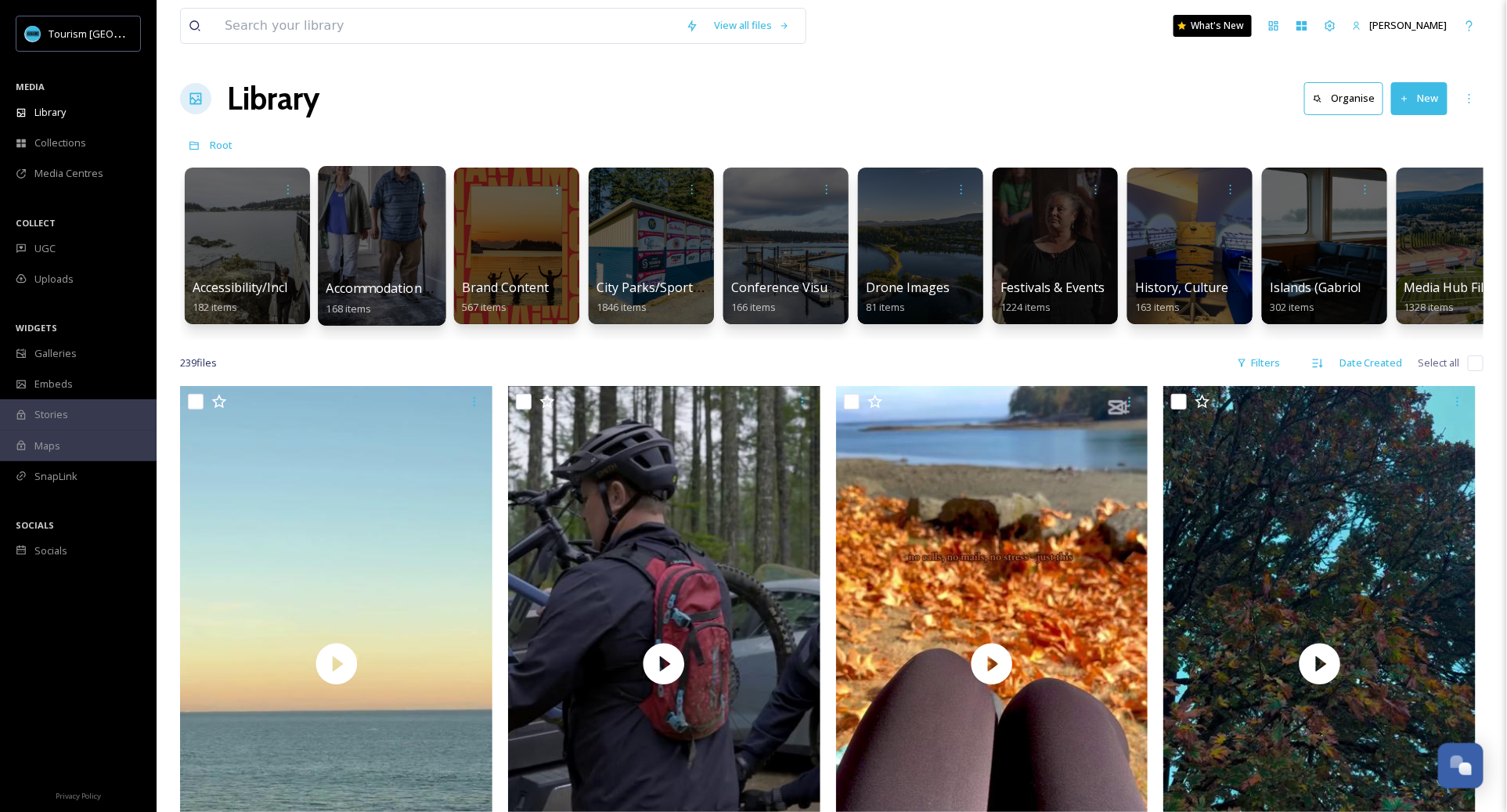
click at [378, 238] on div at bounding box center [382, 246] width 127 height 160
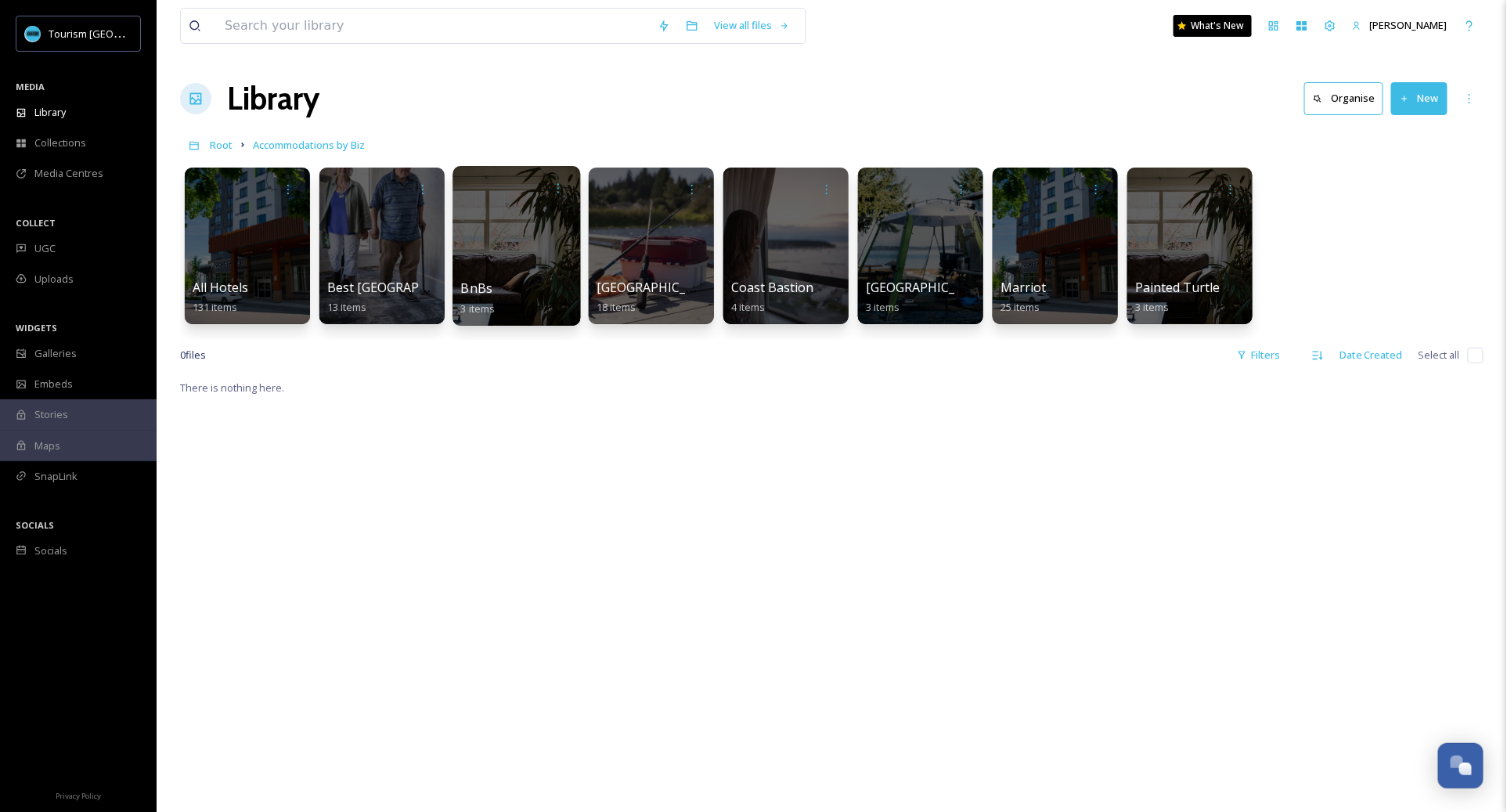
click at [503, 288] on div "BnBs 3 items" at bounding box center [517, 298] width 112 height 39
click at [538, 278] on div at bounding box center [516, 246] width 127 height 160
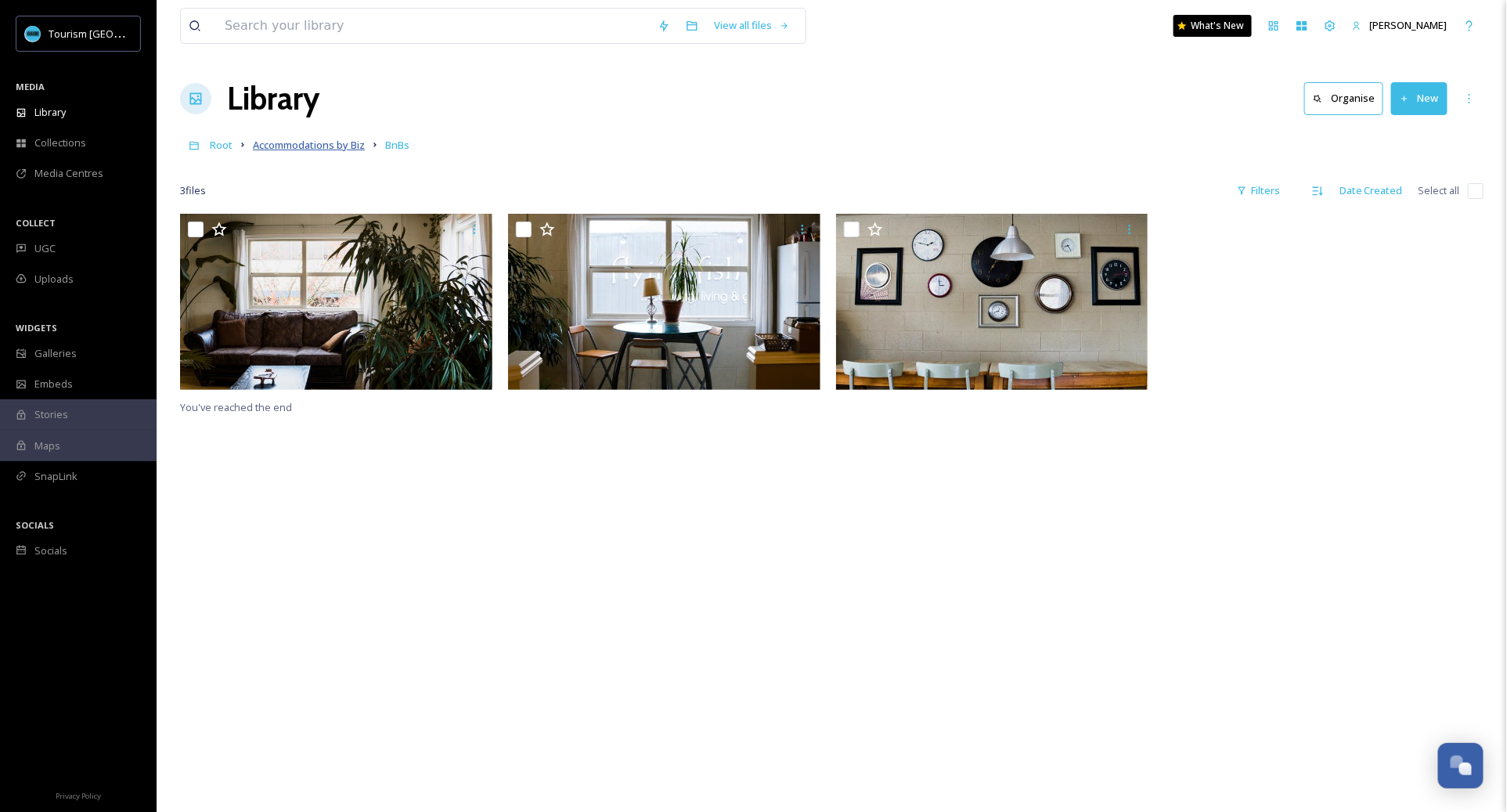
click at [320, 149] on span "Accommodations by Biz" at bounding box center [308, 144] width 112 height 14
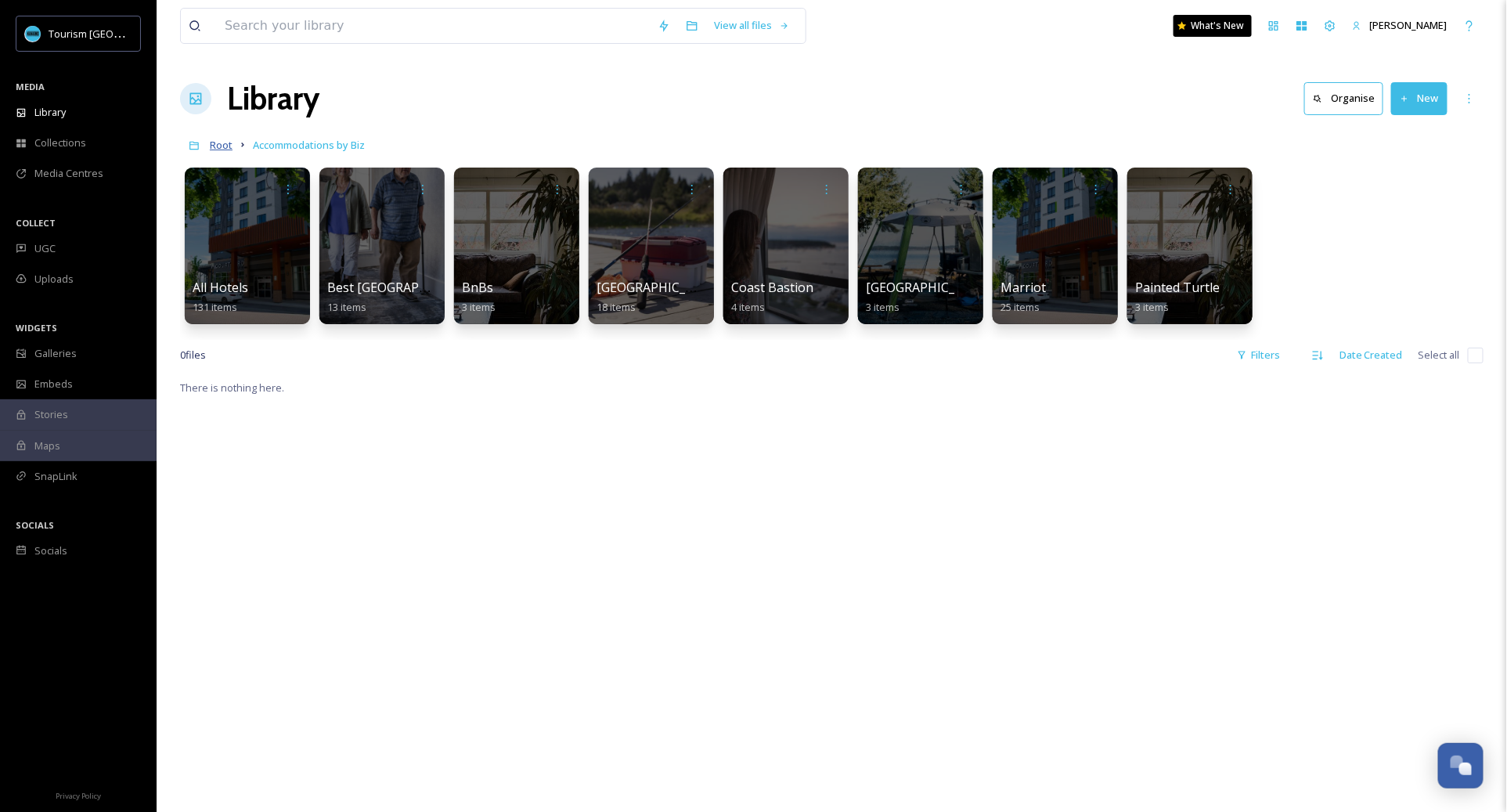
click at [221, 146] on span "Root" at bounding box center [221, 144] width 23 height 14
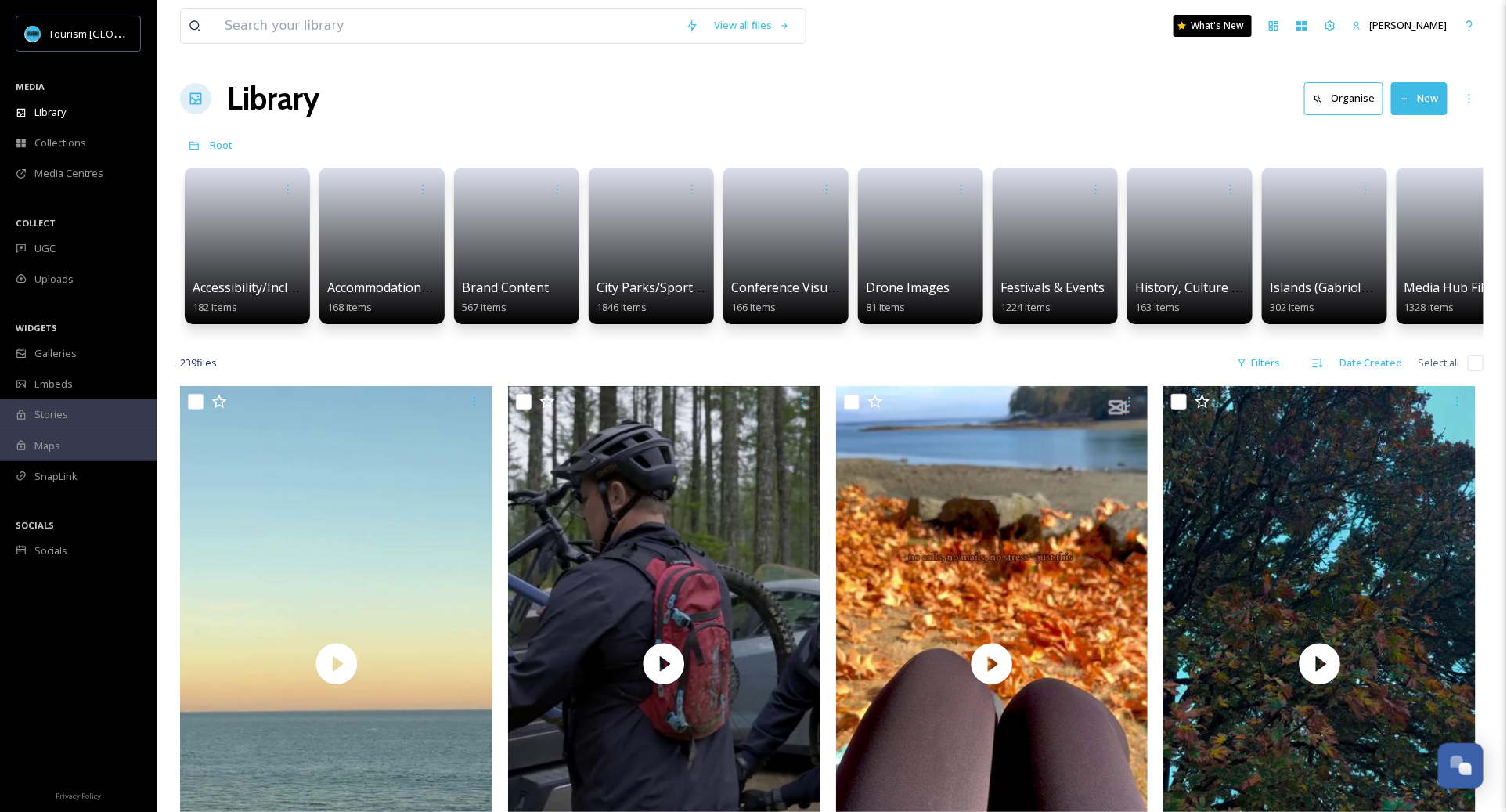
click at [271, 248] on link at bounding box center [247, 241] width 109 height 74
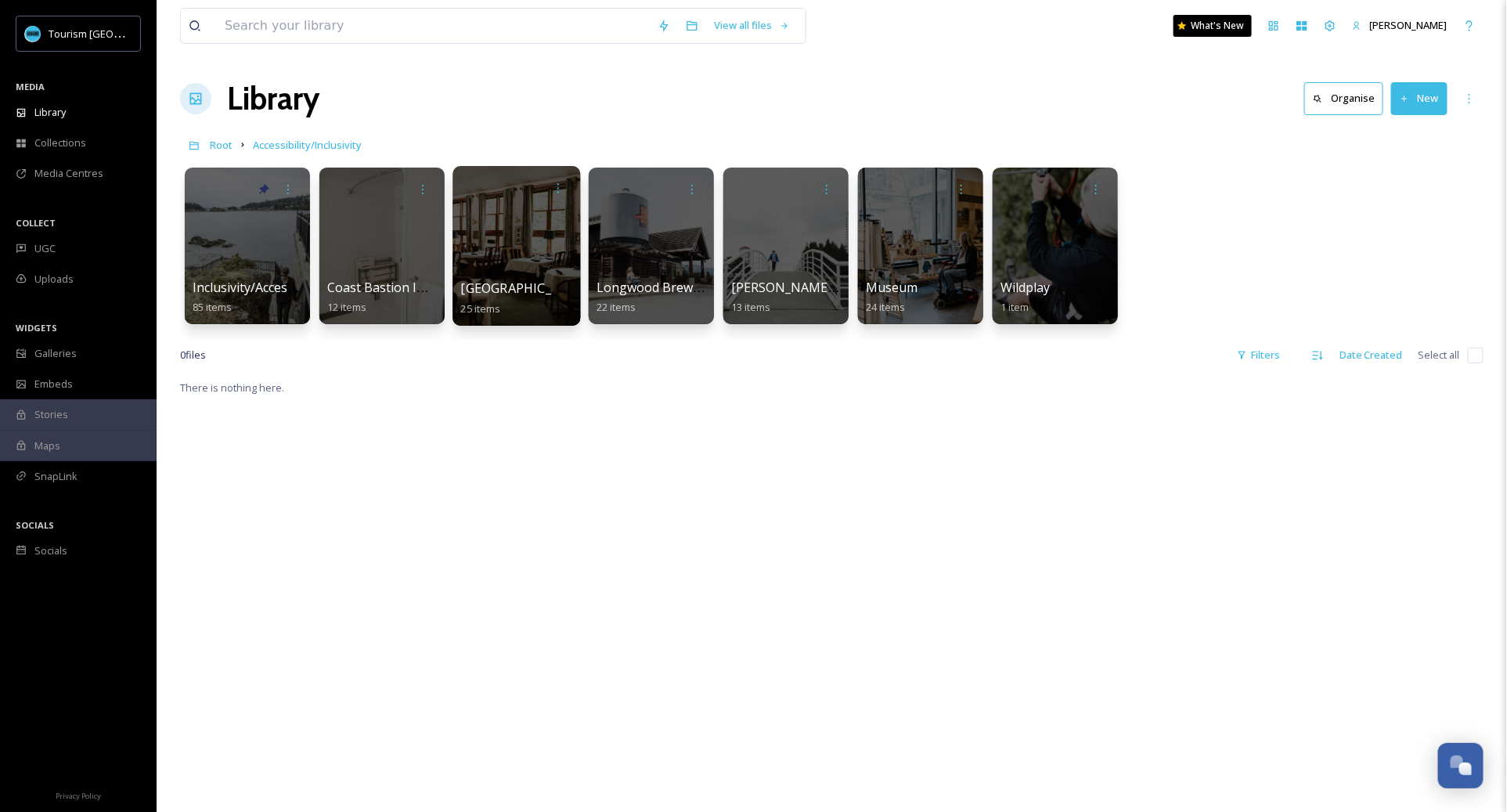
click at [538, 289] on div "[GEOGRAPHIC_DATA] 25 items" at bounding box center [517, 298] width 112 height 39
click at [523, 283] on span "[GEOGRAPHIC_DATA]" at bounding box center [525, 288] width 128 height 17
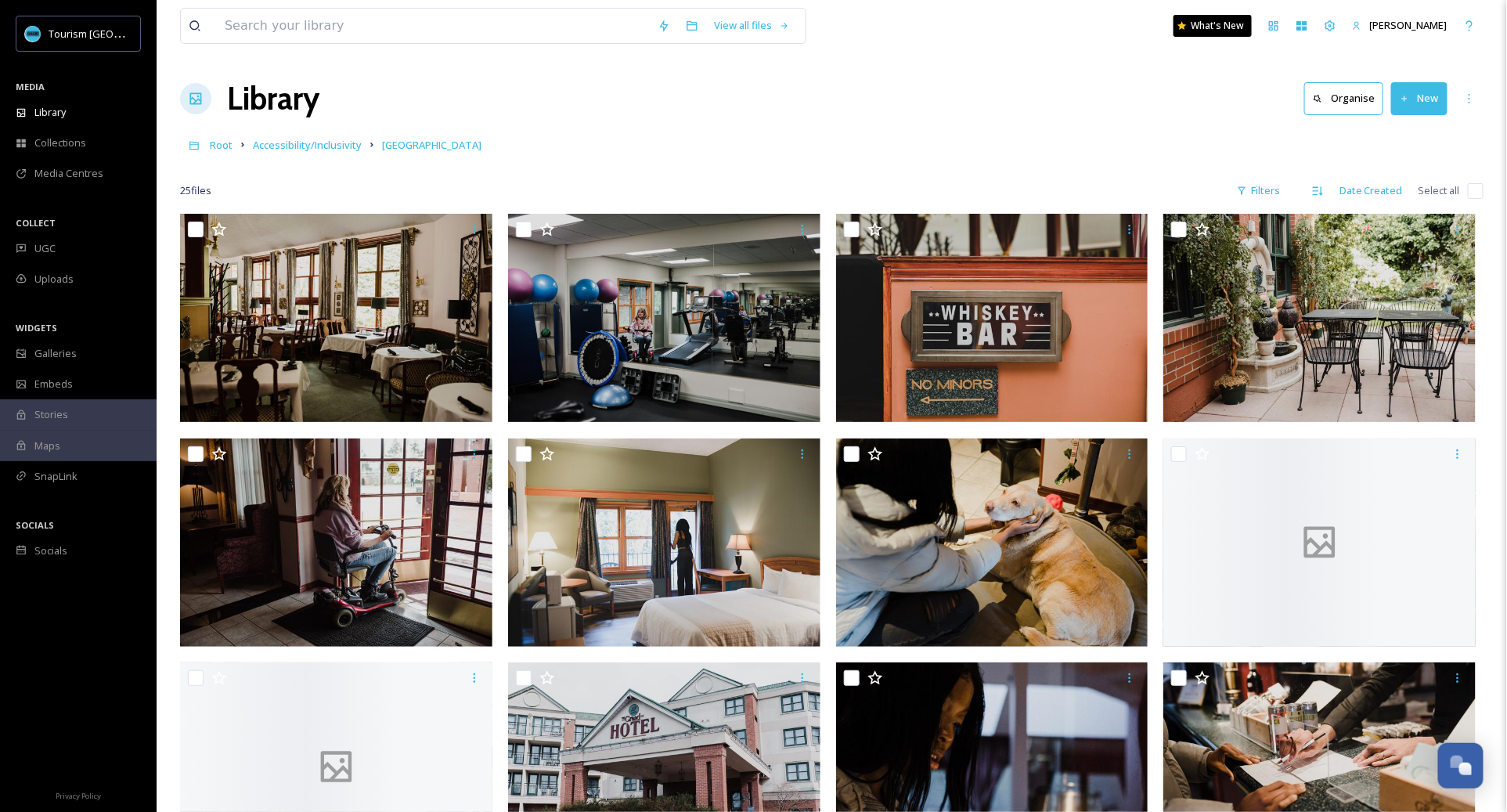
click at [561, 165] on div at bounding box center [832, 167] width 1304 height 15
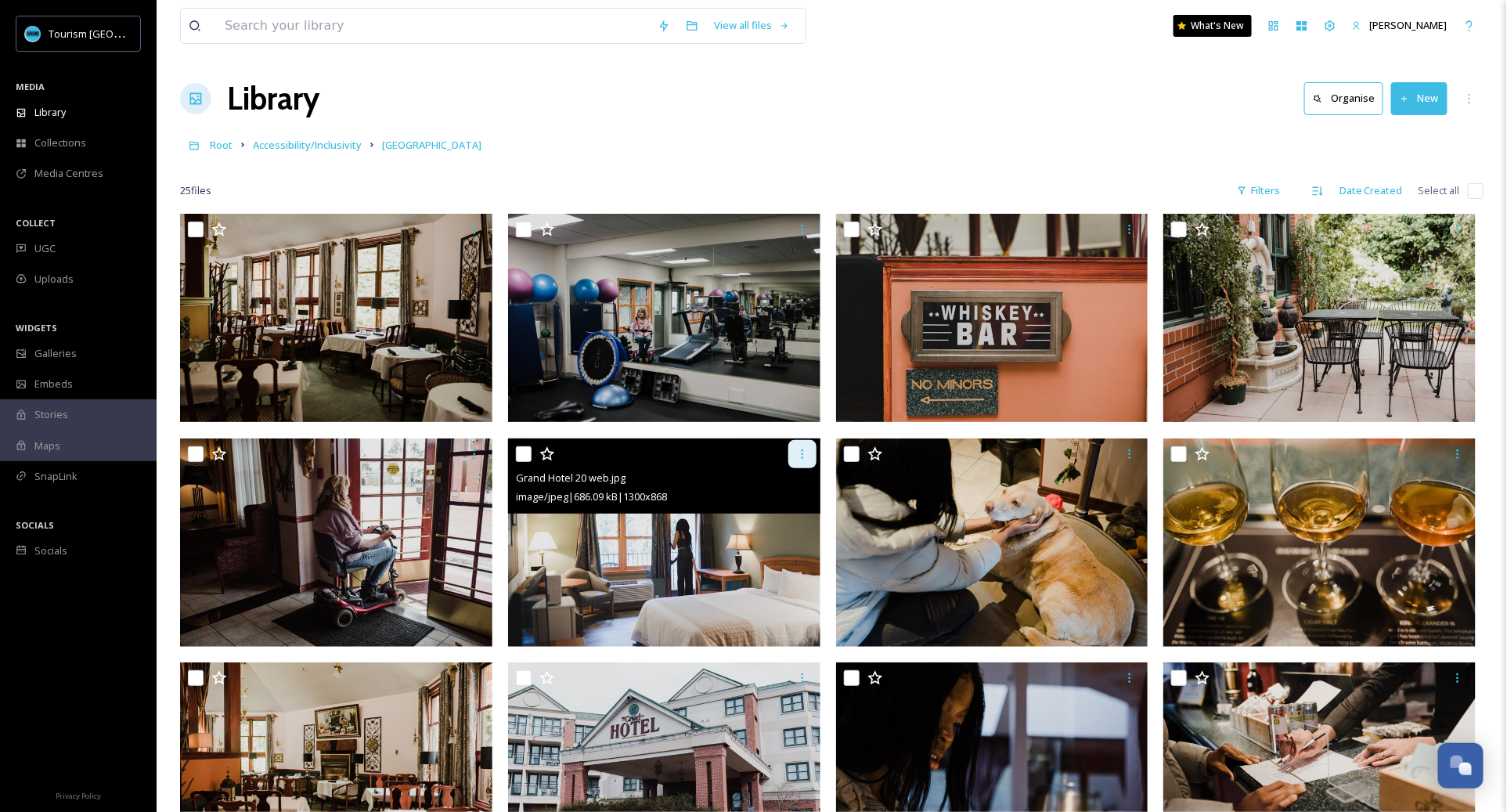
click at [802, 450] on icon at bounding box center [802, 454] width 2 height 10
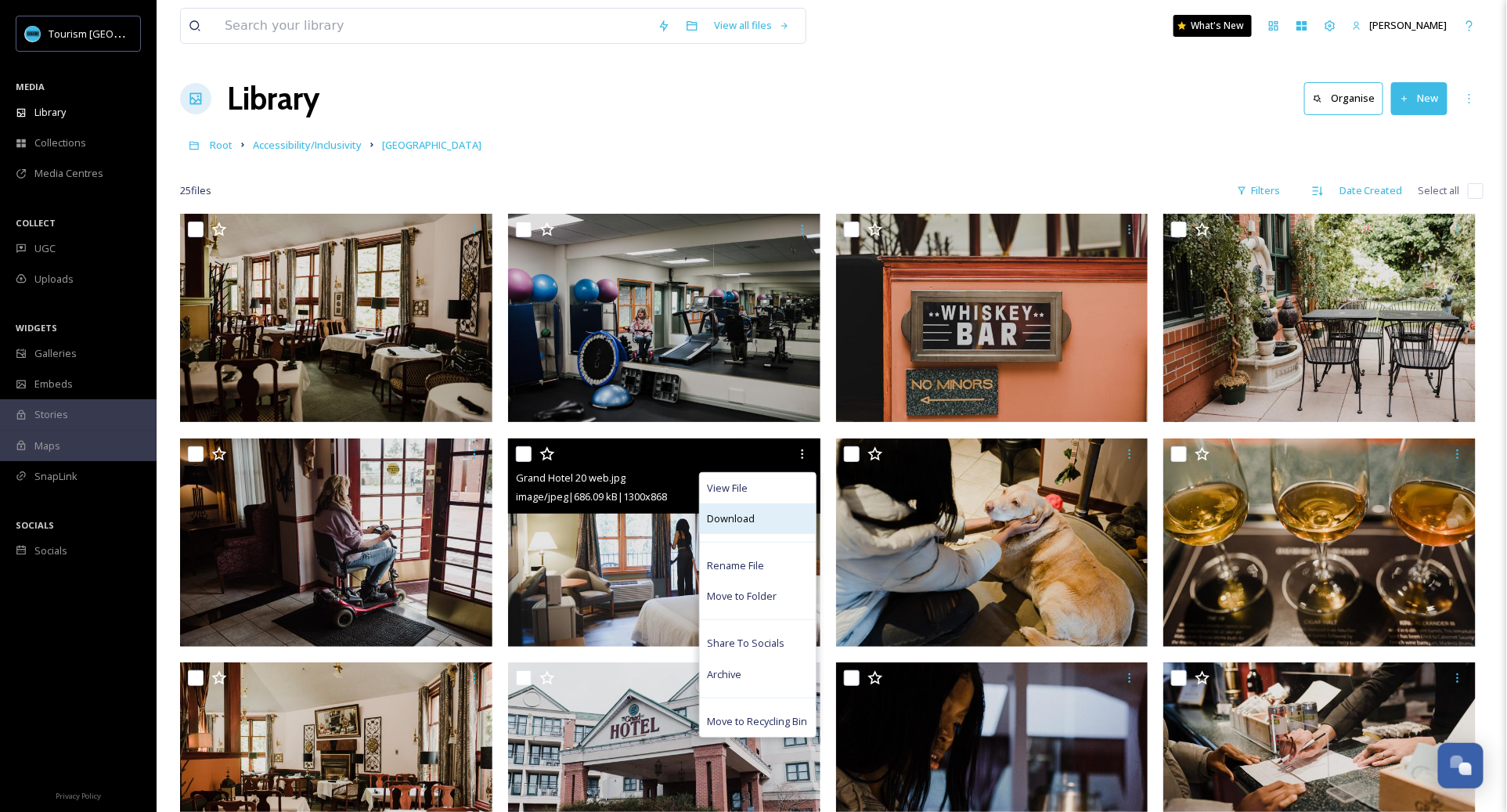
click at [781, 516] on div "Download" at bounding box center [758, 518] width 116 height 30
